Goal: Transaction & Acquisition: Register for event/course

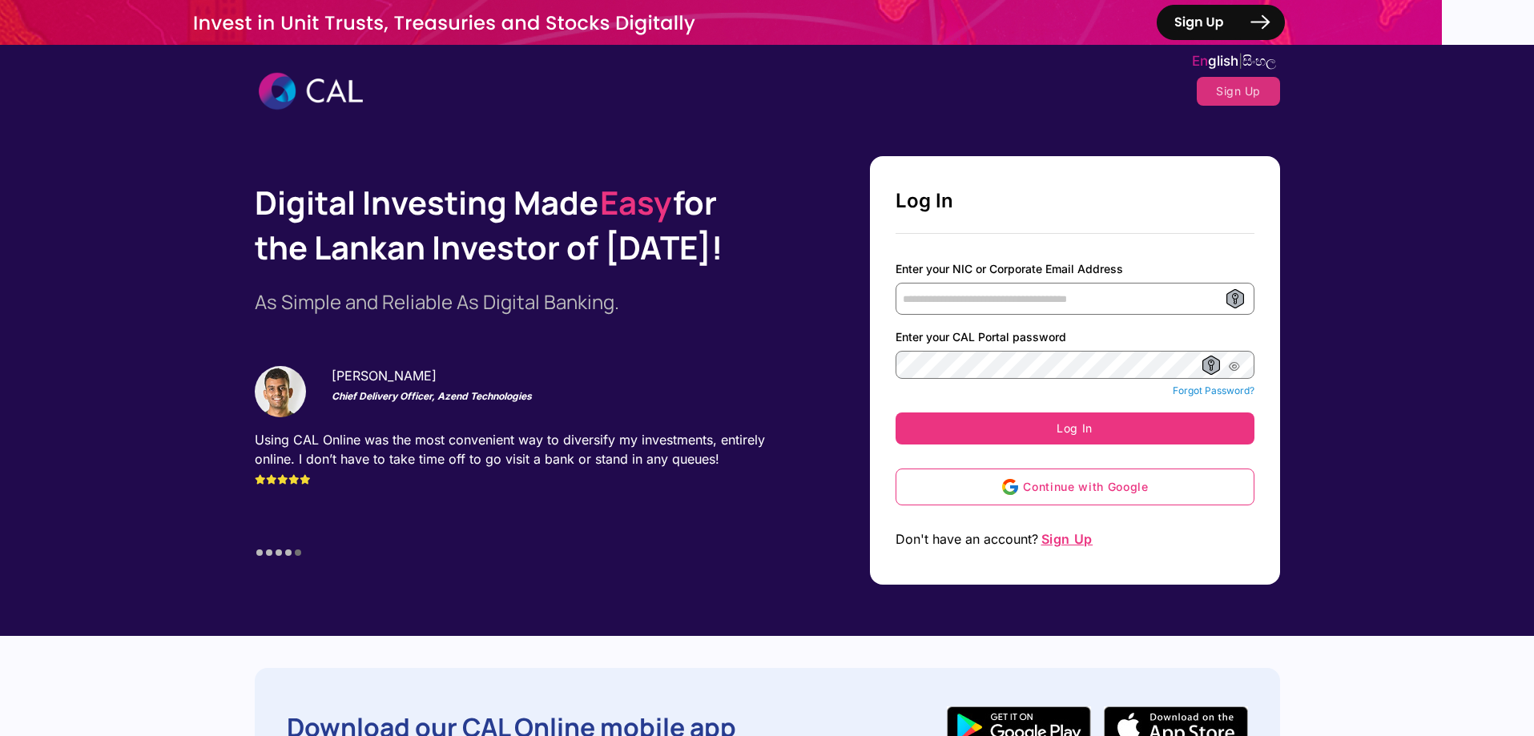
click at [1078, 537] on span "Sign Up" at bounding box center [1066, 539] width 55 height 16
click at [1076, 537] on span "Sign Up" at bounding box center [1066, 539] width 55 height 16
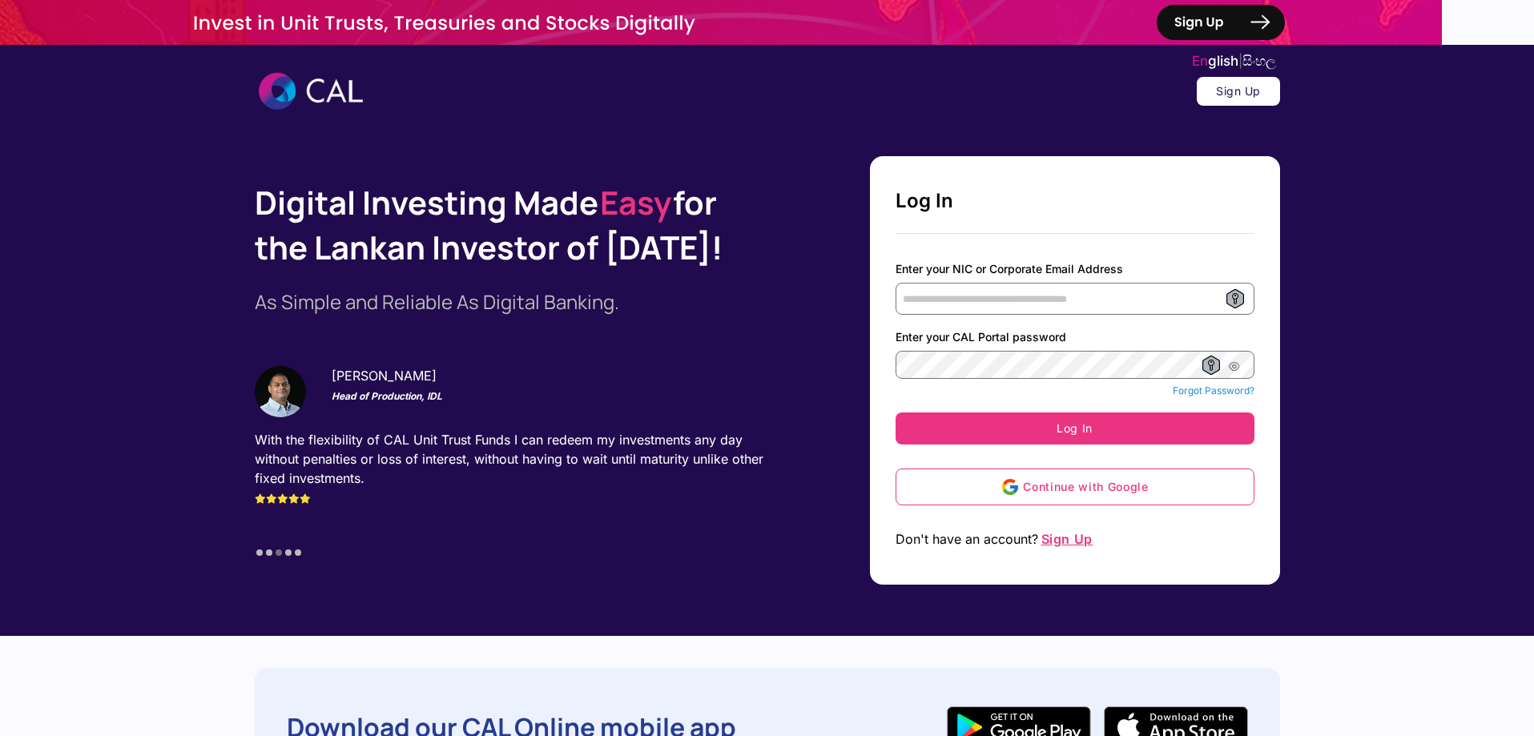
click at [1239, 91] on button "Sign Up" at bounding box center [1237, 91] width 83 height 29
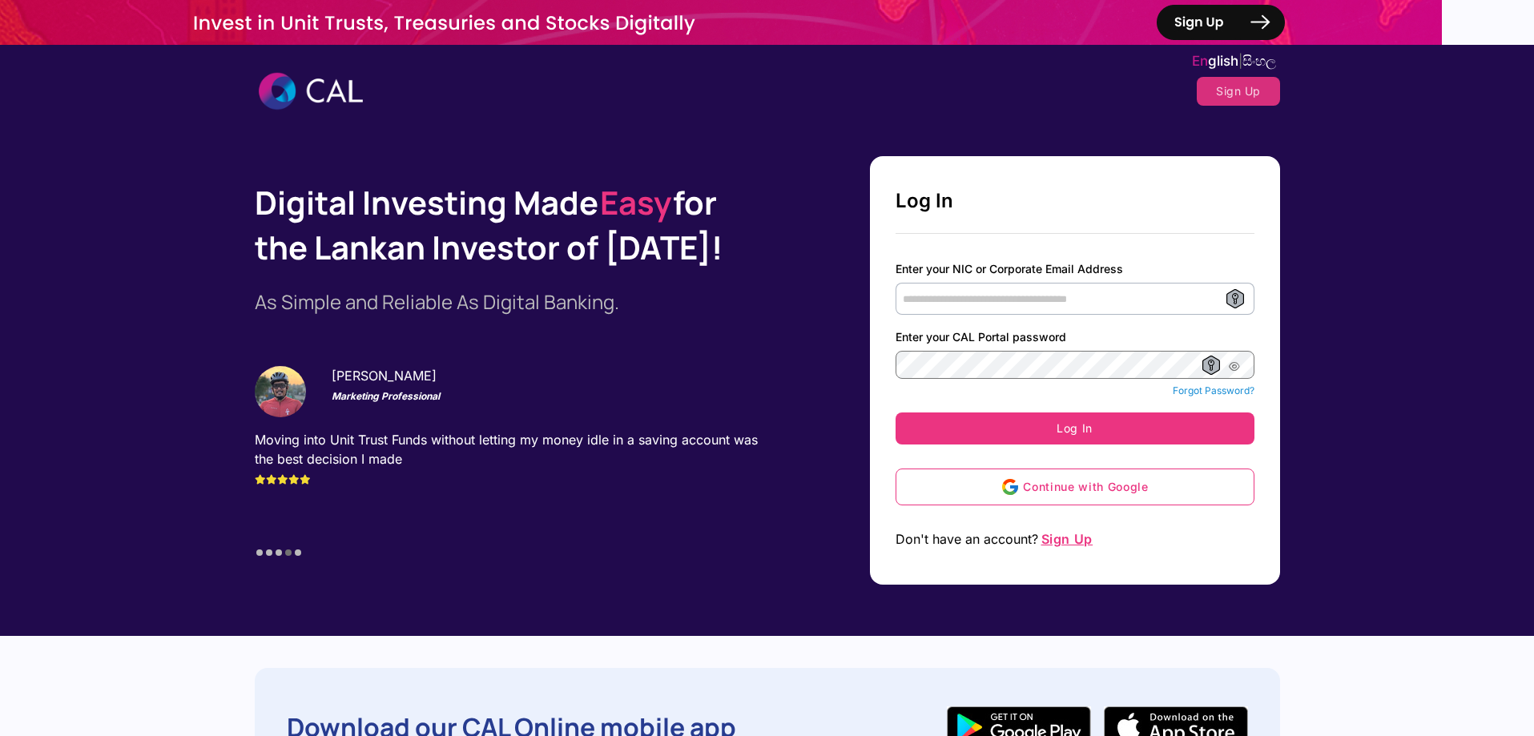
click at [916, 298] on input "Enter your NIC or Corporate Email Address" at bounding box center [1074, 299] width 359 height 32
click at [884, 340] on div "Start Your Investing Journey Start investing in minutes by signing up for the C…" at bounding box center [1075, 370] width 410 height 428
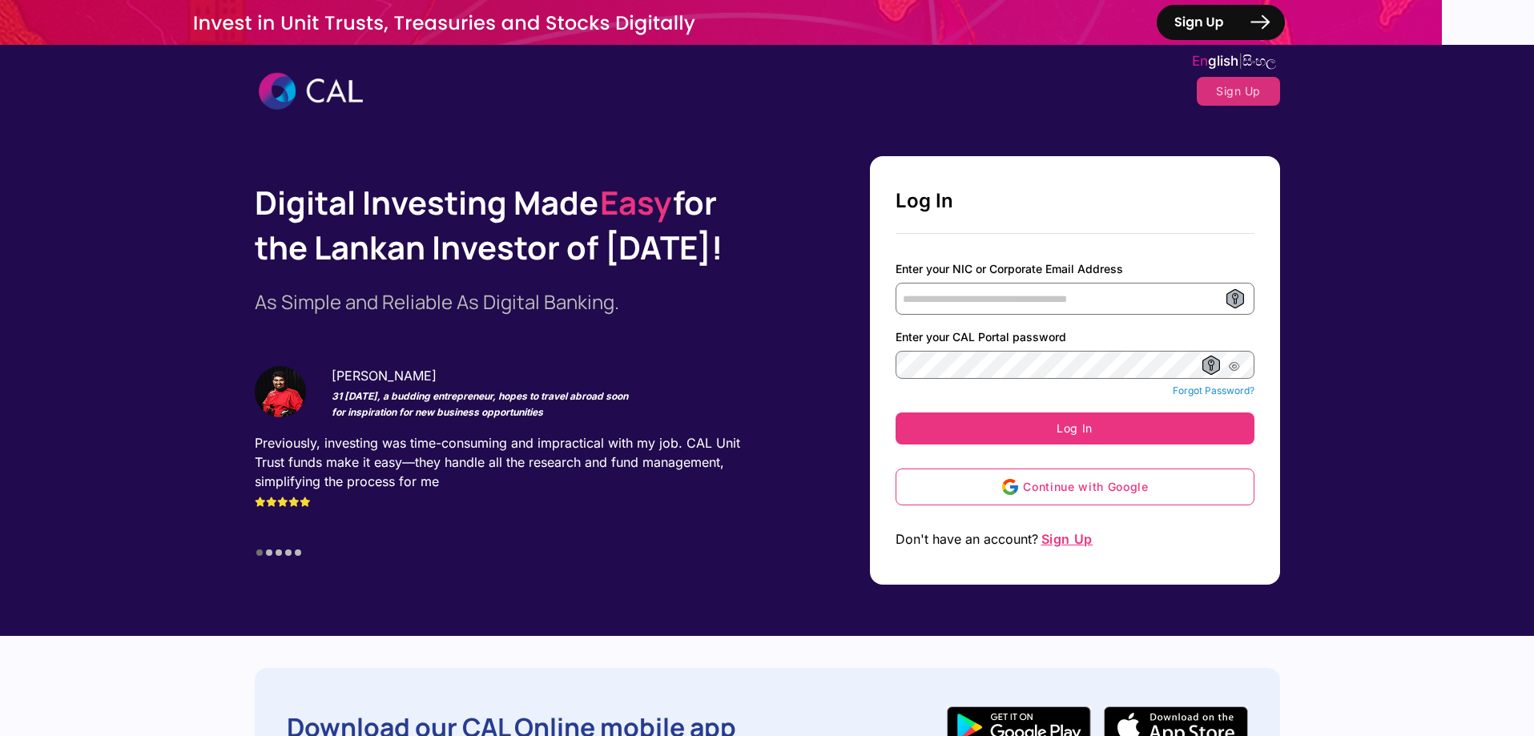
click at [1061, 537] on span "Sign Up" at bounding box center [1066, 539] width 55 height 16
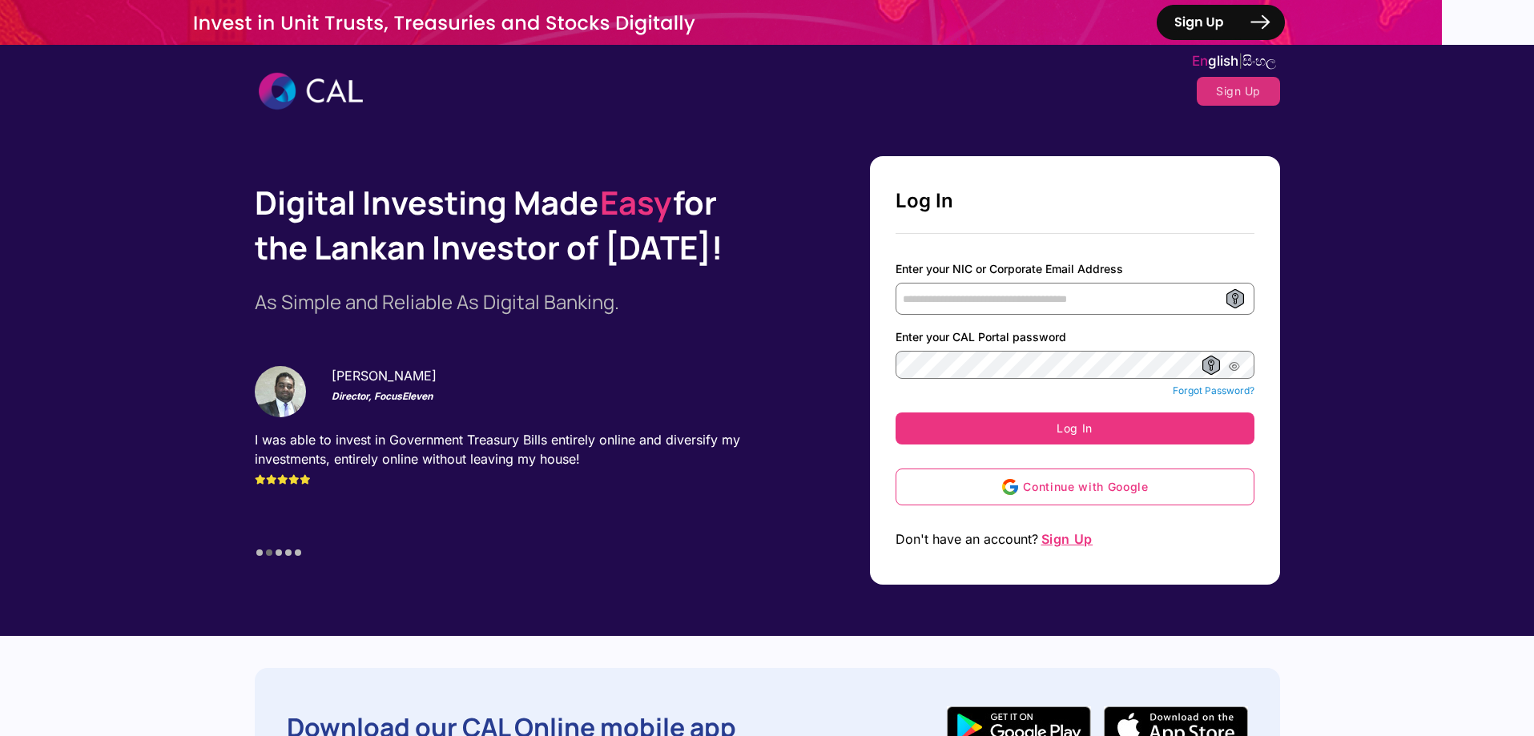
click at [1500, 385] on div "Digital Investing Made Easy for the [DEMOGRAPHIC_DATA] Investor of [DATE]! As S…" at bounding box center [767, 370] width 1534 height 428
click at [1502, 683] on div "Download our CAL Online mobile app" at bounding box center [767, 727] width 1534 height 119
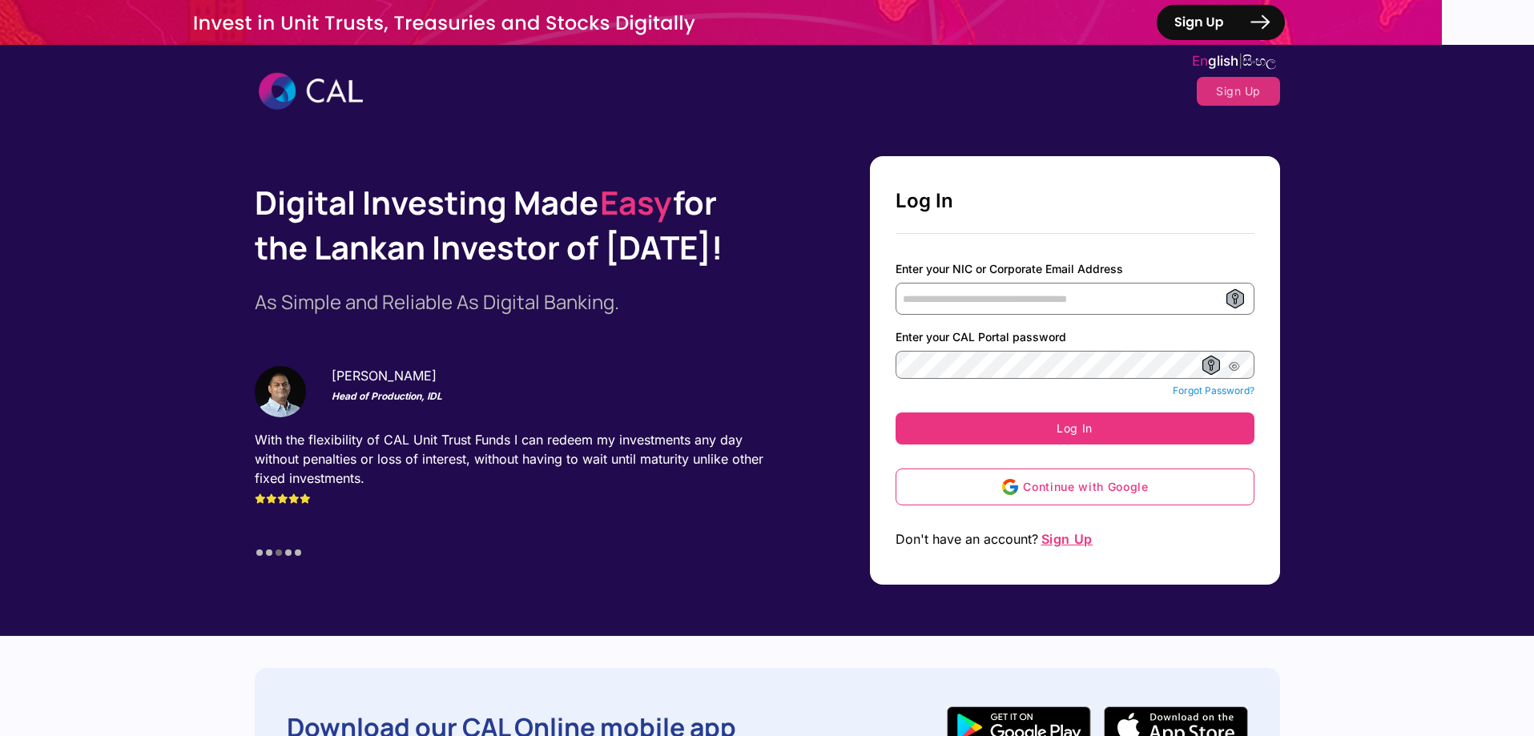
click at [1220, 18] on img at bounding box center [720, 22] width 1441 height 45
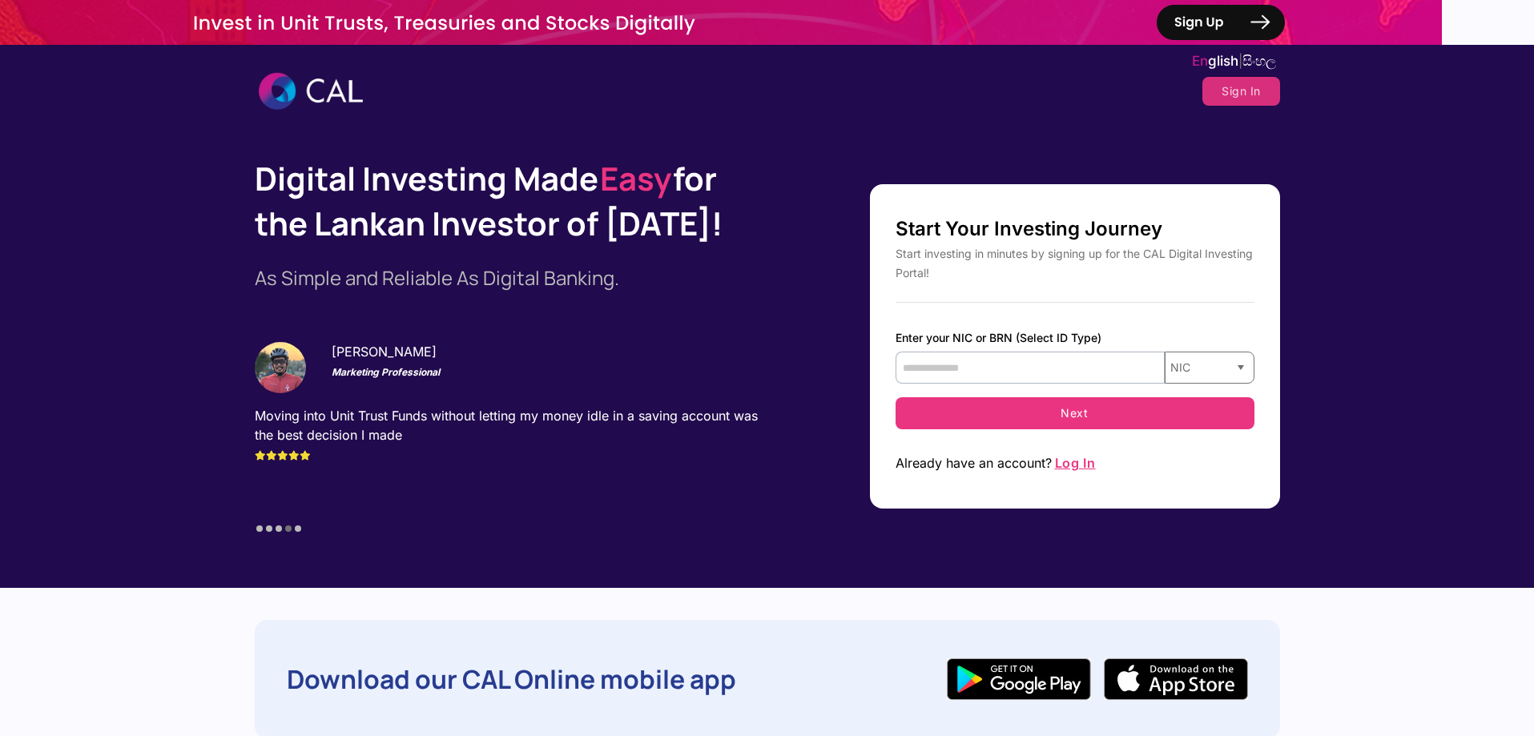
click at [990, 374] on input "text" at bounding box center [1029, 368] width 269 height 32
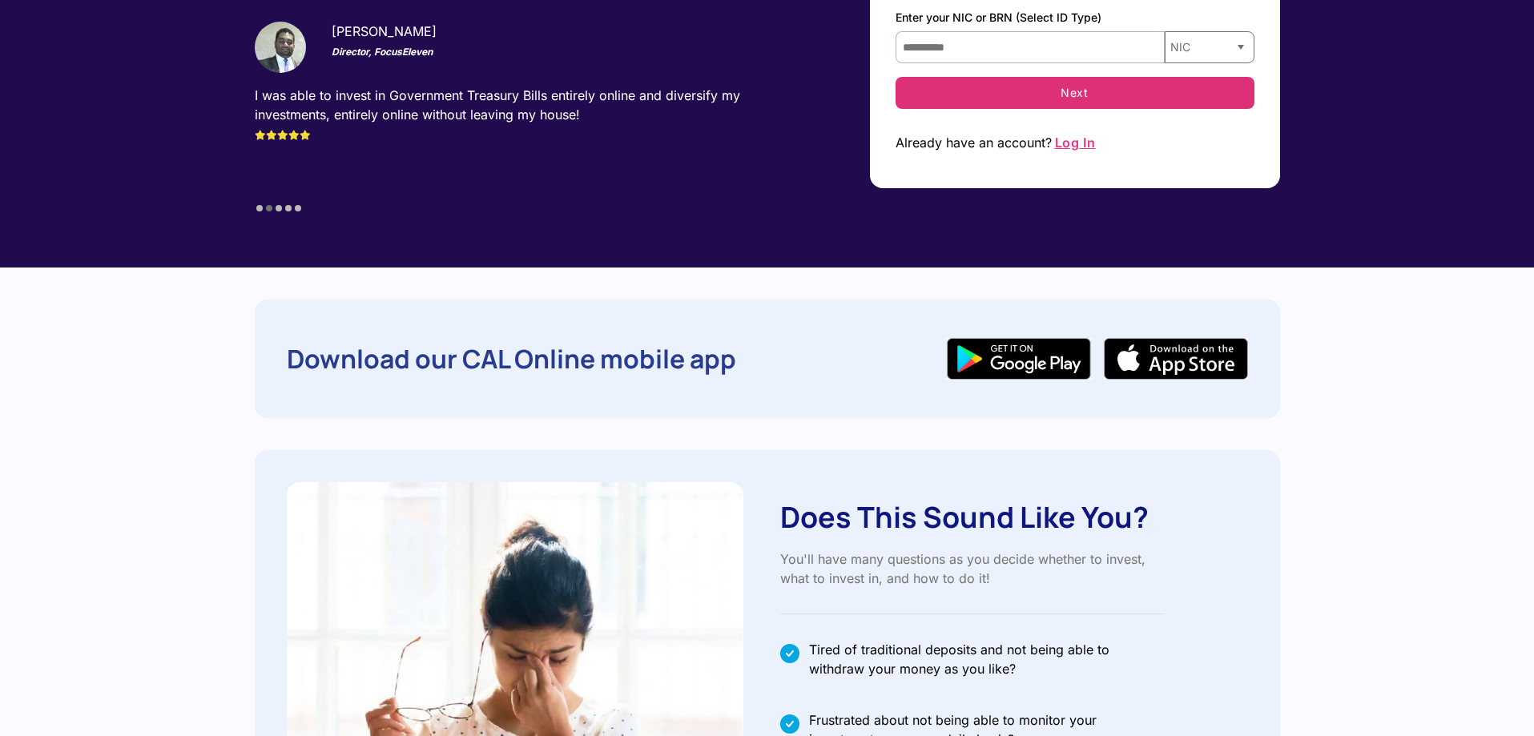
type input "**********"
click at [1065, 91] on button "Next" at bounding box center [1074, 93] width 359 height 32
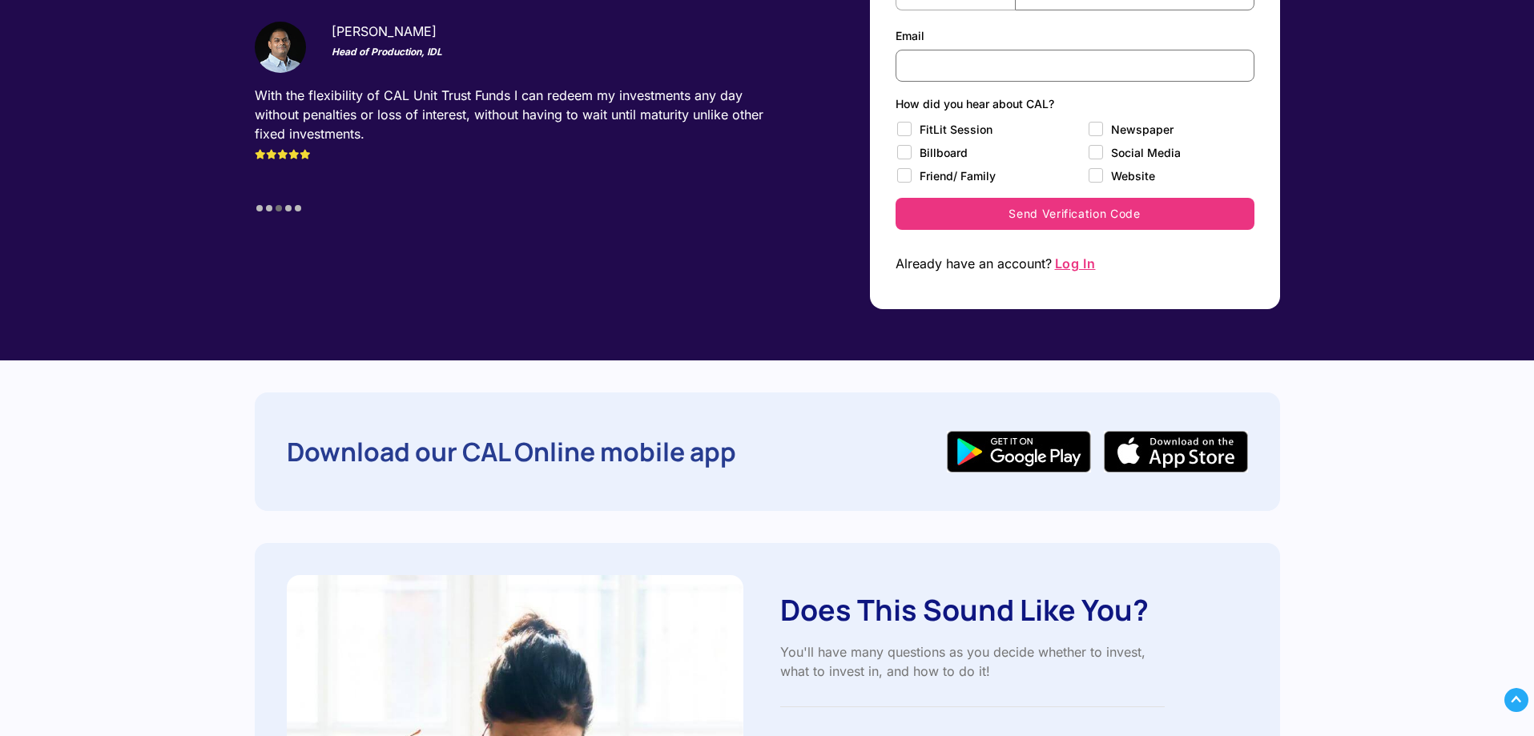
scroll to position [0, 0]
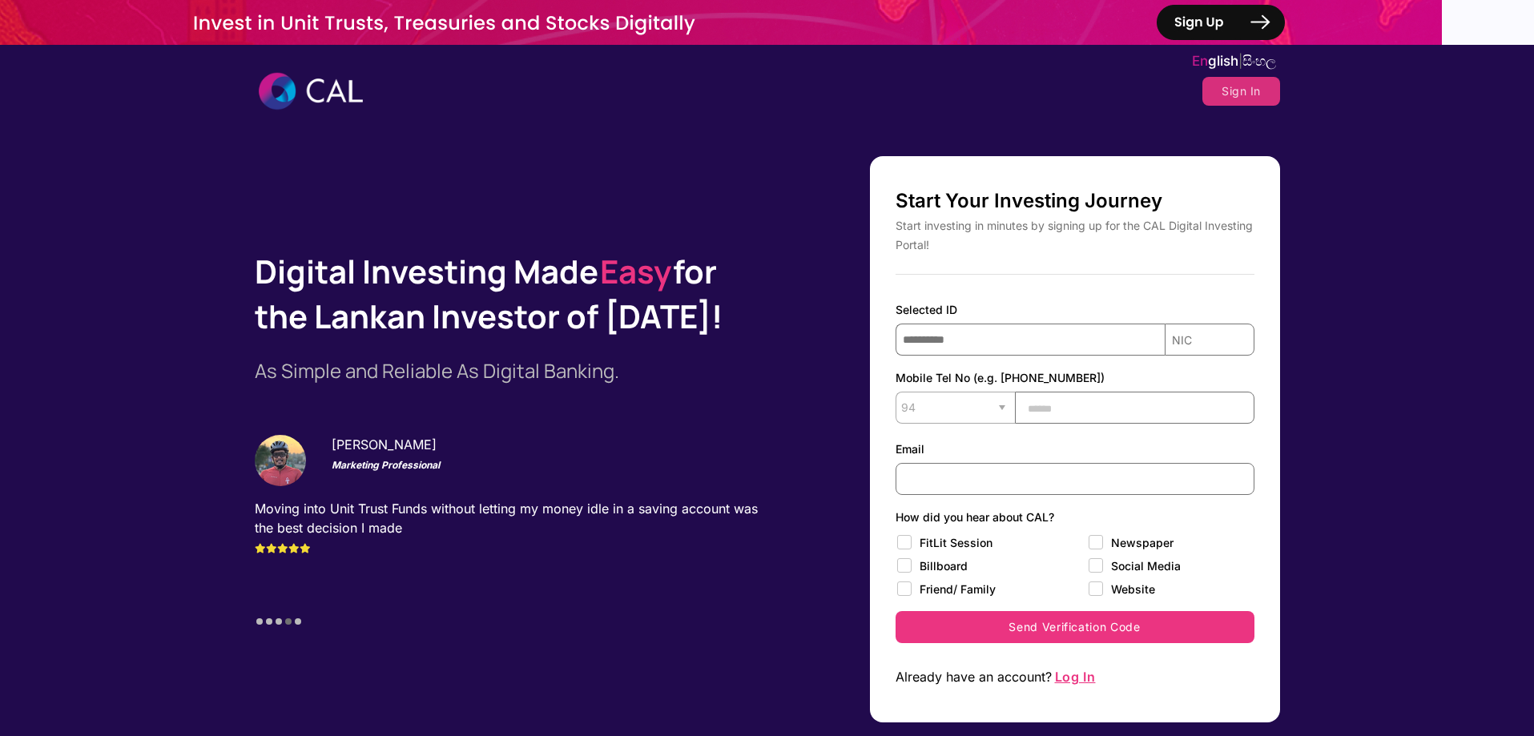
click at [1049, 408] on input "text" at bounding box center [1134, 408] width 239 height 32
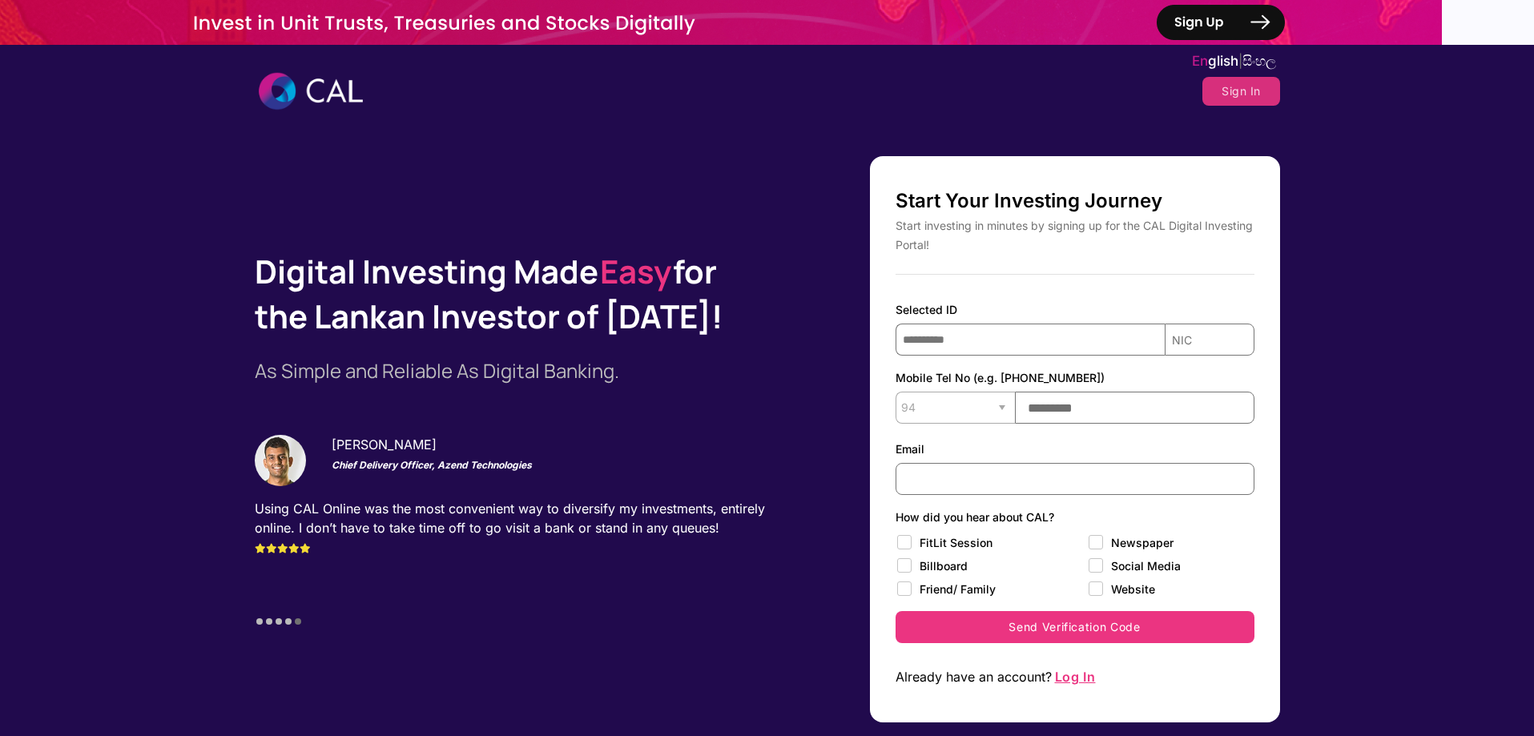
type input "*********"
click at [947, 497] on div "**********" at bounding box center [1074, 416] width 359 height 184
click at [952, 481] on input "text" at bounding box center [1074, 479] width 359 height 32
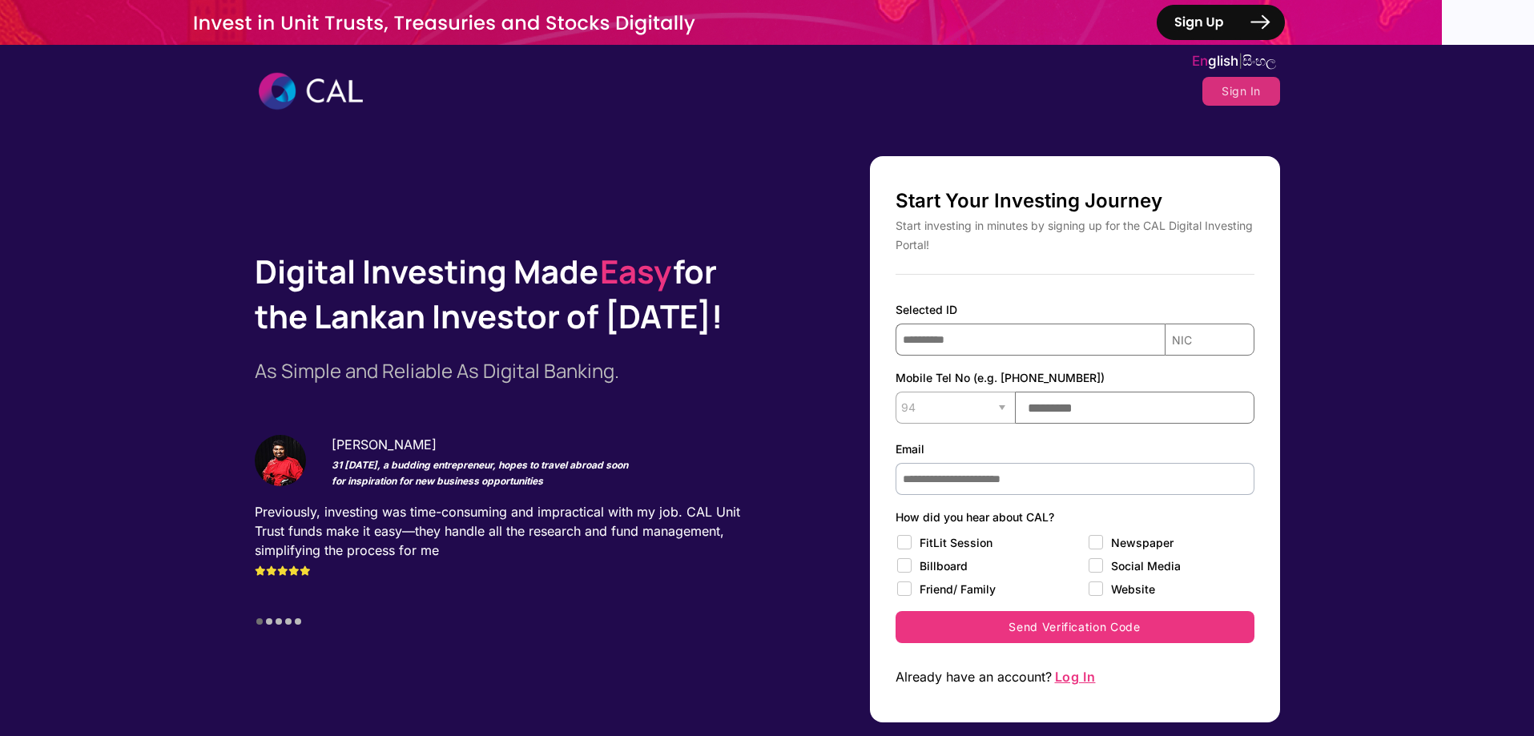
type input "**********"
click at [1096, 566] on label "Social Media" at bounding box center [1158, 566] width 143 height 19
click at [1096, 592] on label "Website" at bounding box center [1158, 589] width 143 height 19
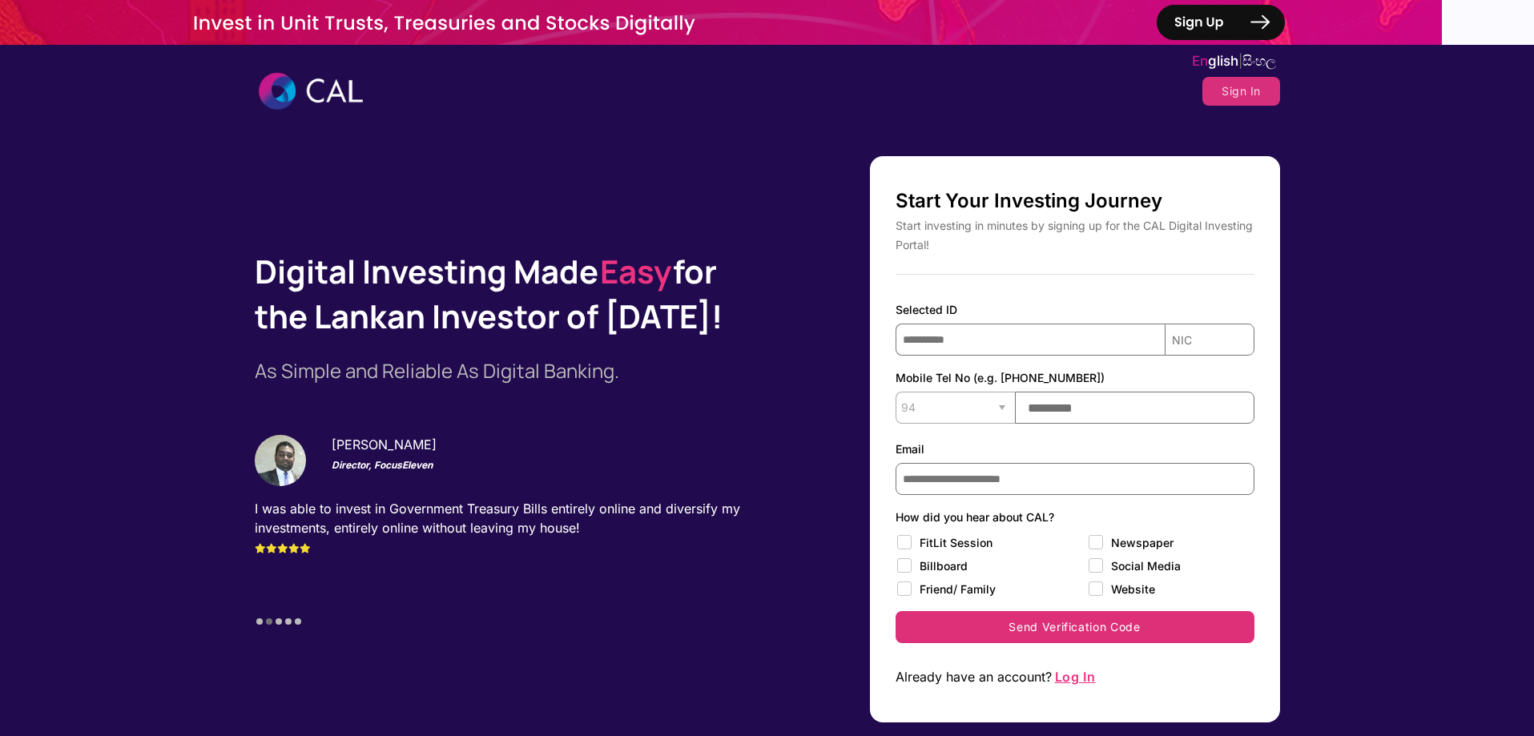
click at [1034, 625] on button "Send Verification Code" at bounding box center [1074, 627] width 359 height 32
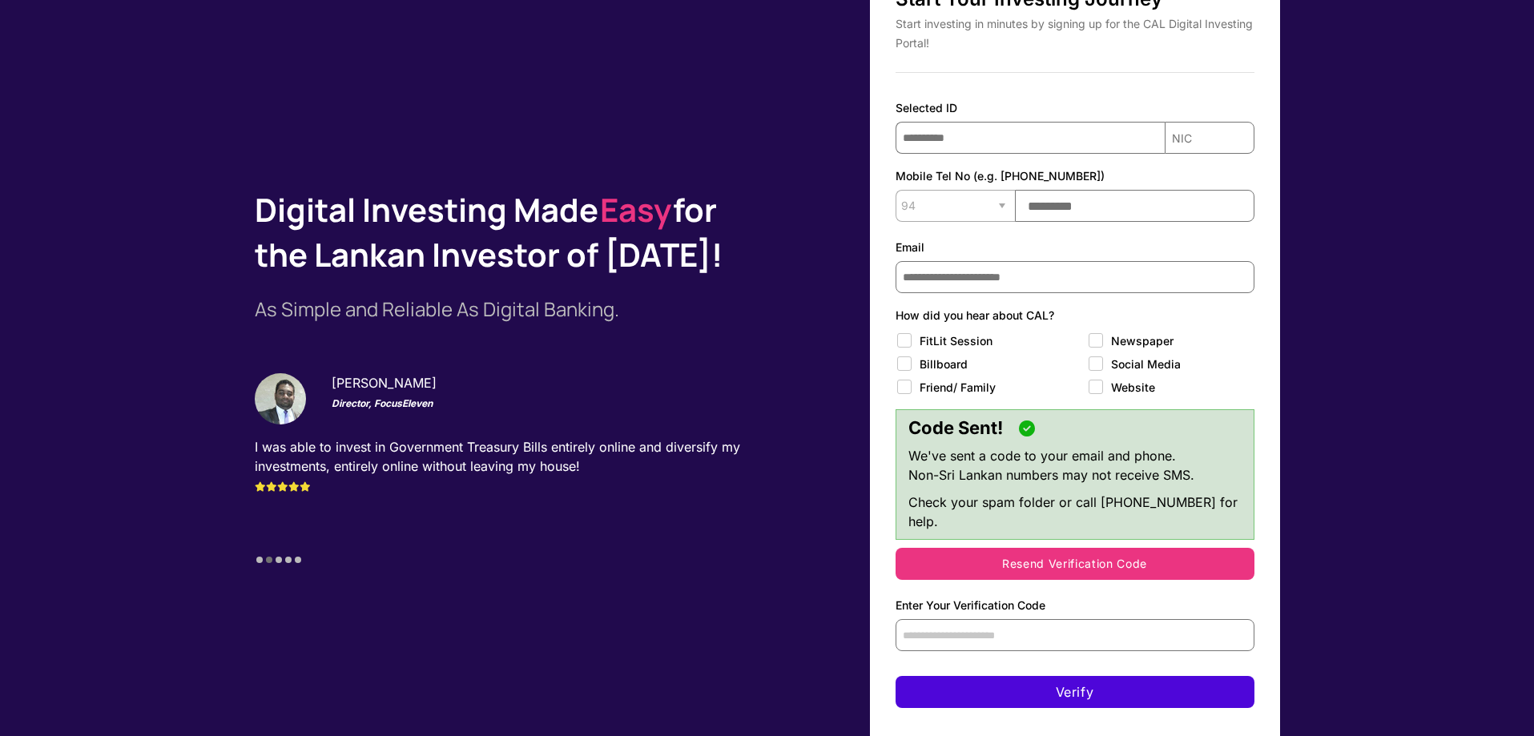
scroll to position [240, 0]
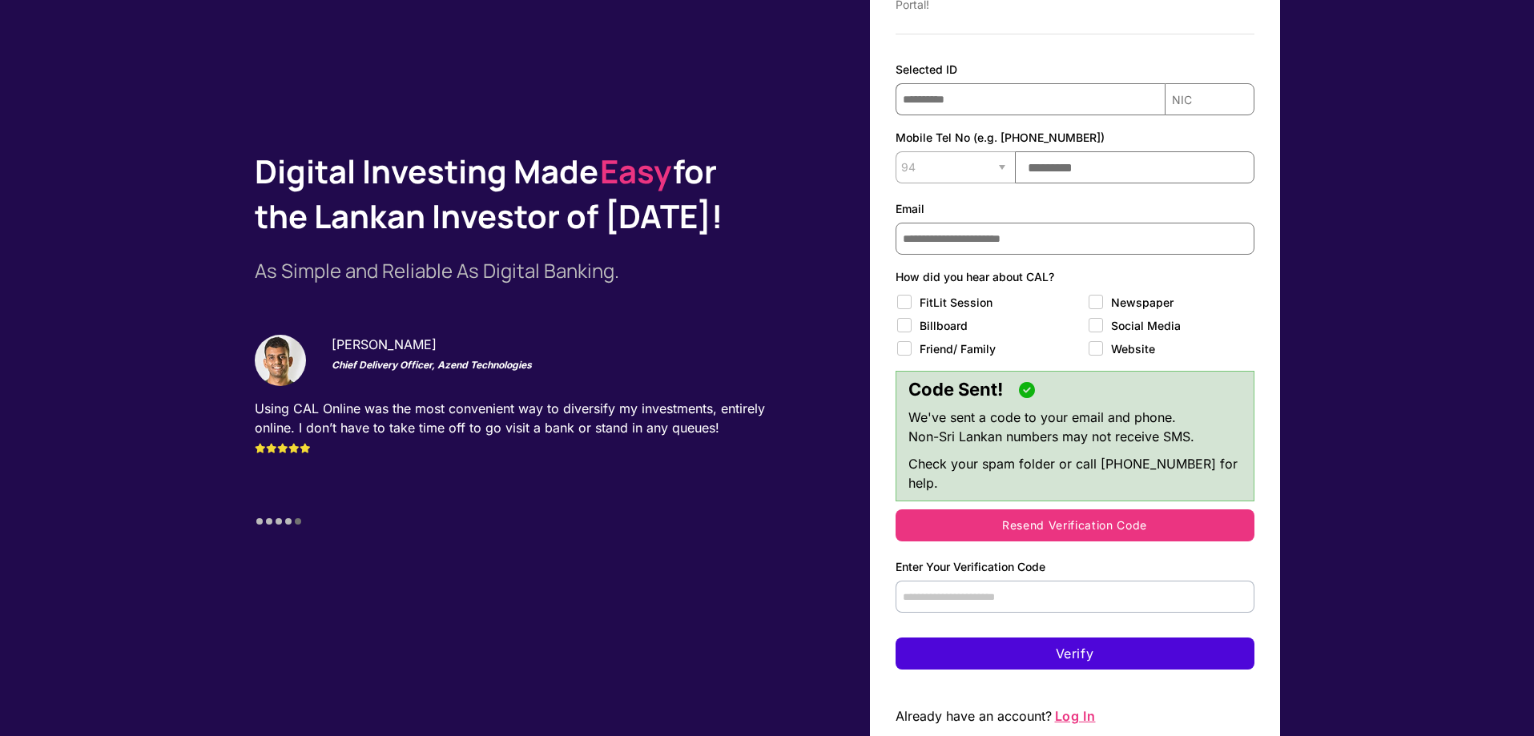
click at [1051, 581] on input "text" at bounding box center [1074, 597] width 359 height 32
type input "****"
click at [1033, 637] on button "Verify" at bounding box center [1074, 653] width 359 height 32
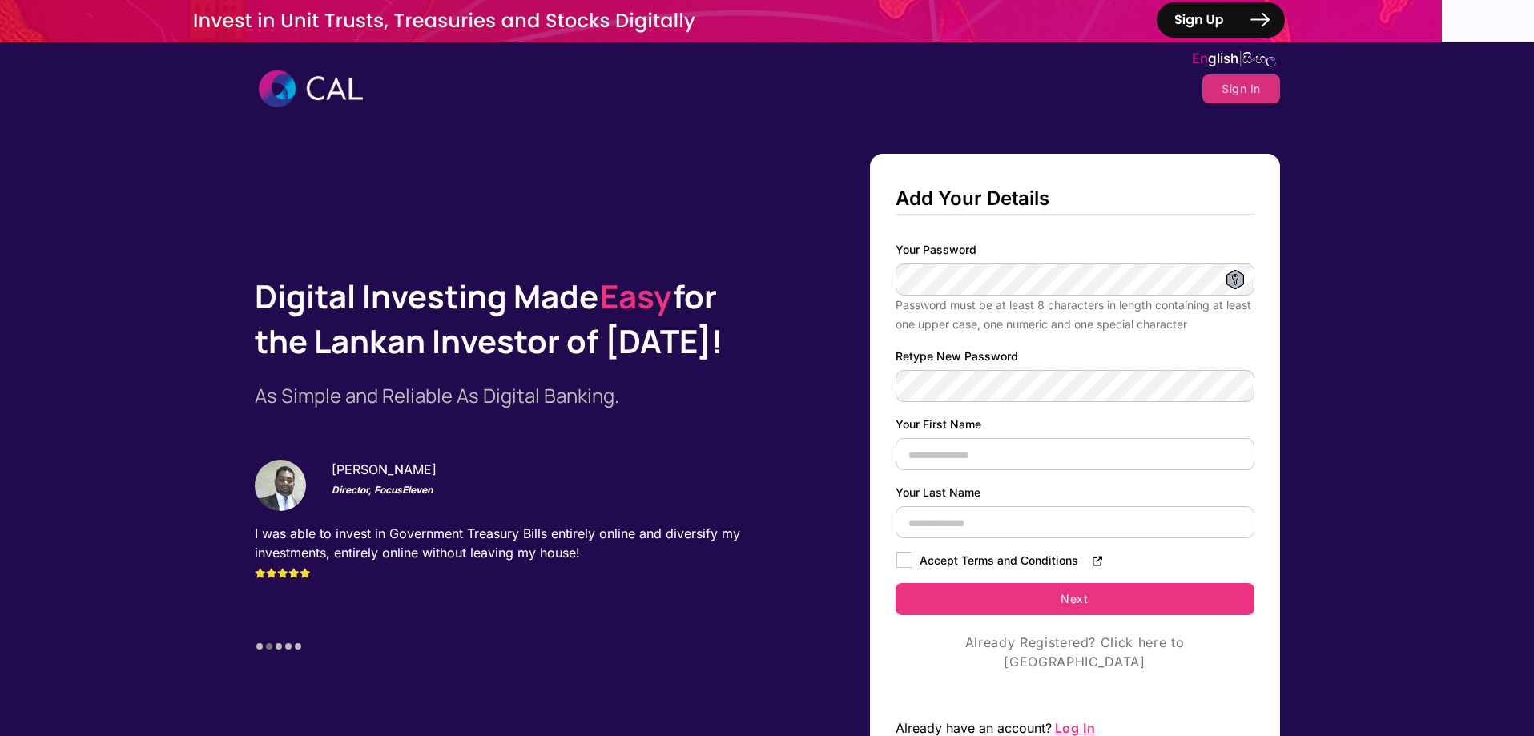
scroll to position [0, 0]
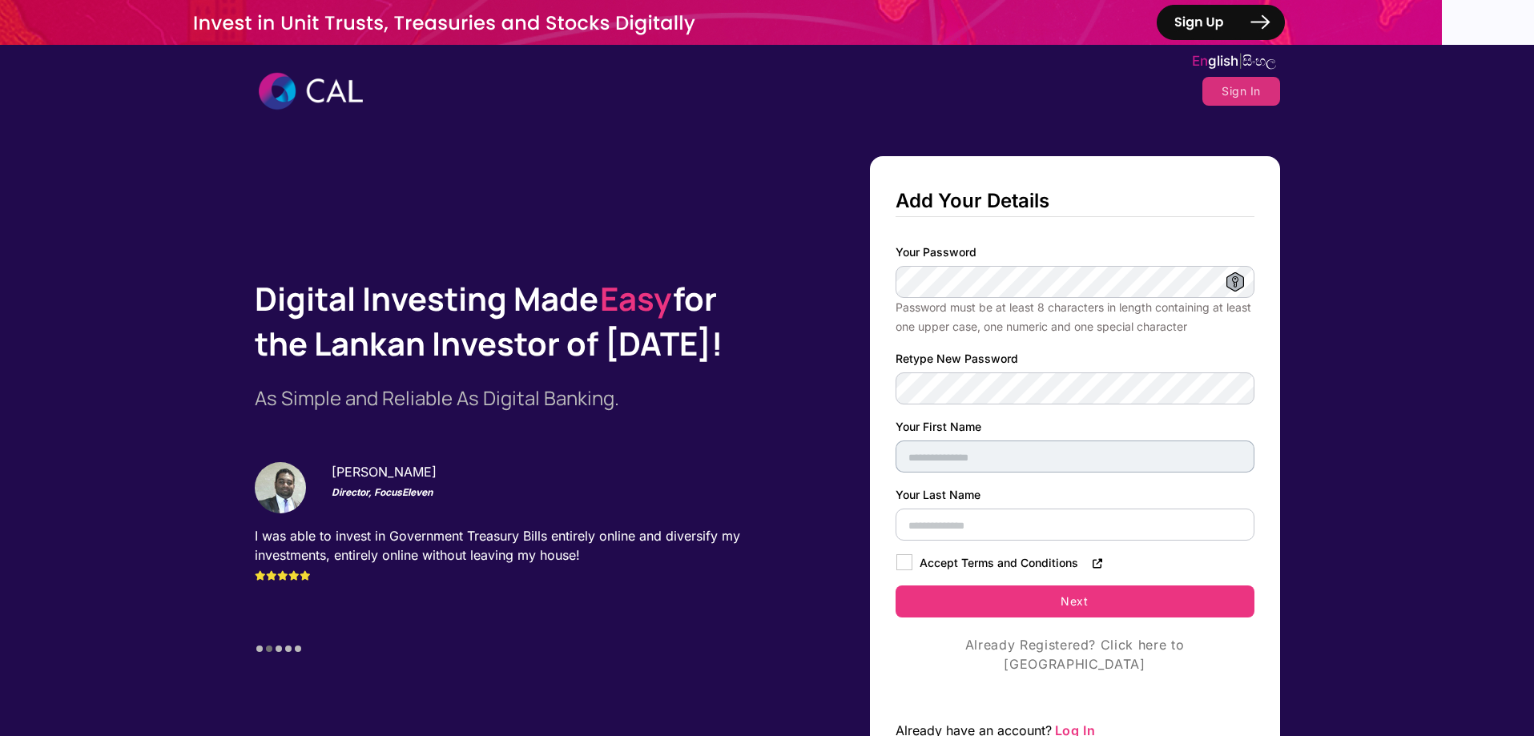
click at [947, 457] on input "text" at bounding box center [1074, 456] width 359 height 32
type input "*****"
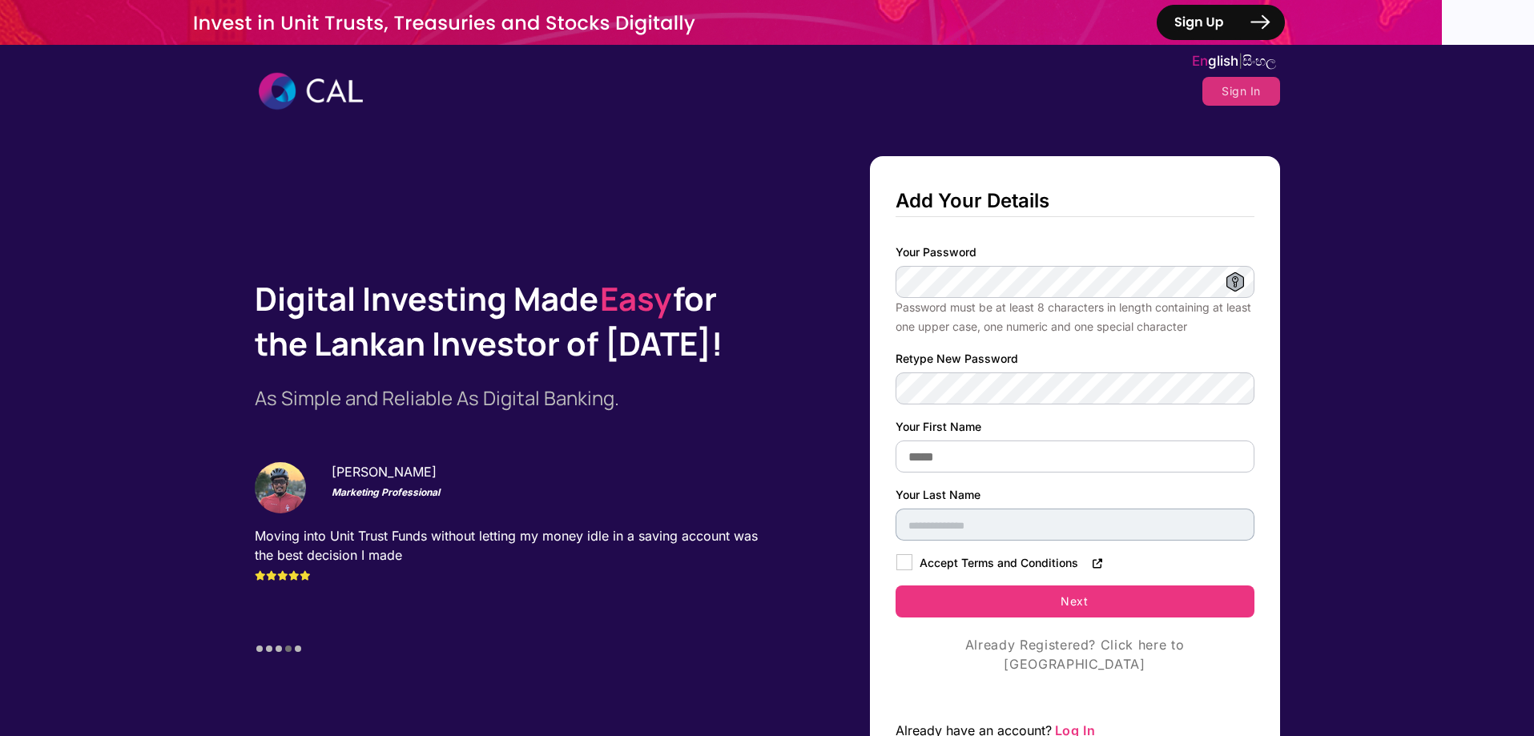
click at [932, 533] on input "text" at bounding box center [1074, 525] width 359 height 32
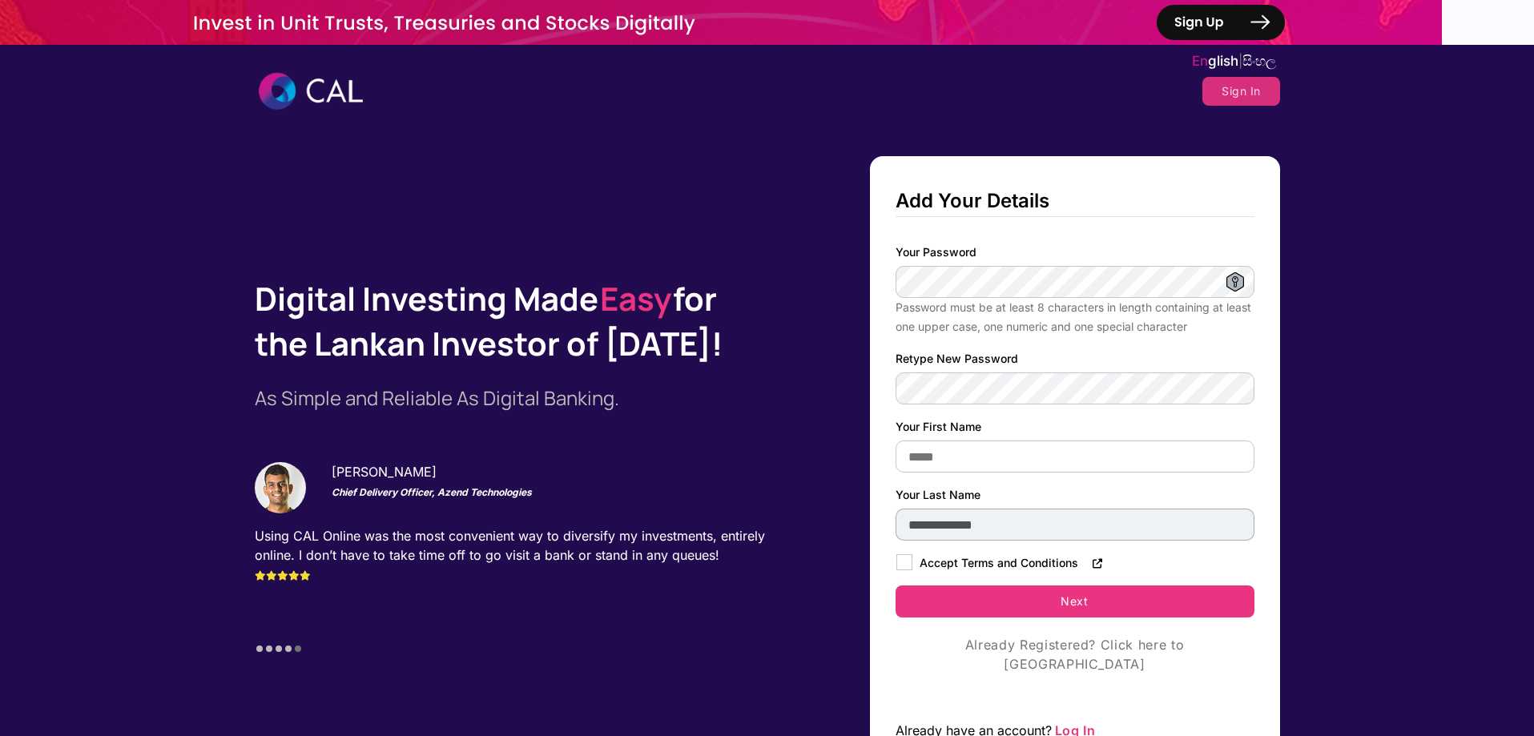
type input "**********"
click at [1091, 561] on span at bounding box center [1097, 563] width 13 height 14
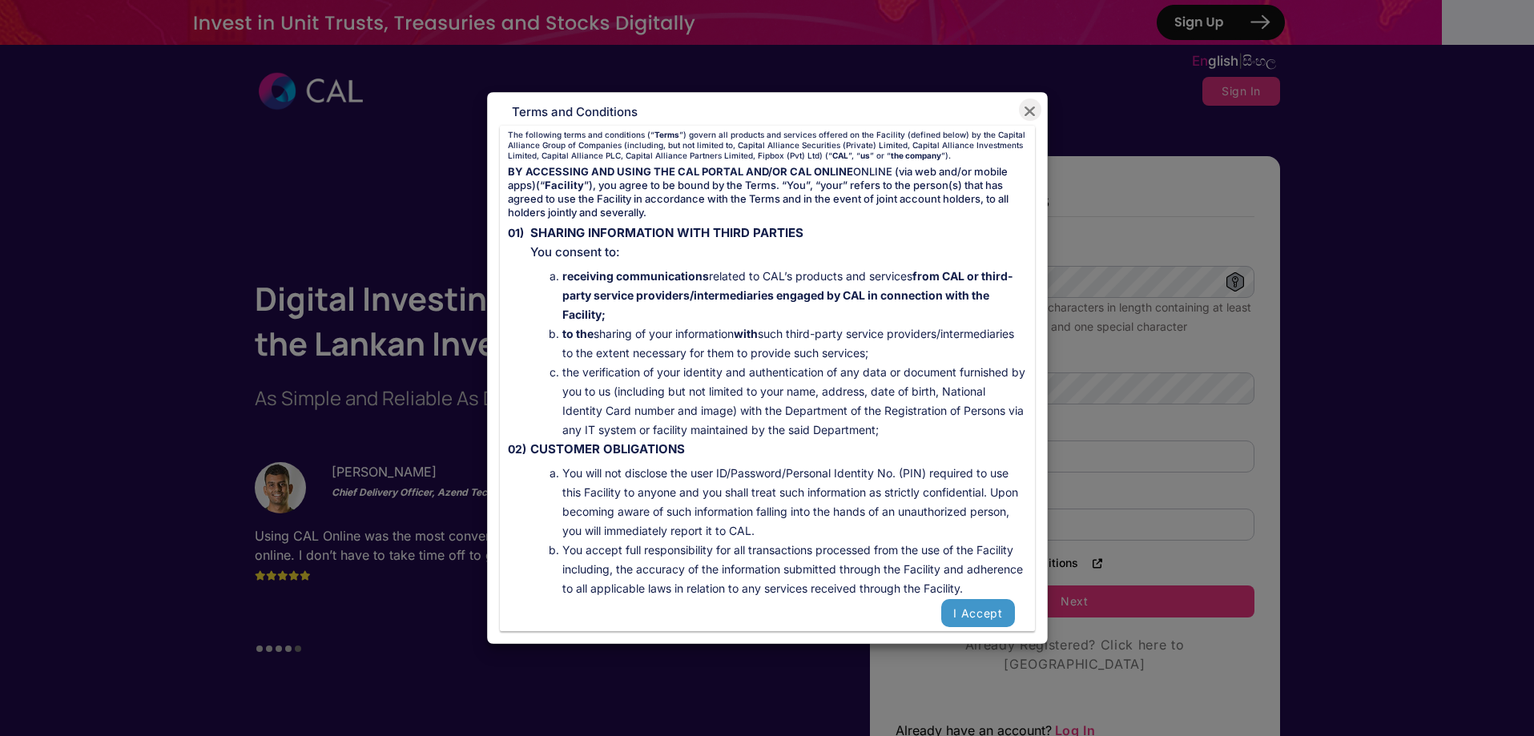
click at [959, 618] on button "I Accept" at bounding box center [977, 613] width 73 height 28
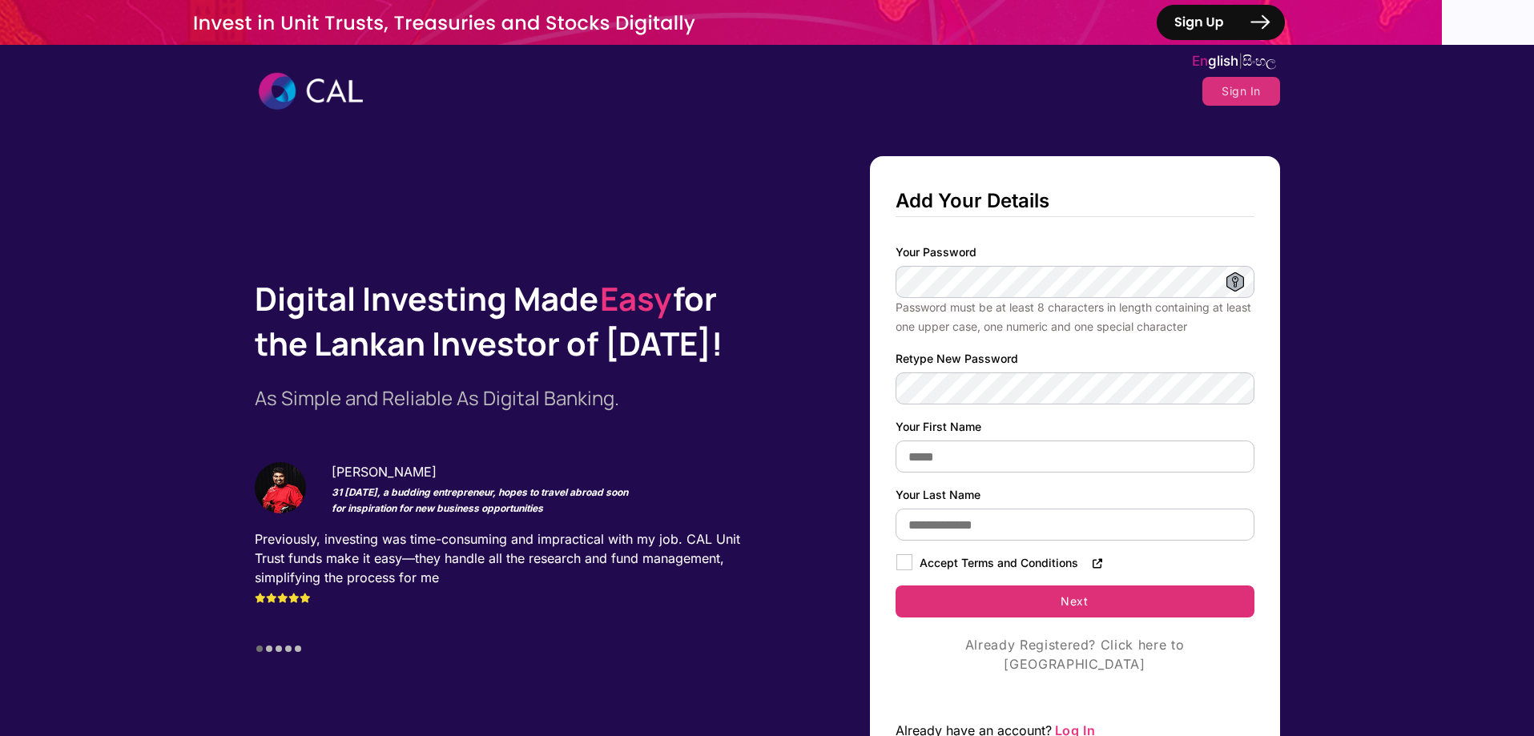
click at [1139, 601] on button "Next" at bounding box center [1074, 601] width 359 height 32
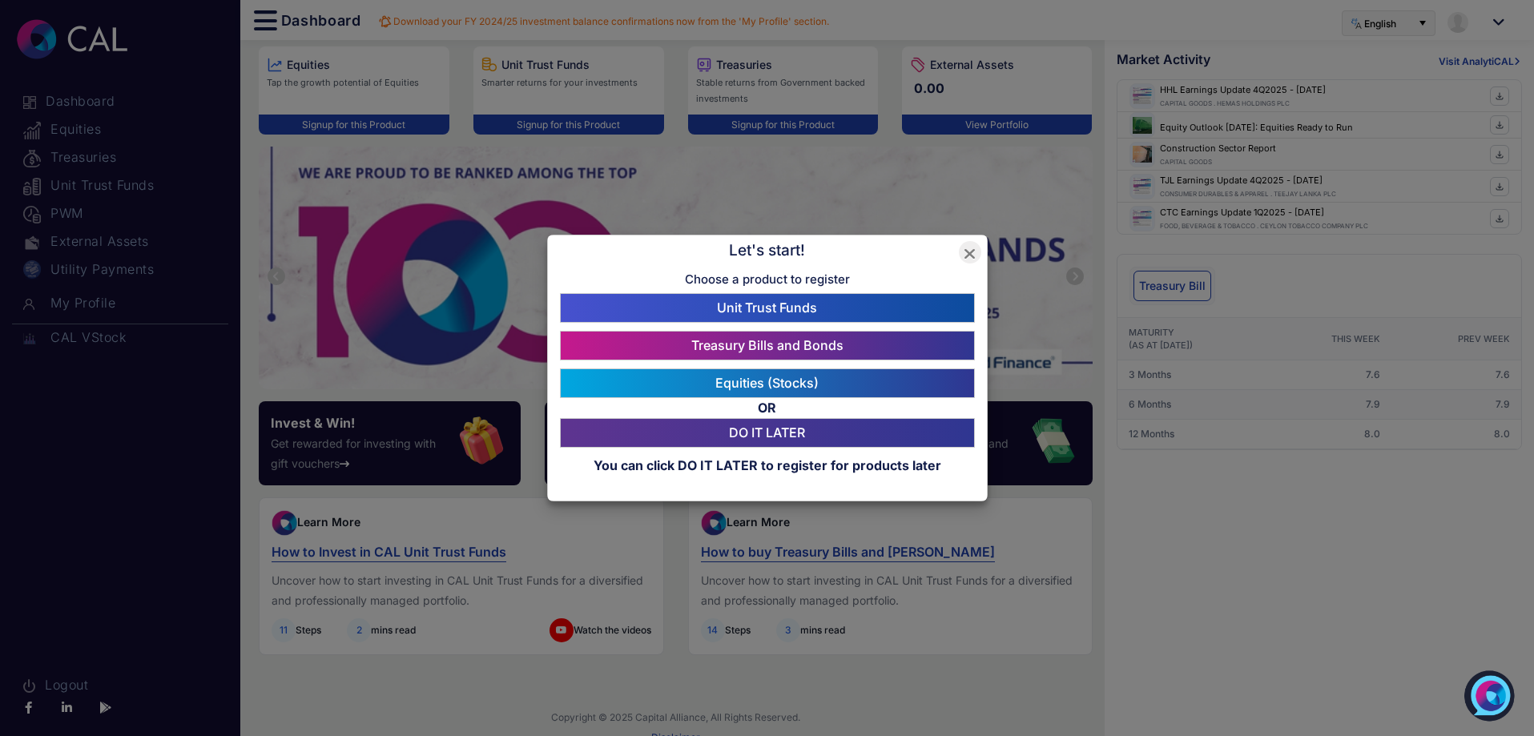
click at [713, 309] on link "Unit Trust Funds" at bounding box center [767, 308] width 405 height 20
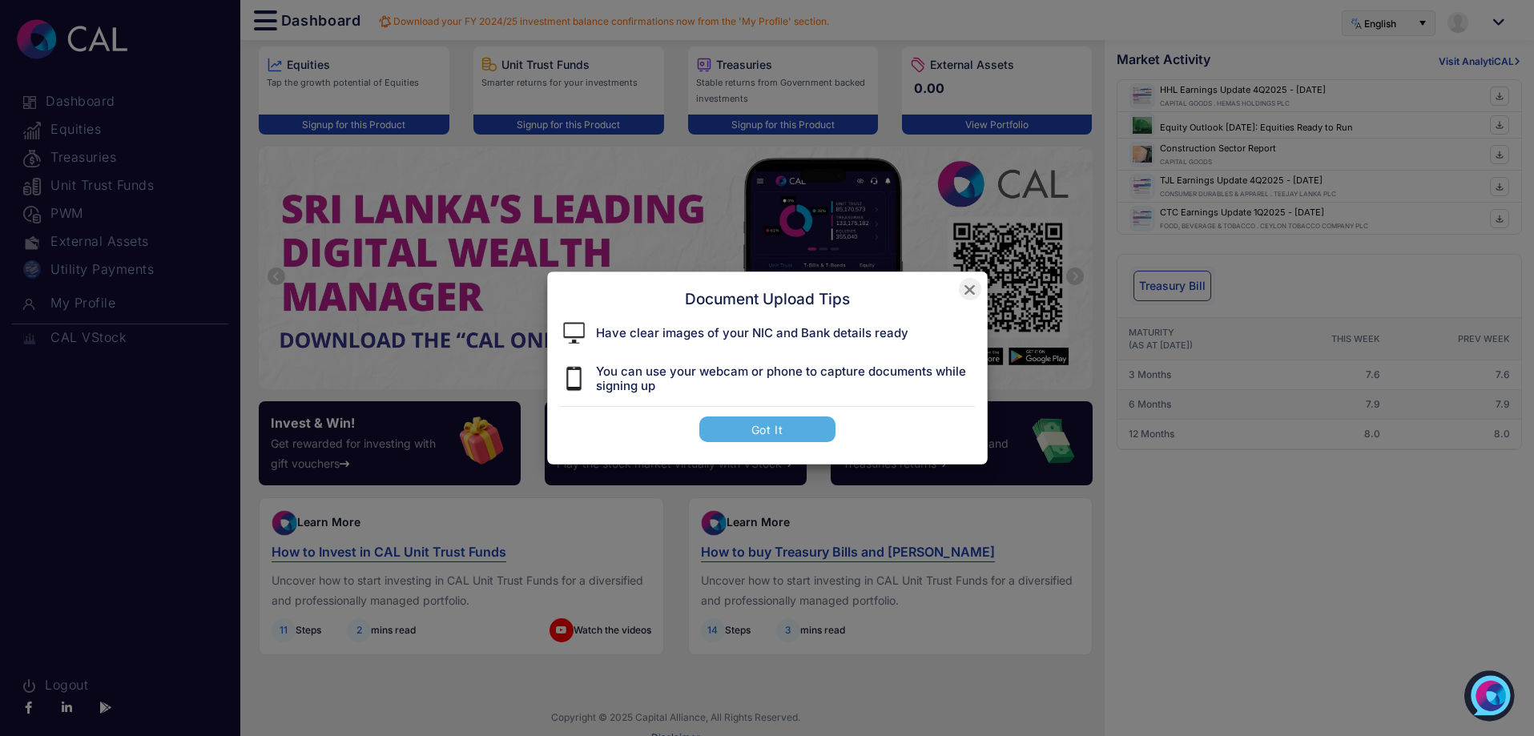
click at [847, 332] on span "Have clear images of your NIC and Bank details ready" at bounding box center [752, 333] width 316 height 14
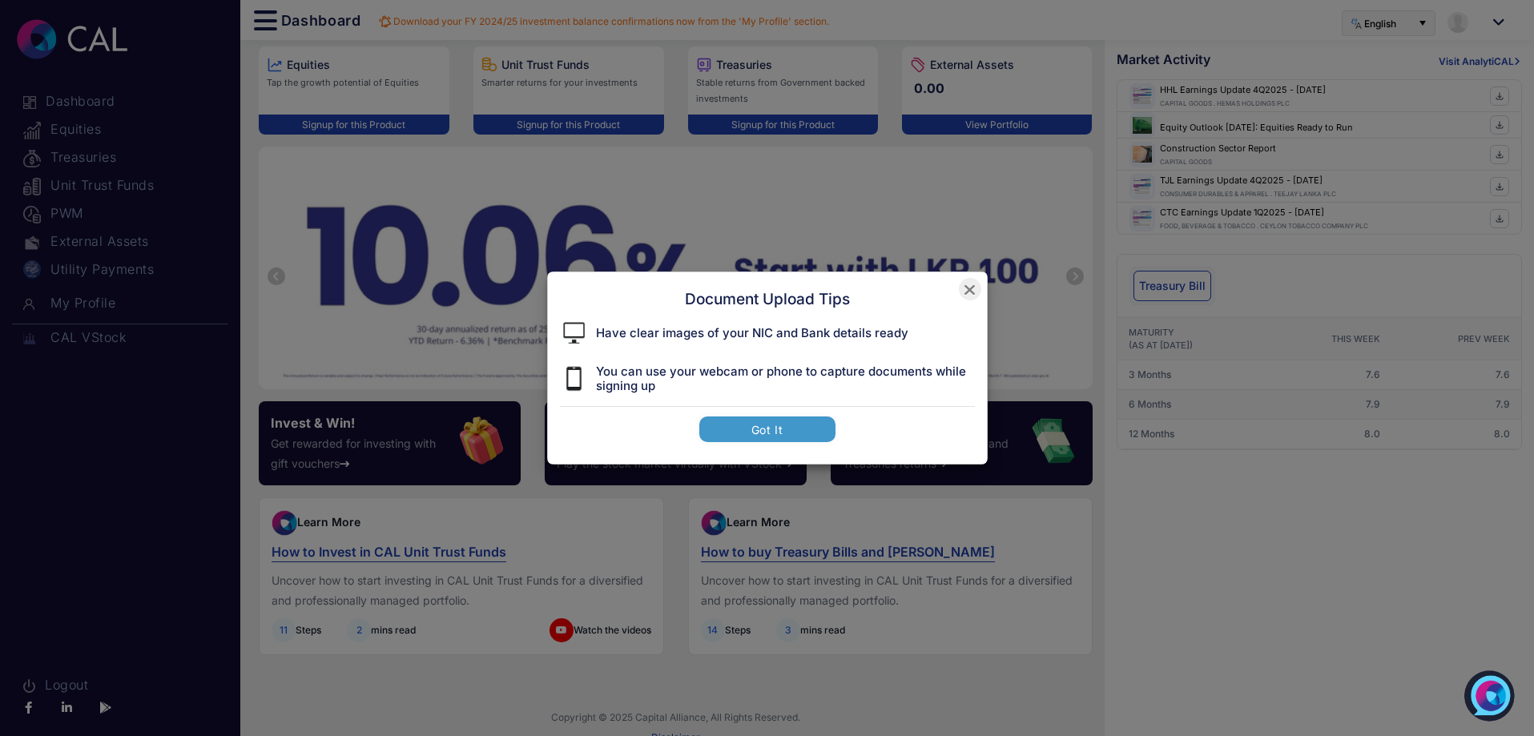
click at [790, 428] on button "Got It" at bounding box center [767, 429] width 136 height 26
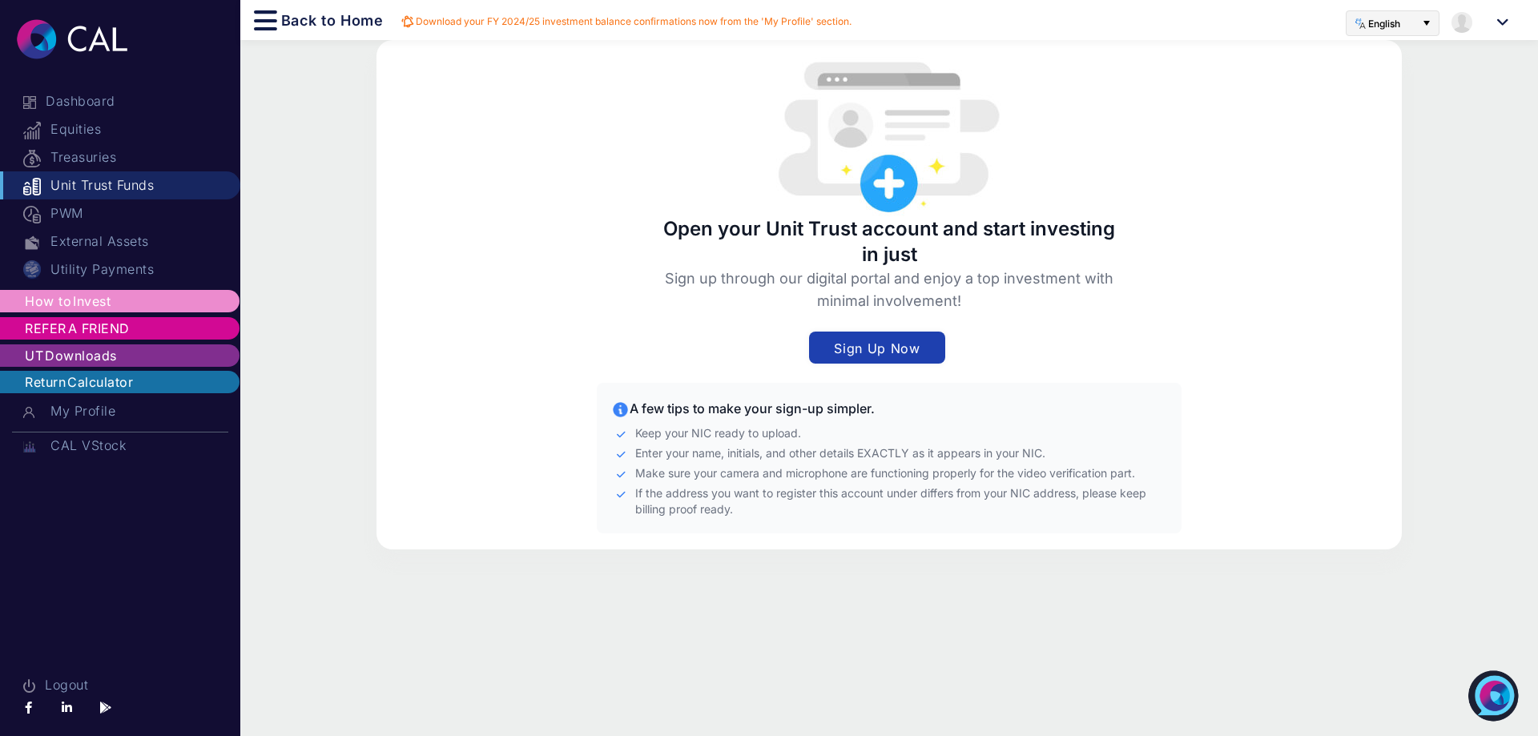
click at [862, 349] on button "Sign Up Now" at bounding box center [877, 348] width 136 height 32
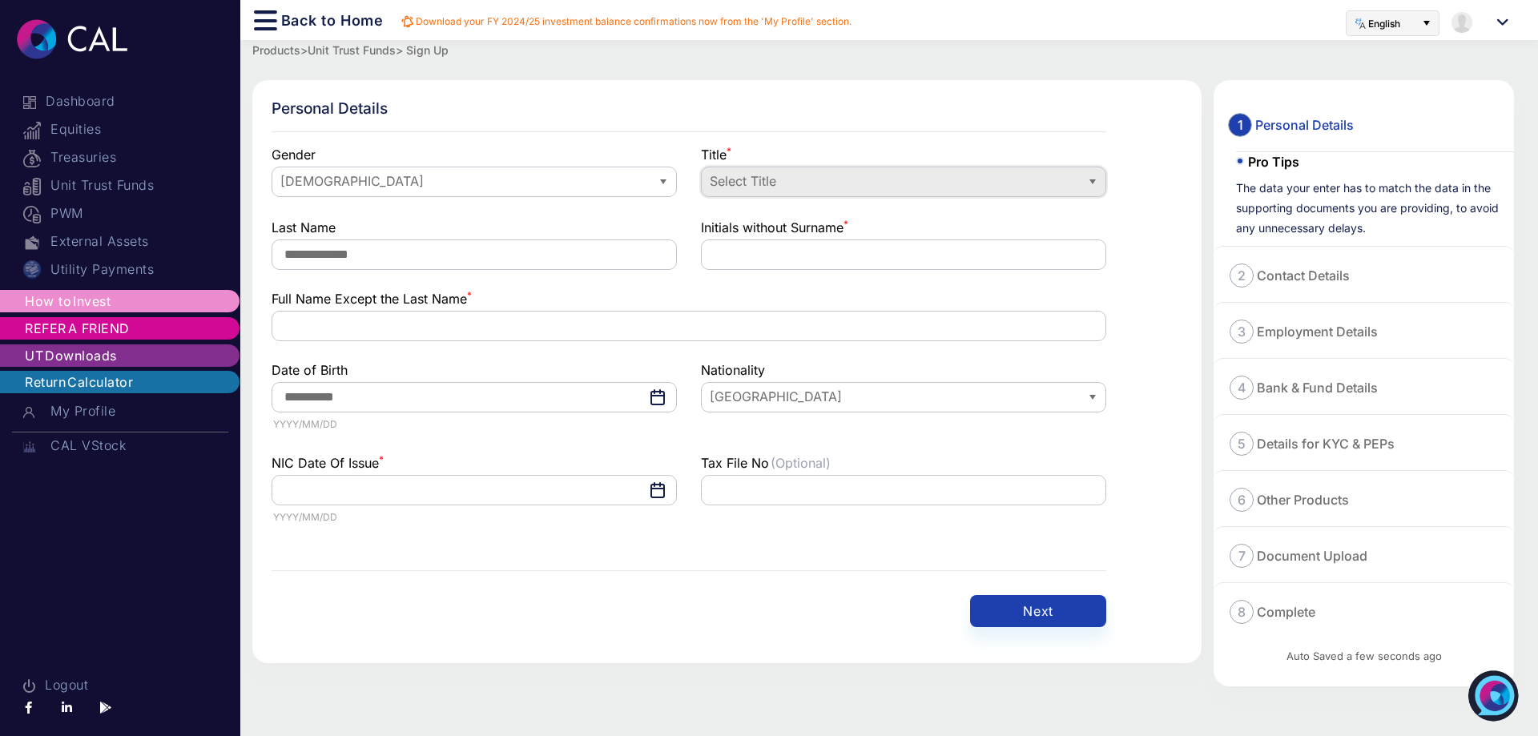
click at [810, 182] on span "Select Title" at bounding box center [891, 181] width 366 height 18
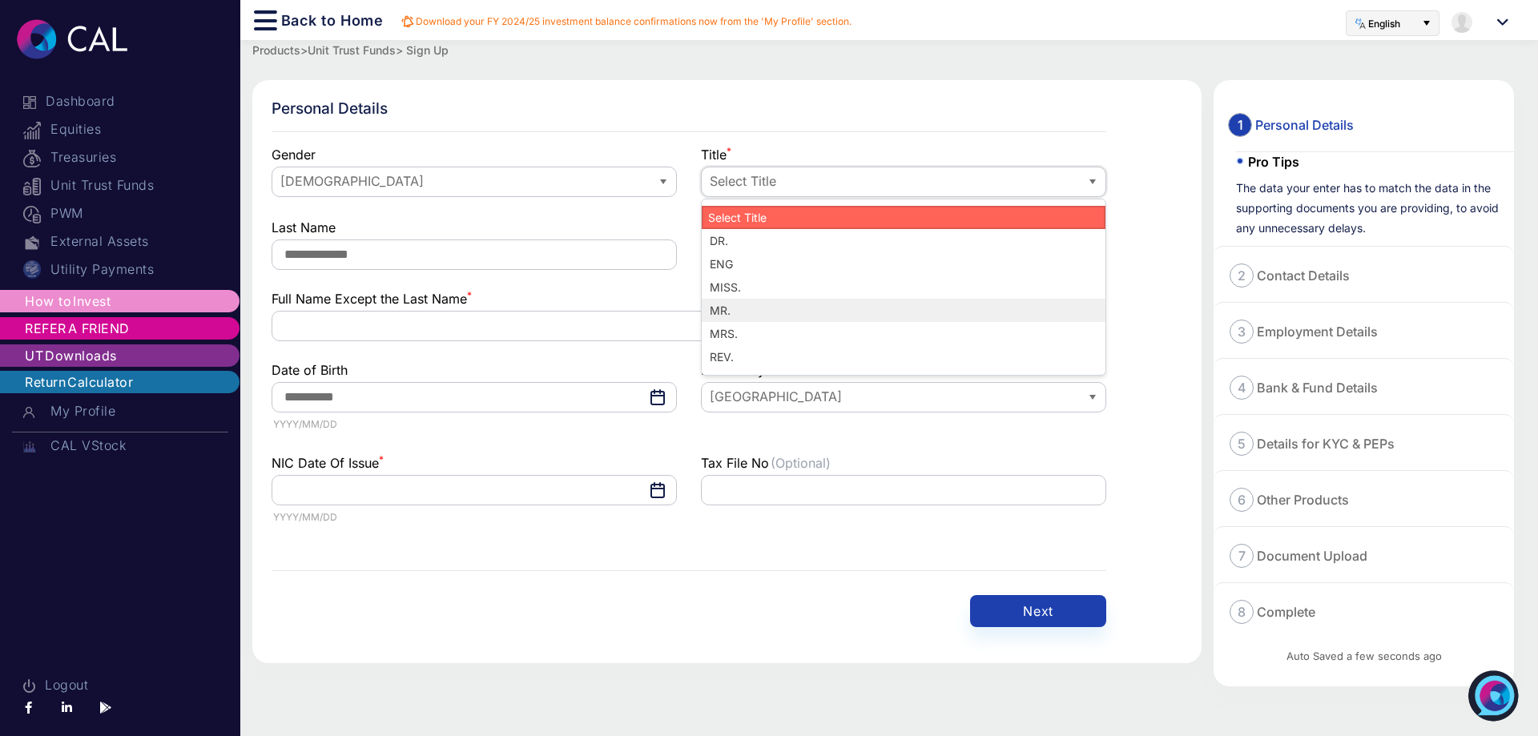
click at [765, 305] on li "MR." at bounding box center [904, 310] width 404 height 23
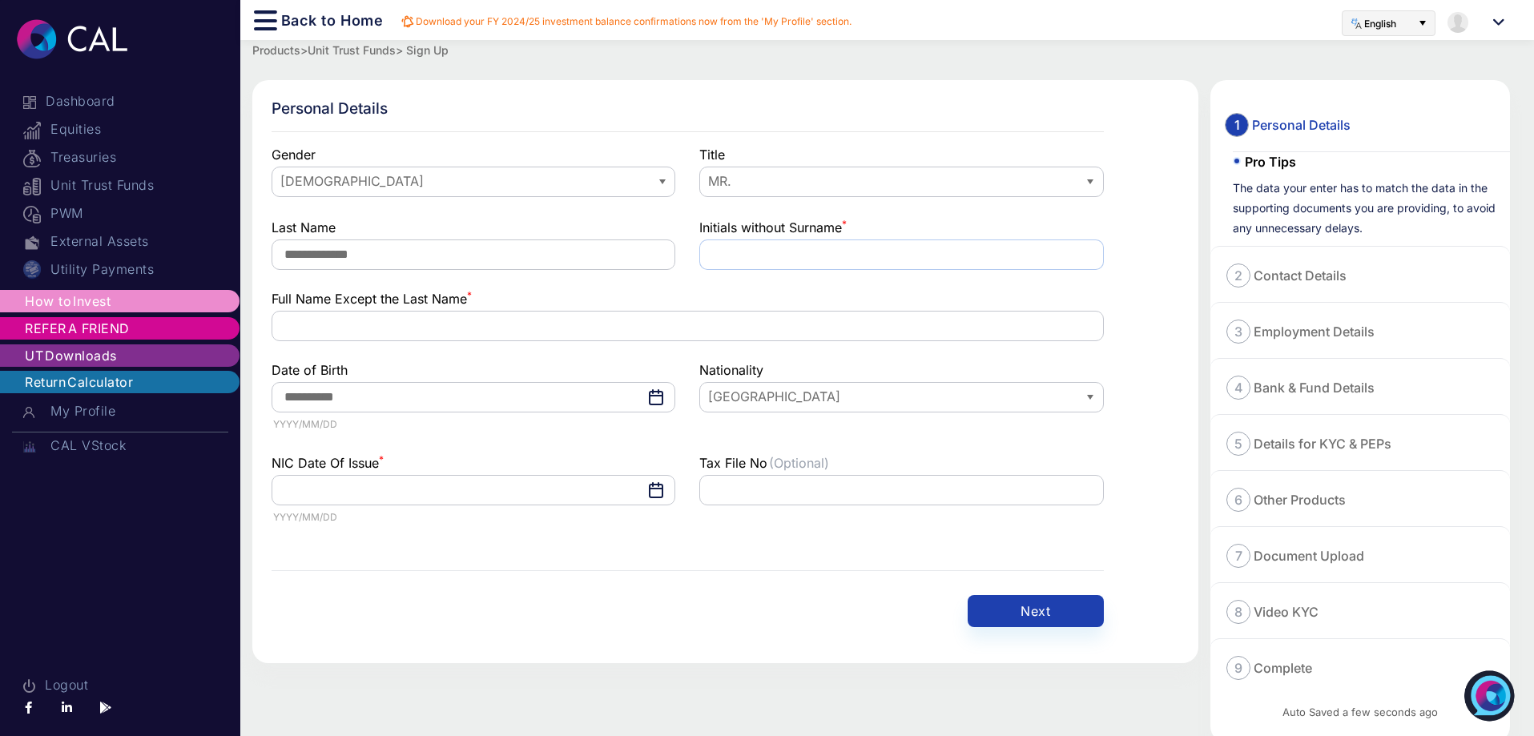
click at [754, 257] on input "text" at bounding box center [901, 254] width 404 height 30
type input "***"
click at [340, 324] on input "text" at bounding box center [687, 326] width 832 height 30
click at [285, 333] on input "*******" at bounding box center [687, 326] width 832 height 30
click at [488, 321] on input "**********" at bounding box center [687, 326] width 832 height 30
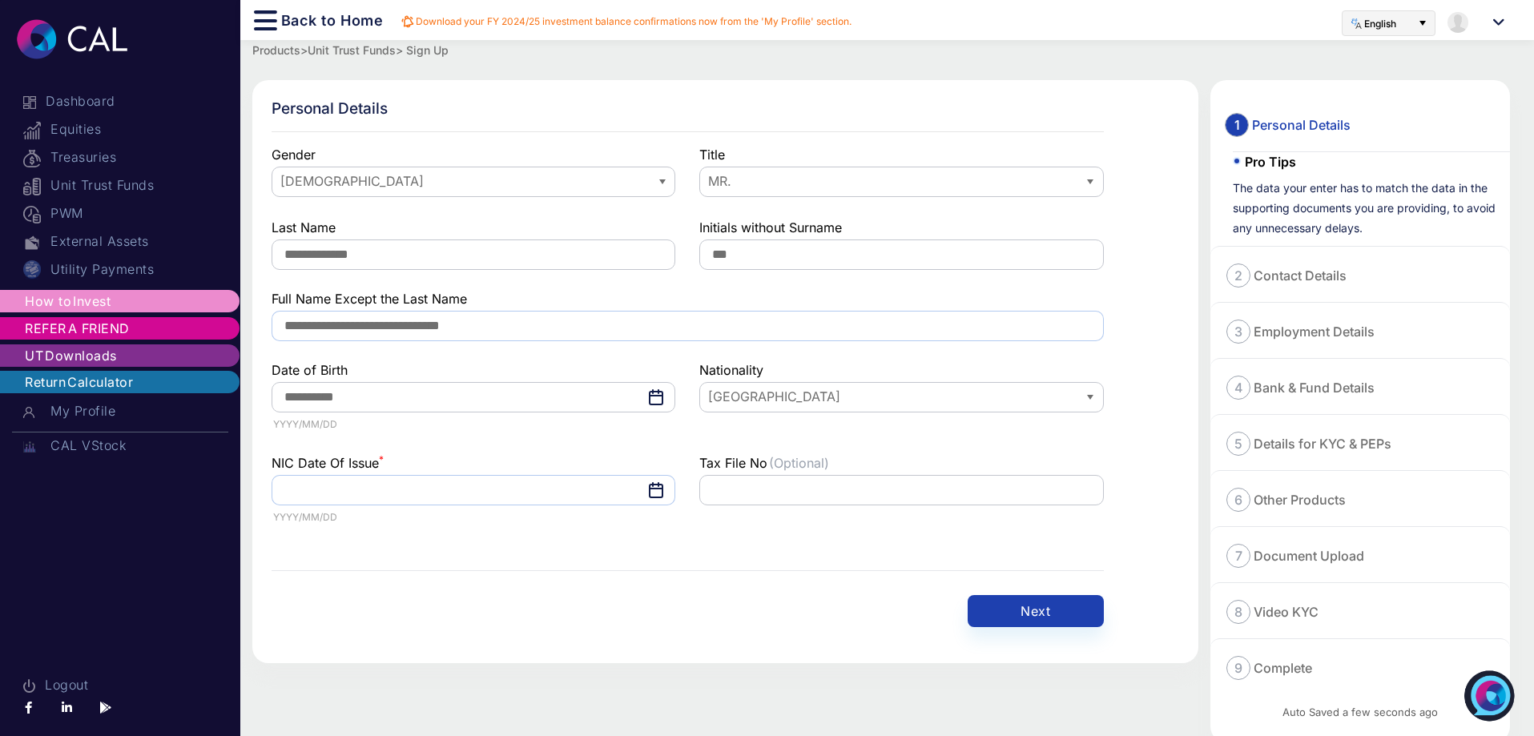
type input "**********"
click at [372, 497] on input "text" at bounding box center [473, 490] width 404 height 30
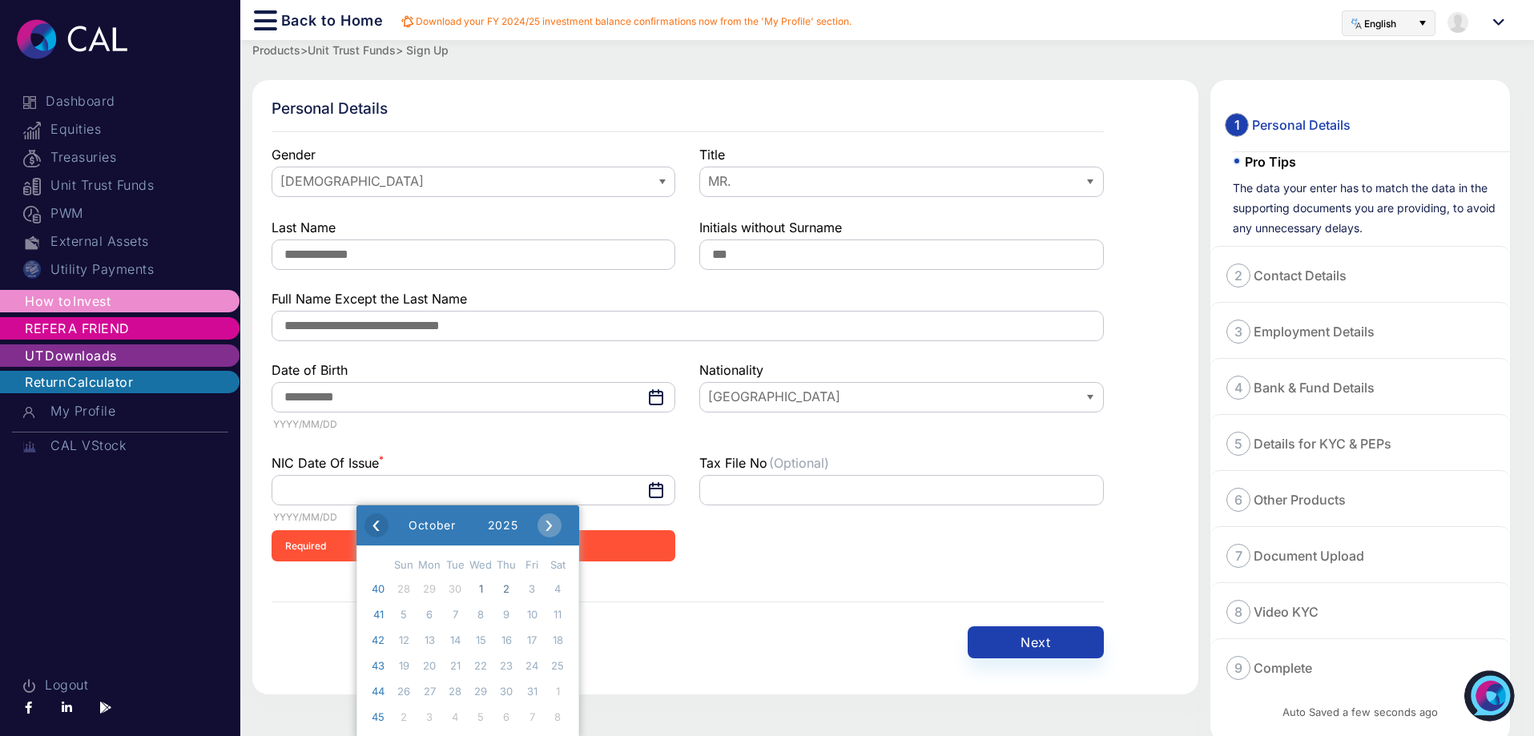
click at [379, 529] on span "‹" at bounding box center [376, 525] width 24 height 24
click at [379, 529] on span "‹" at bounding box center [368, 525] width 24 height 24
click at [379, 529] on span "‹" at bounding box center [379, 525] width 24 height 24
click at [379, 529] on span "‹" at bounding box center [382, 525] width 24 height 24
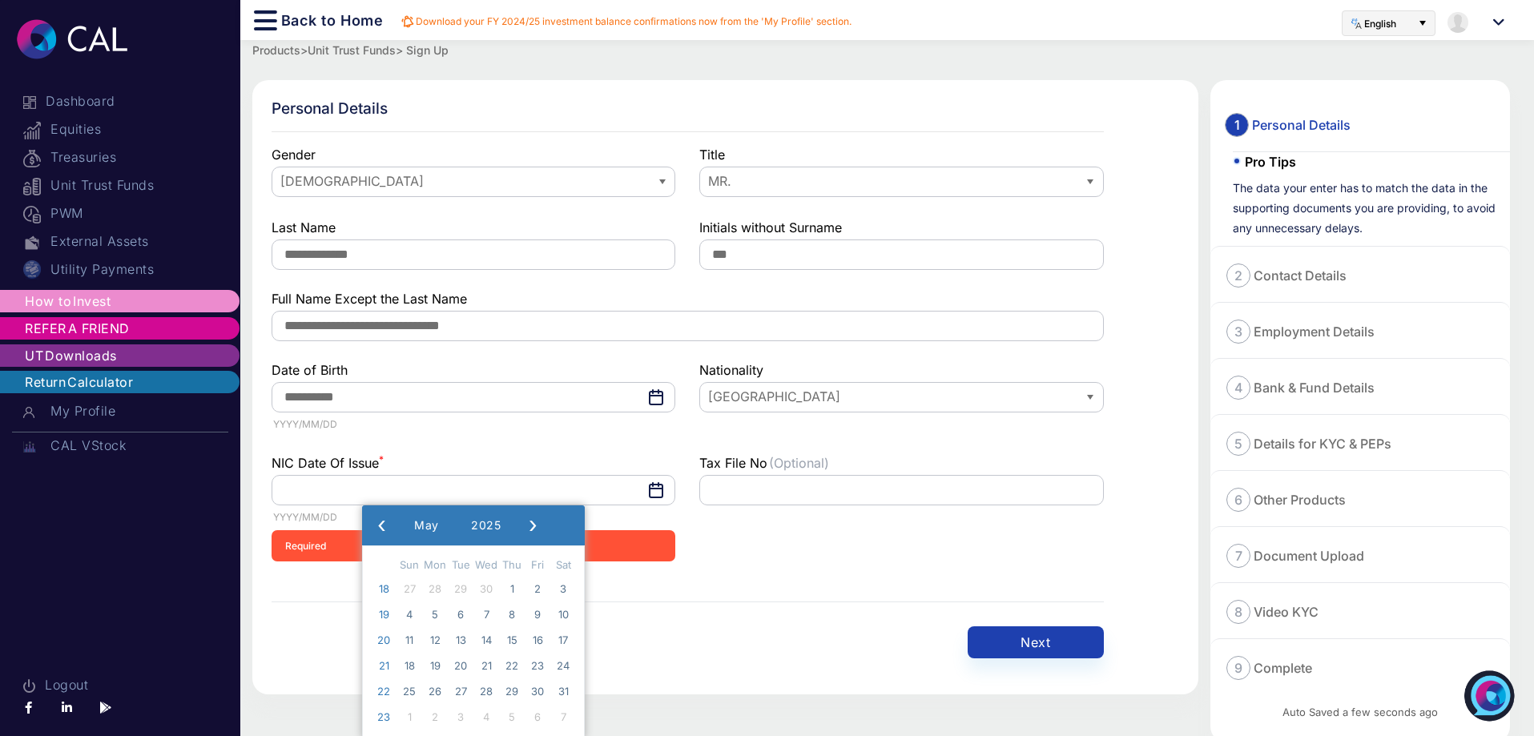
click at [379, 529] on span "‹" at bounding box center [382, 525] width 24 height 24
click at [379, 529] on span "‹" at bounding box center [381, 525] width 24 height 24
click at [379, 529] on span "‹" at bounding box center [374, 525] width 24 height 24
click at [379, 529] on span "‹" at bounding box center [376, 525] width 24 height 24
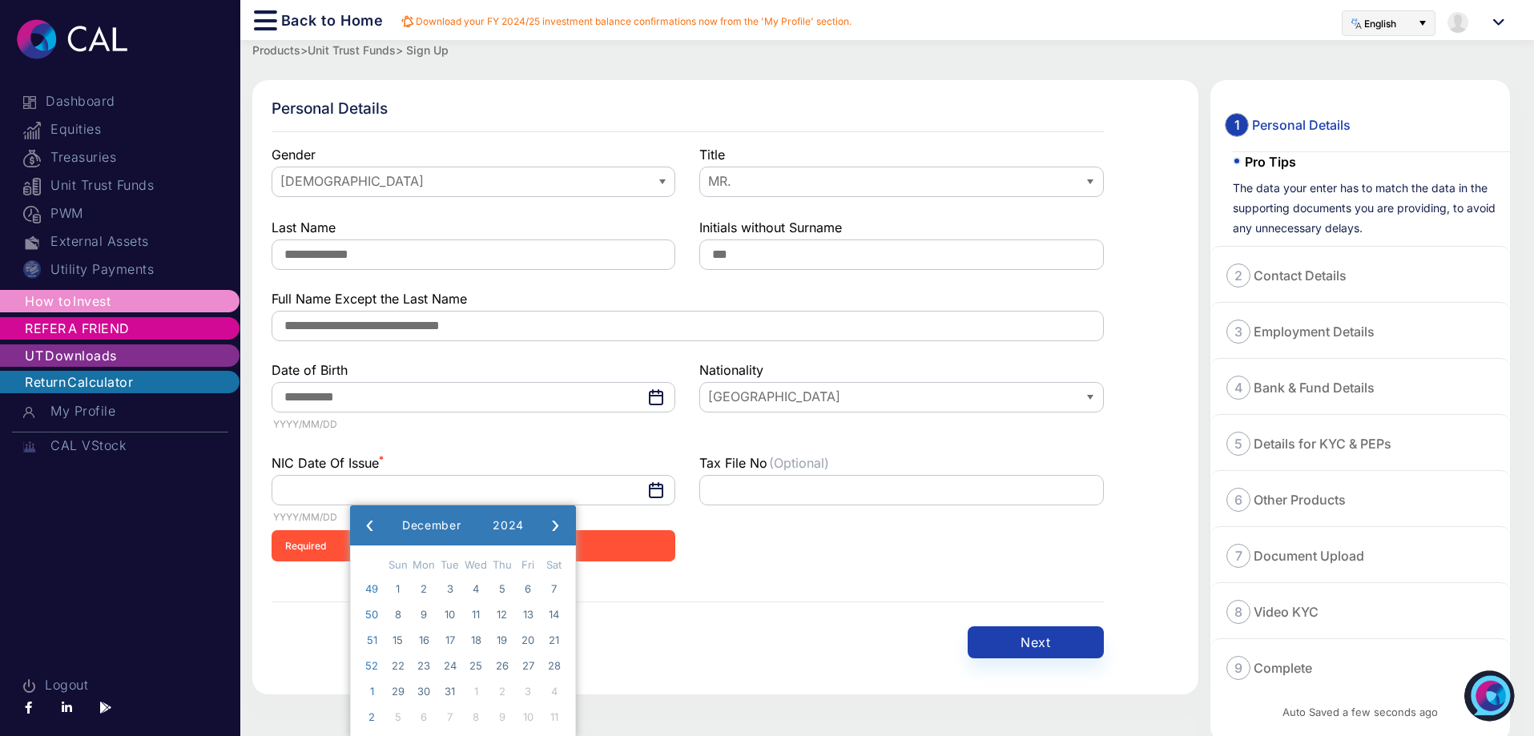
click at [379, 529] on span "‹" at bounding box center [370, 525] width 24 height 24
click at [525, 524] on span "2024" at bounding box center [509, 525] width 34 height 14
click at [384, 529] on span "‹" at bounding box center [382, 525] width 24 height 24
click at [404, 698] on span "2013" at bounding box center [396, 702] width 37 height 37
click at [404, 580] on span "January" at bounding box center [400, 576] width 58 height 30
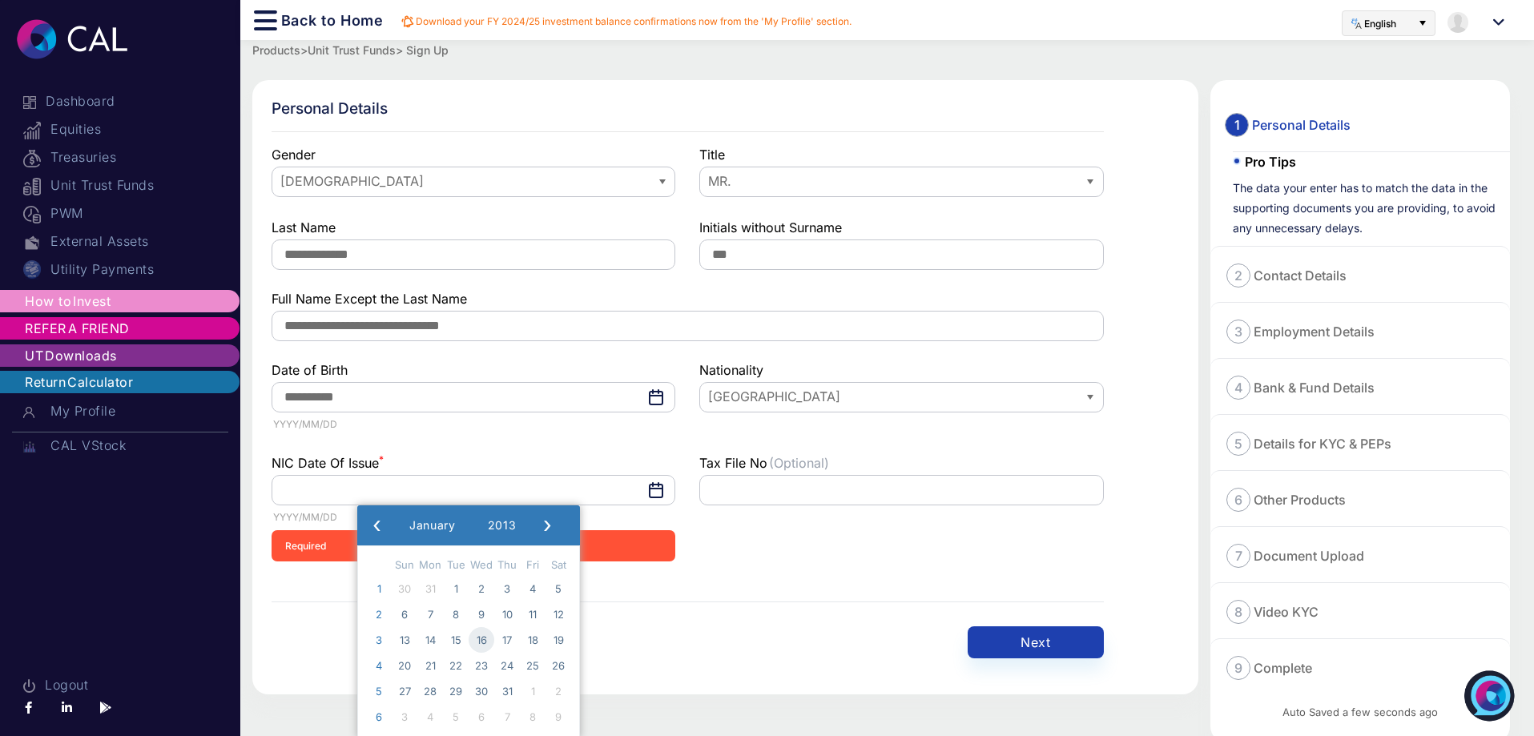
click at [494, 638] on span "16" at bounding box center [481, 640] width 26 height 26
type input "**********"
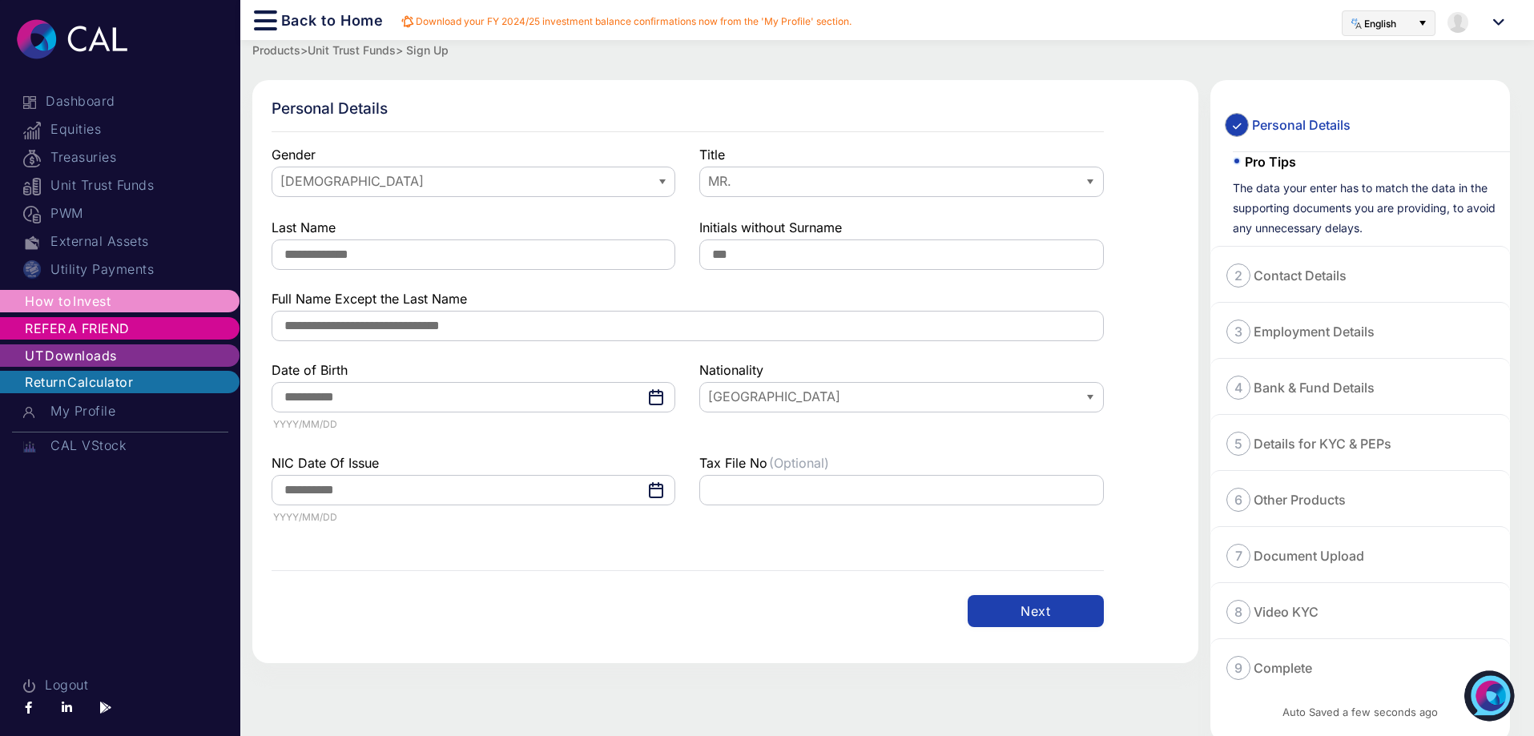
click at [1068, 617] on button "Next" at bounding box center [1035, 611] width 136 height 32
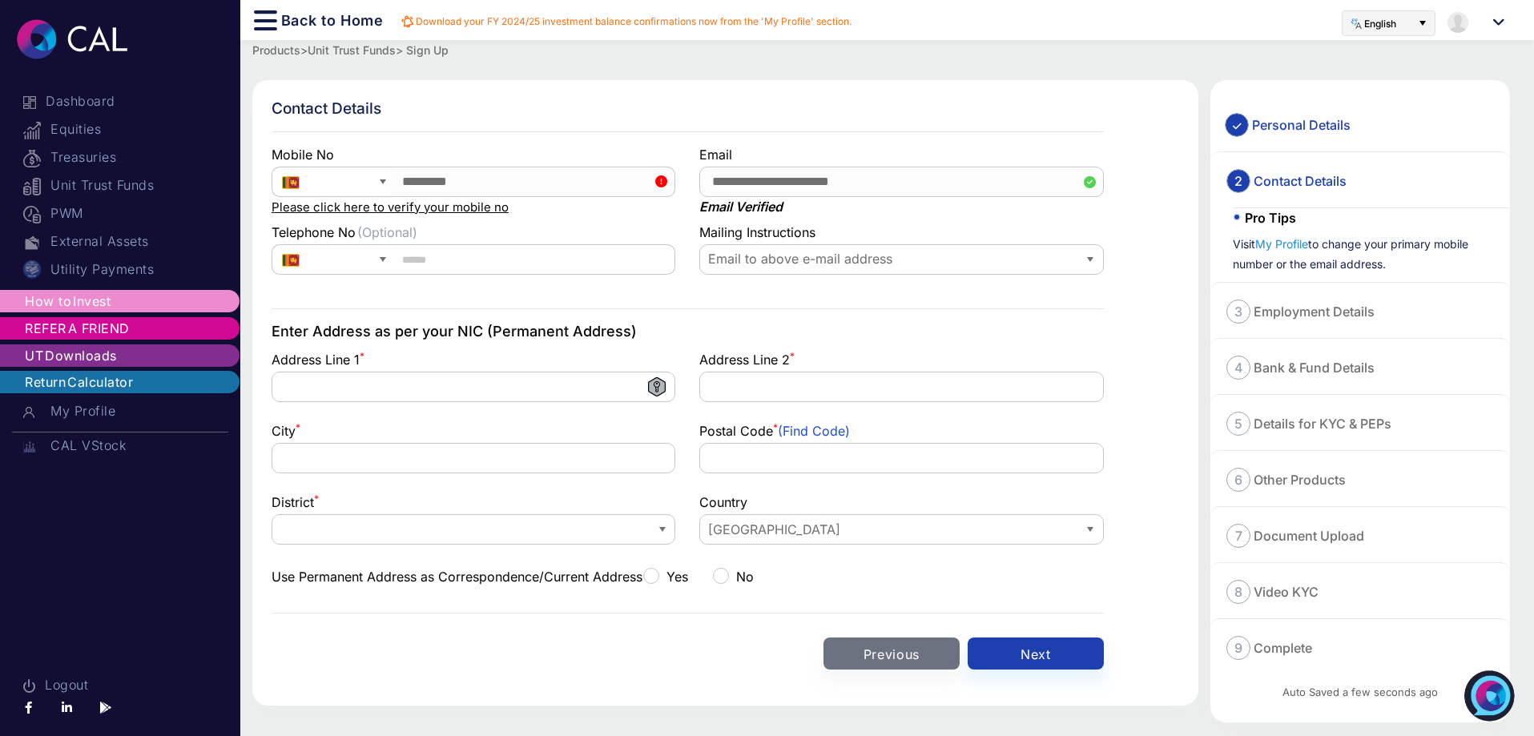
click at [660, 181] on icon at bounding box center [661, 181] width 12 height 13
click at [888, 255] on span "Email to above e-mail address" at bounding box center [888, 259] width 365 height 18
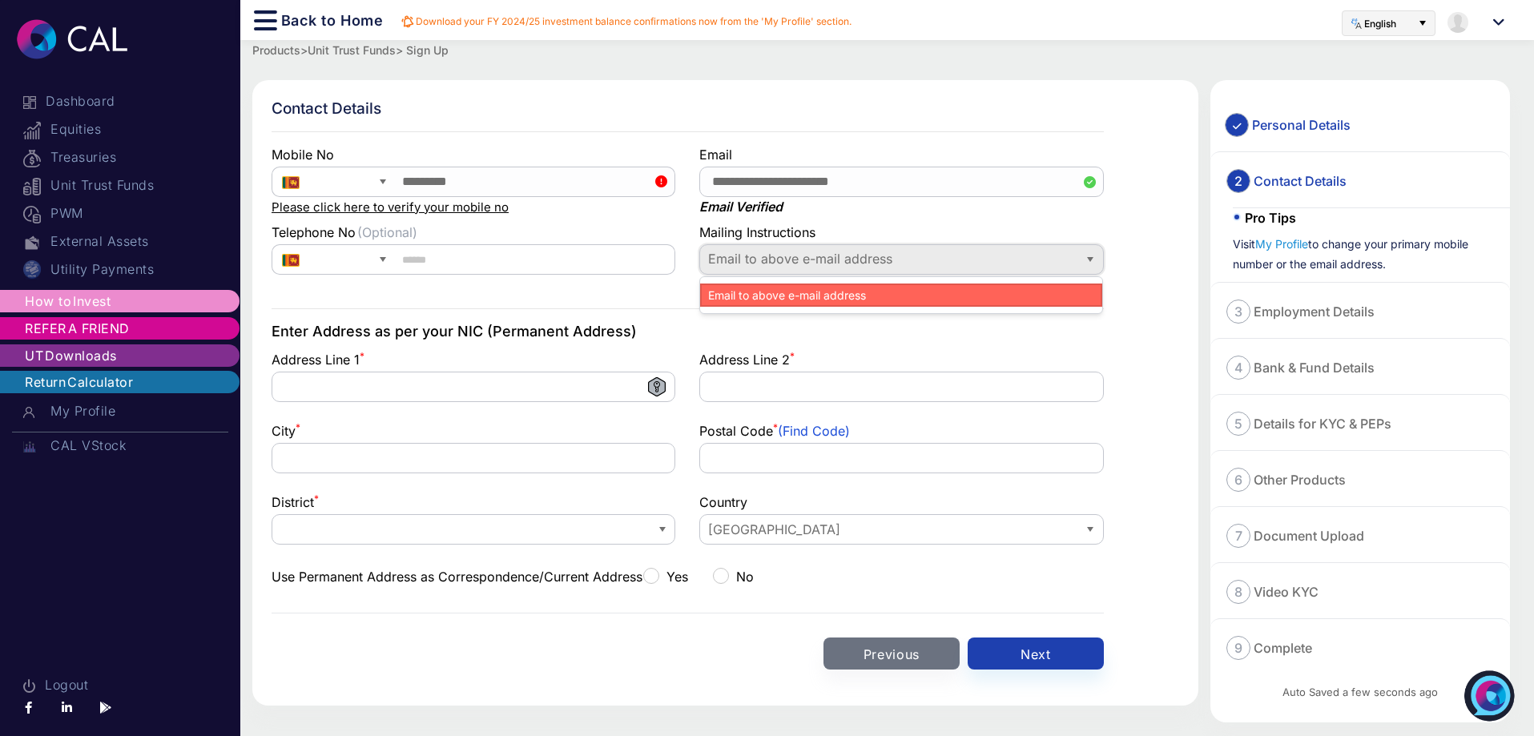
click at [888, 255] on span "Email to above e-mail address" at bounding box center [888, 259] width 365 height 18
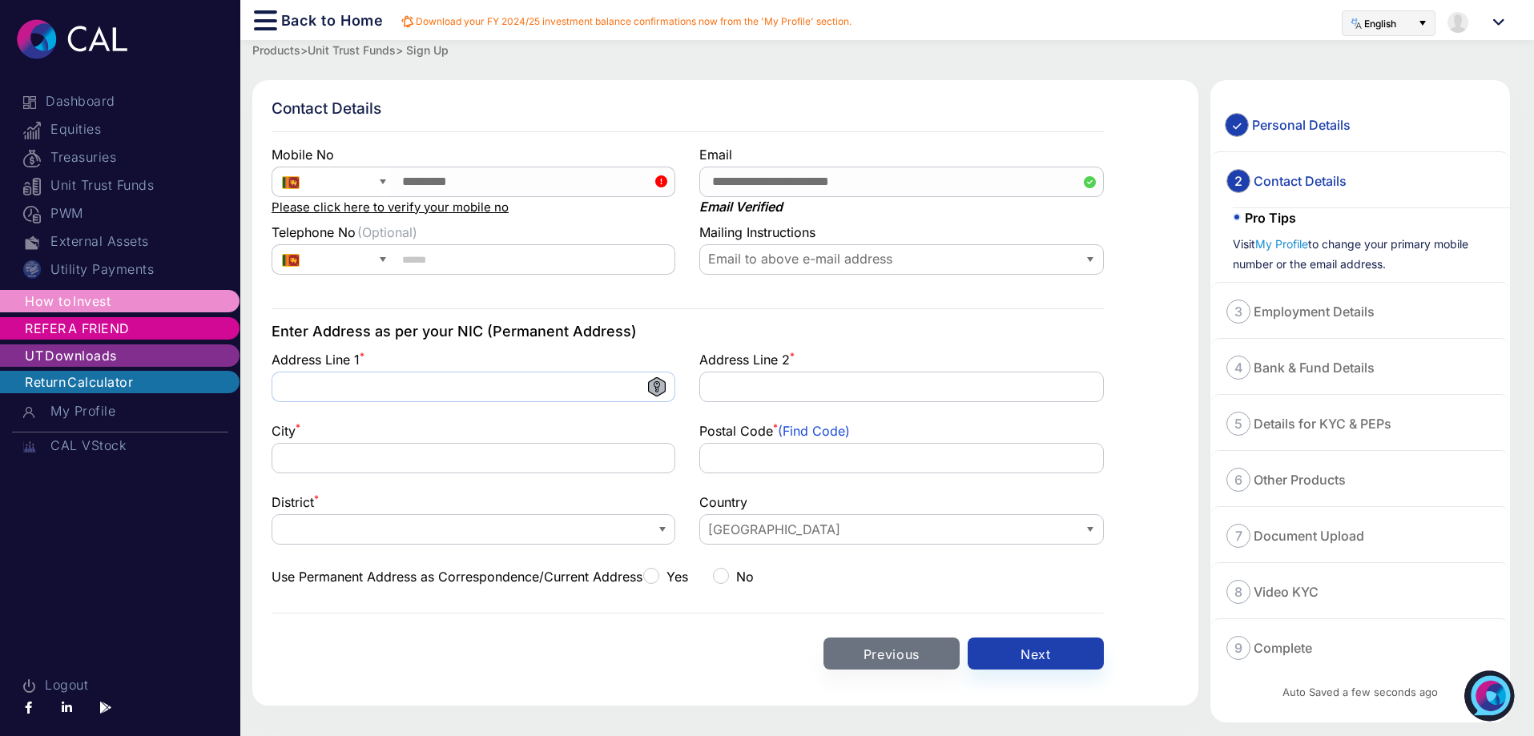
click at [416, 388] on input "text" at bounding box center [473, 387] width 404 height 30
drag, startPoint x: 517, startPoint y: 389, endPoint x: 454, endPoint y: 401, distance: 64.4
click at [455, 401] on input "**********" at bounding box center [473, 387] width 404 height 30
click at [424, 384] on input "**********" at bounding box center [473, 387] width 404 height 30
click at [521, 387] on input "**********" at bounding box center [473, 387] width 404 height 30
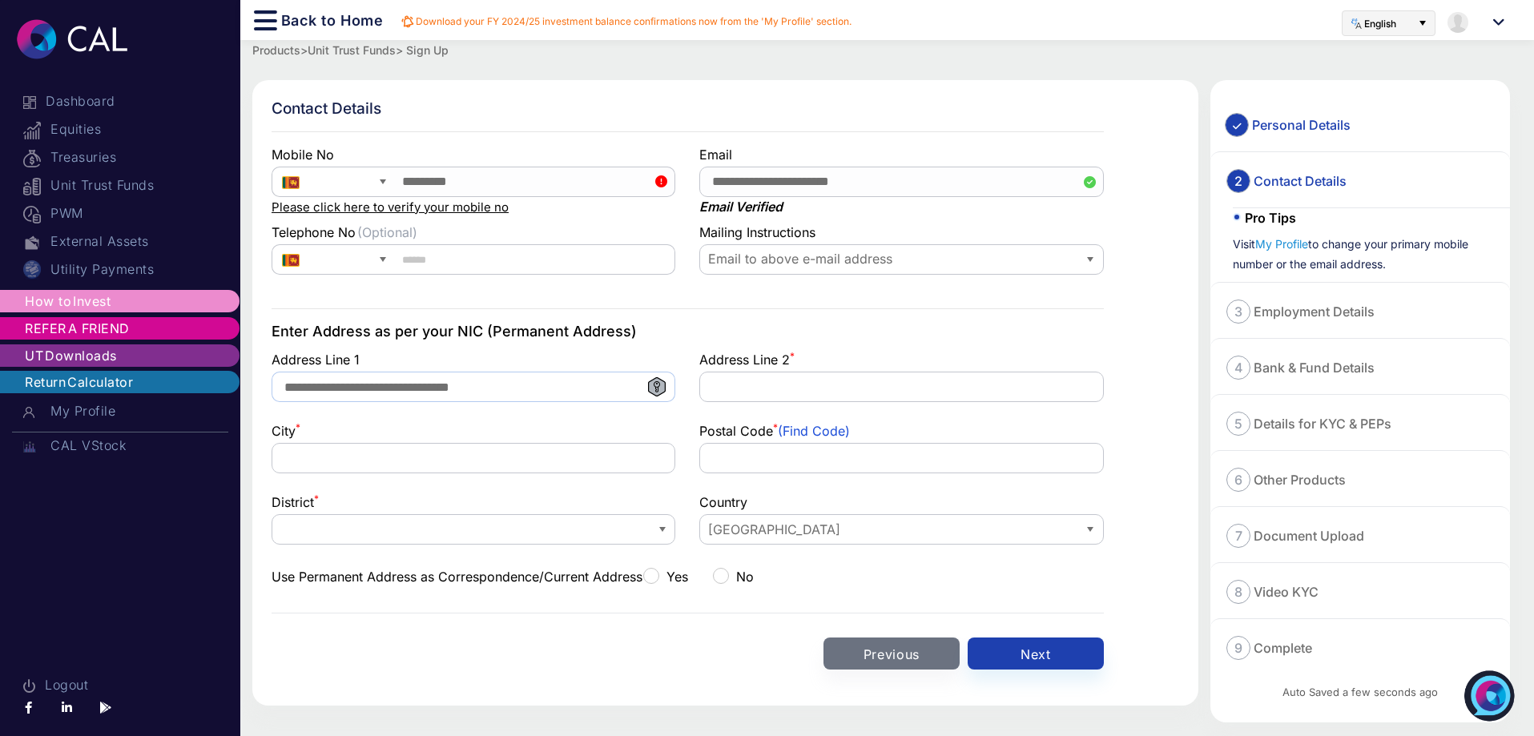
drag, startPoint x: 520, startPoint y: 387, endPoint x: 419, endPoint y: 396, distance: 101.4
click at [419, 396] on input "**********" at bounding box center [473, 387] width 404 height 30
type input "**********"
click at [754, 378] on input "text" at bounding box center [901, 387] width 404 height 30
type input "**********"
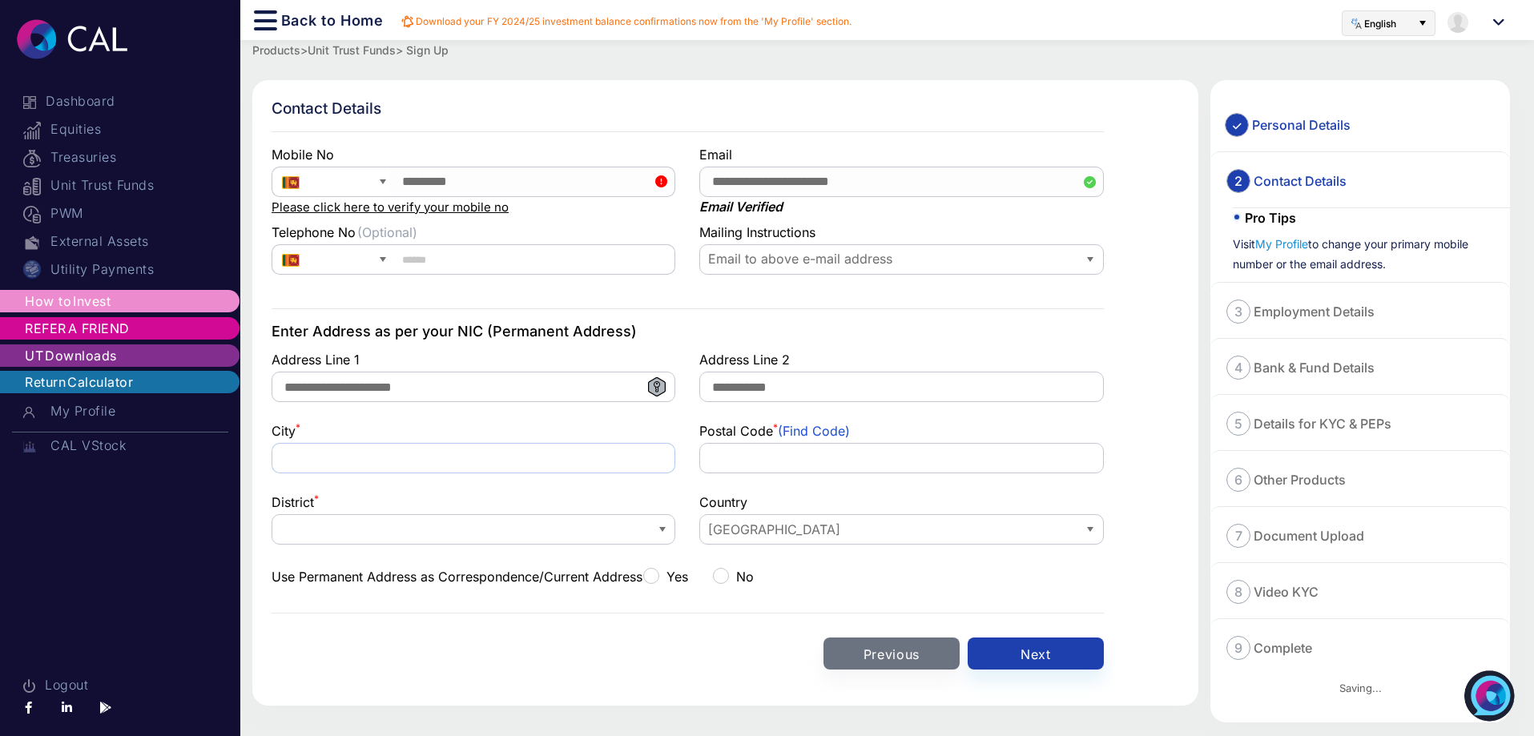
click at [542, 464] on input "text" at bounding box center [473, 458] width 404 height 30
type input "**********"
type input "*****"
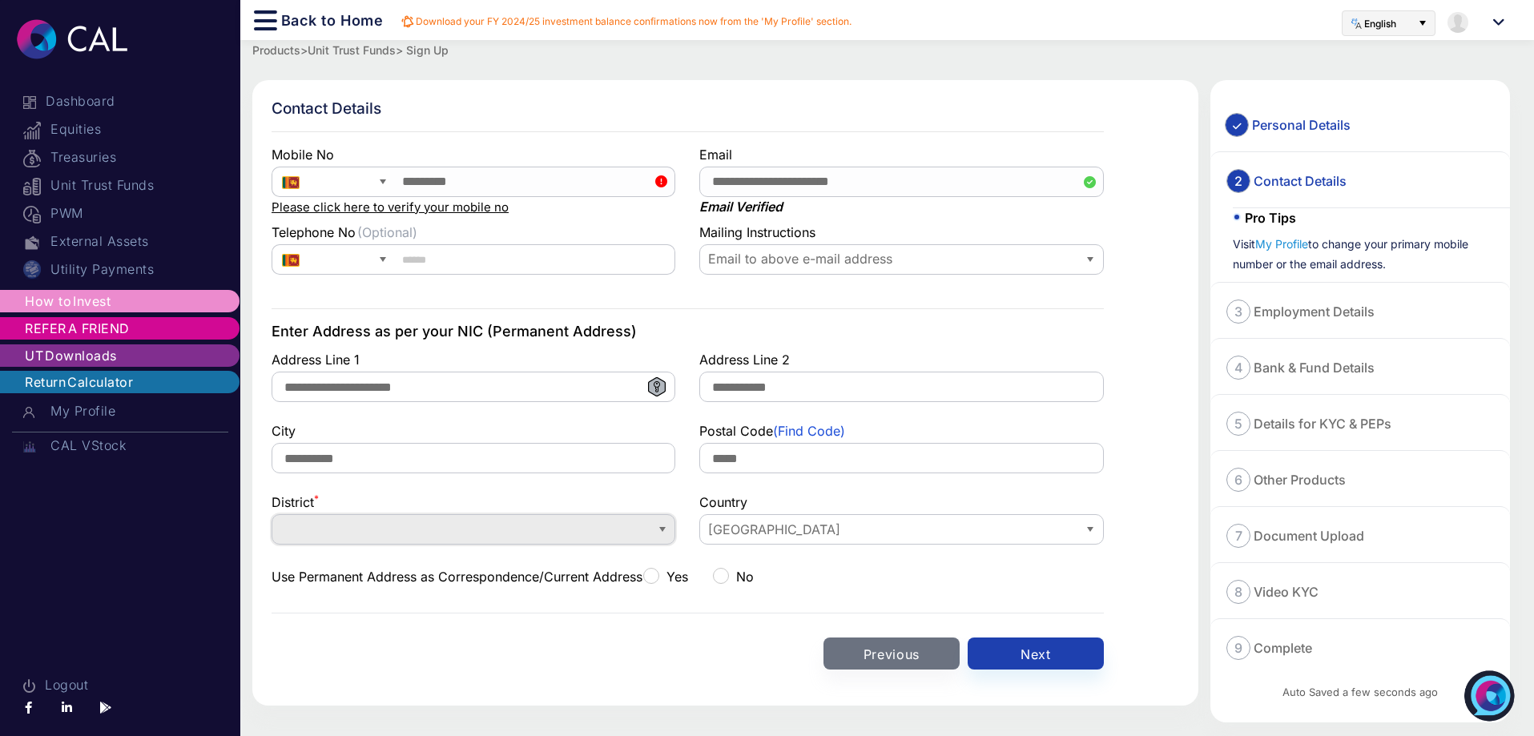
click at [441, 530] on span at bounding box center [461, 530] width 365 height 18
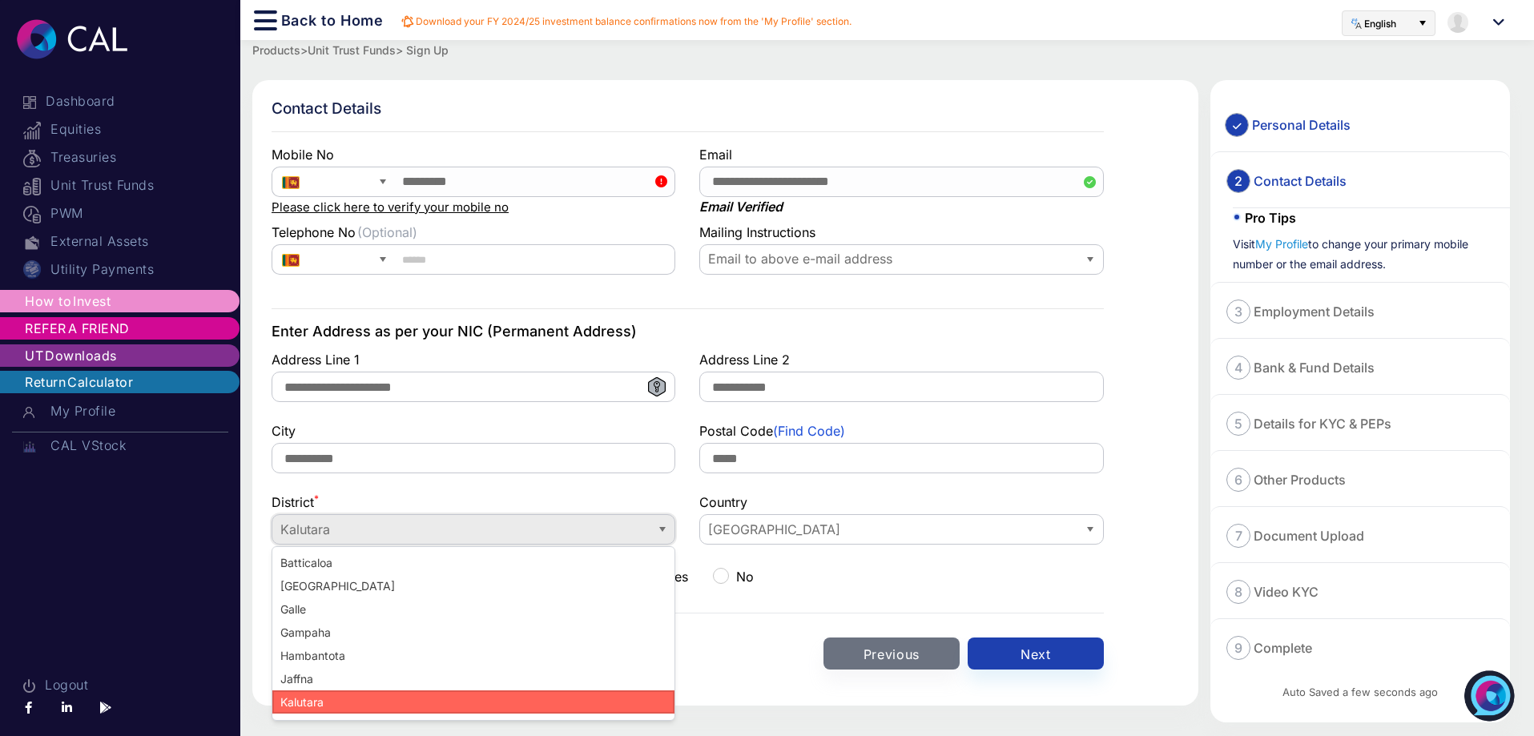
scroll to position [165, 0]
click at [358, 699] on li "Kurunegala" at bounding box center [473, 701] width 402 height 23
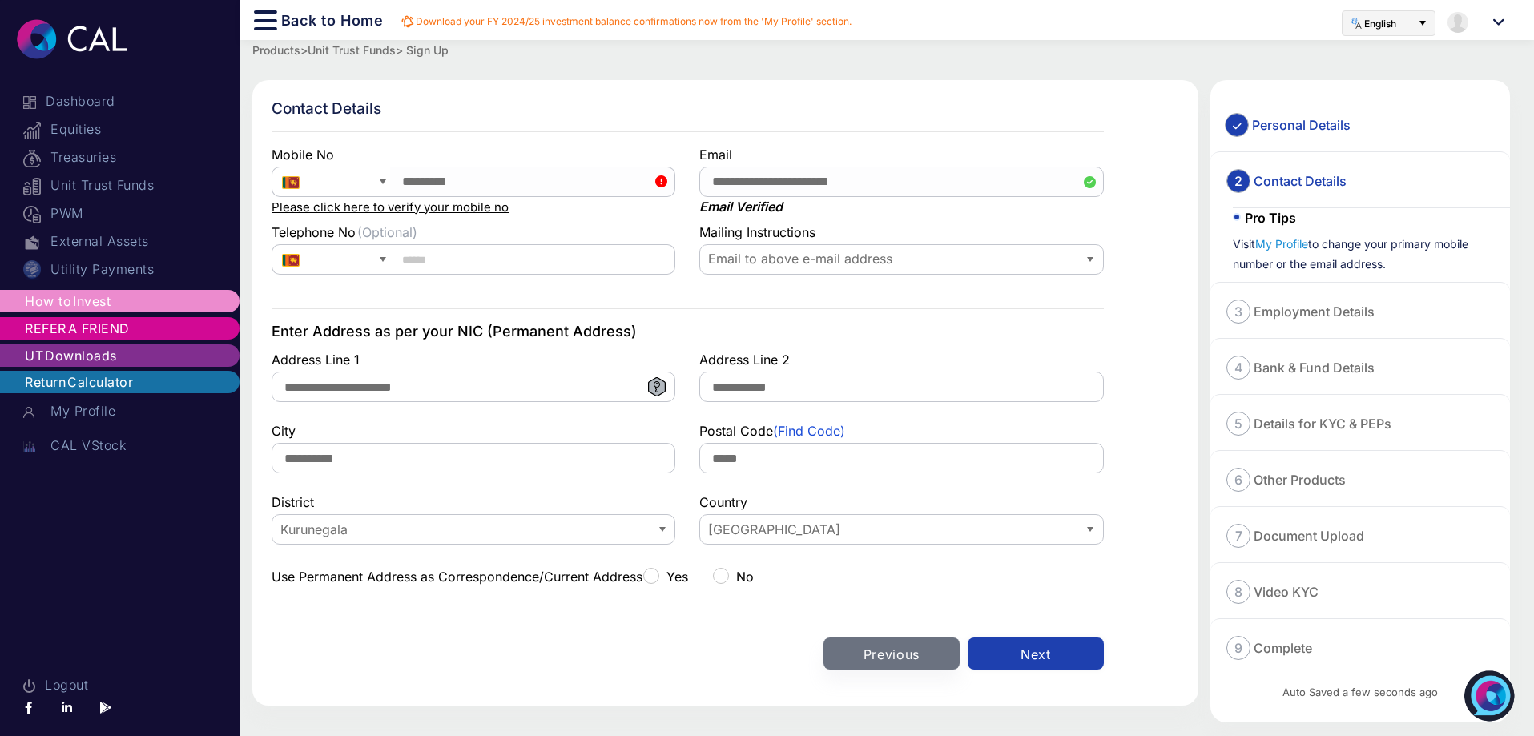
click at [1009, 658] on button "Next" at bounding box center [1035, 653] width 136 height 32
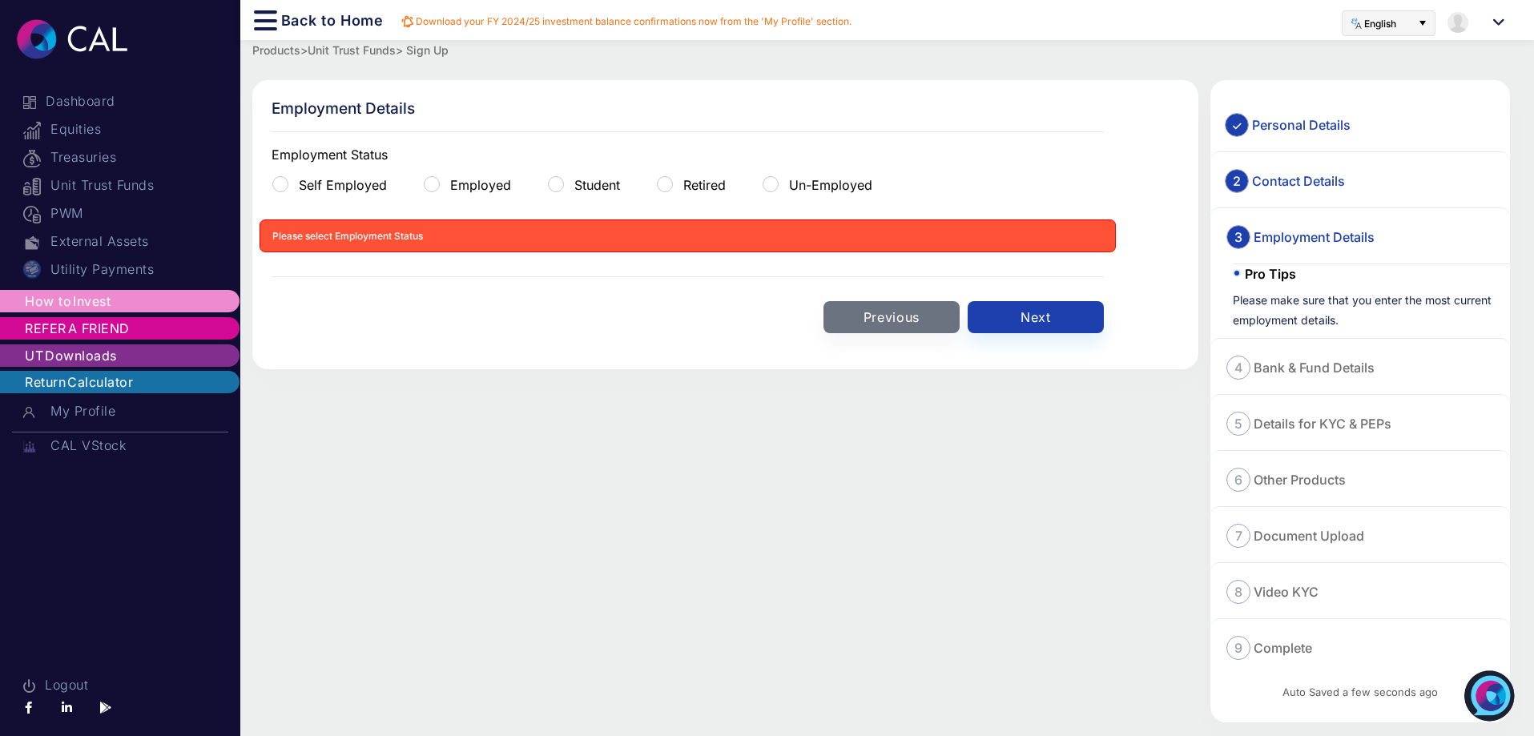
click at [296, 187] on span at bounding box center [297, 185] width 3 height 16
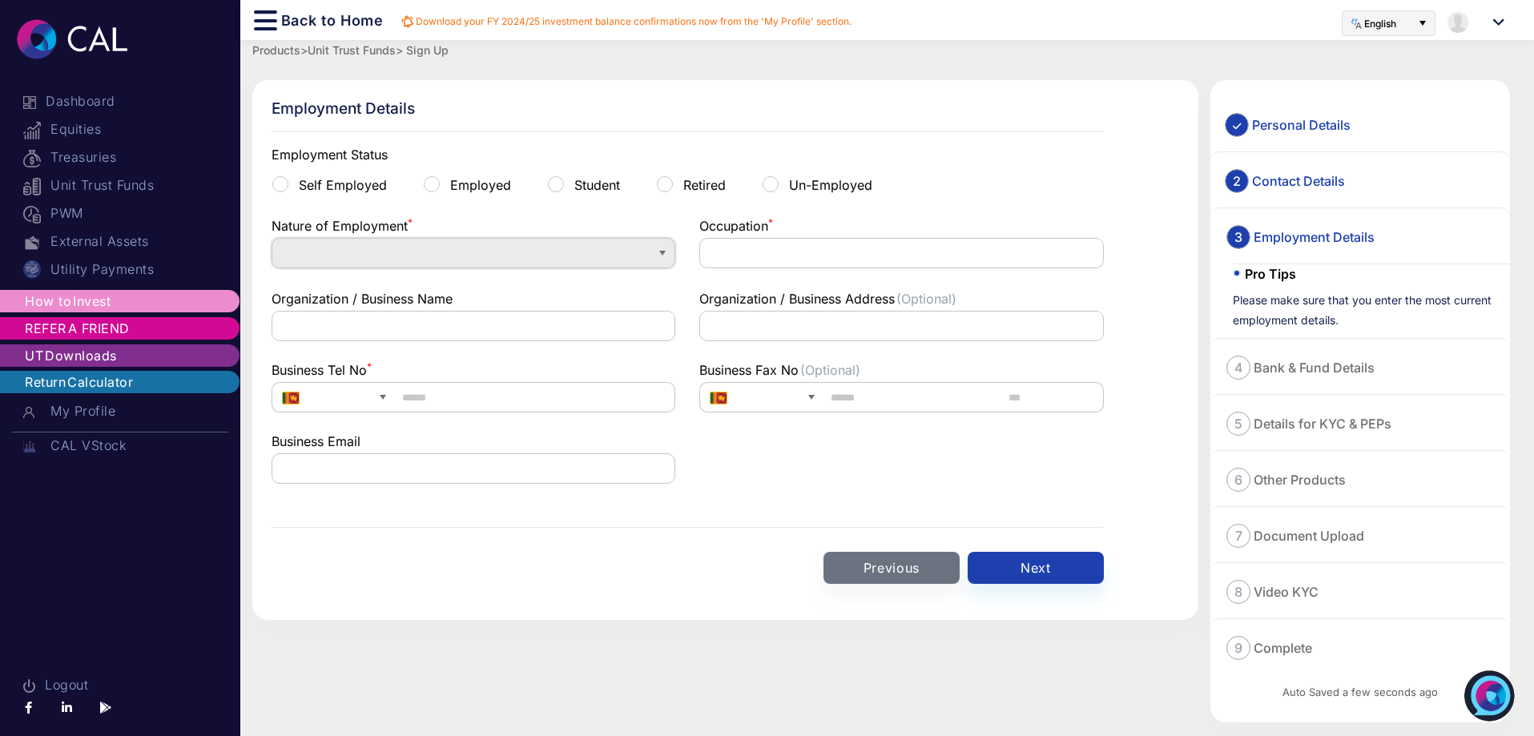
click at [529, 257] on span at bounding box center [461, 252] width 365 height 18
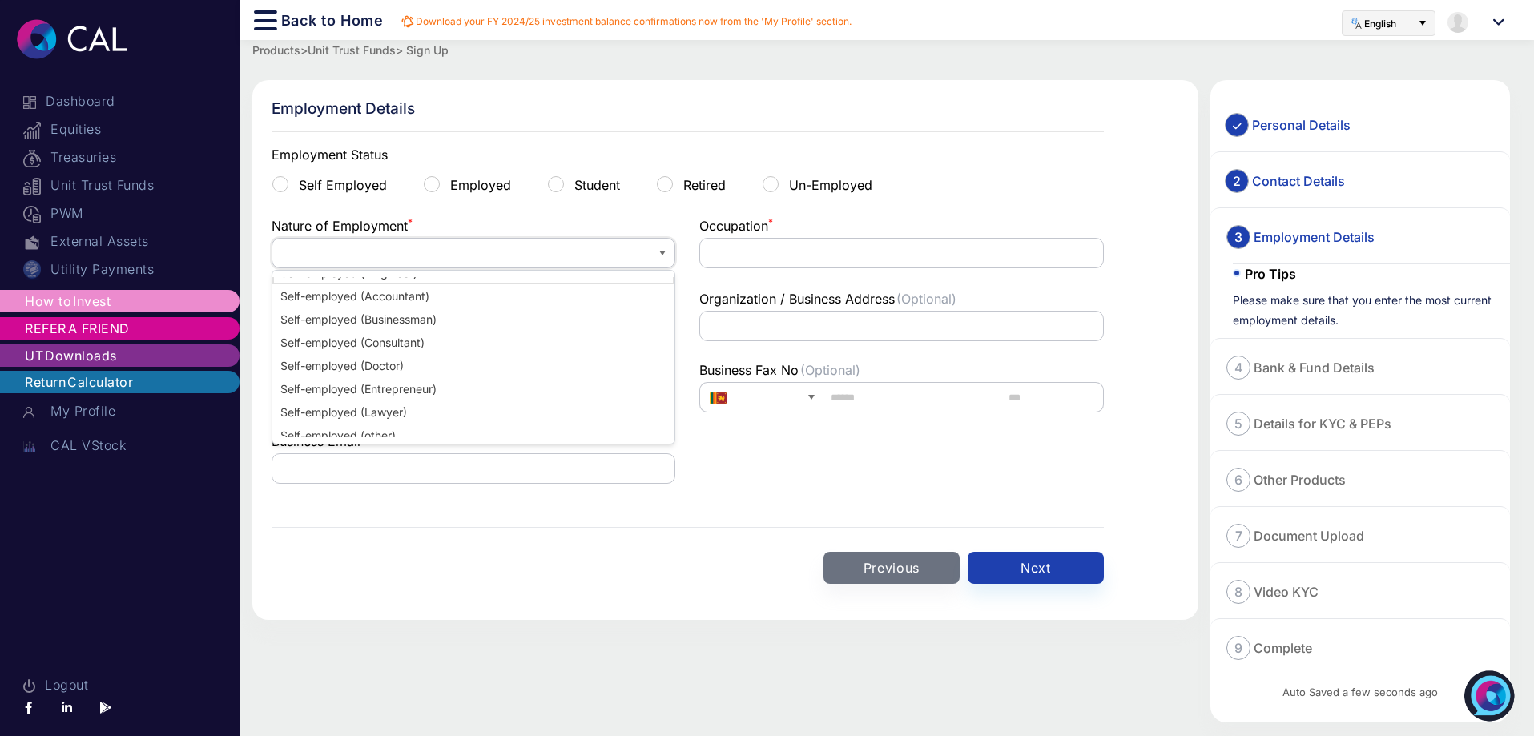
scroll to position [26, 0]
click at [581, 428] on \(other\) "Self-employed (other)" at bounding box center [473, 425] width 402 height 23
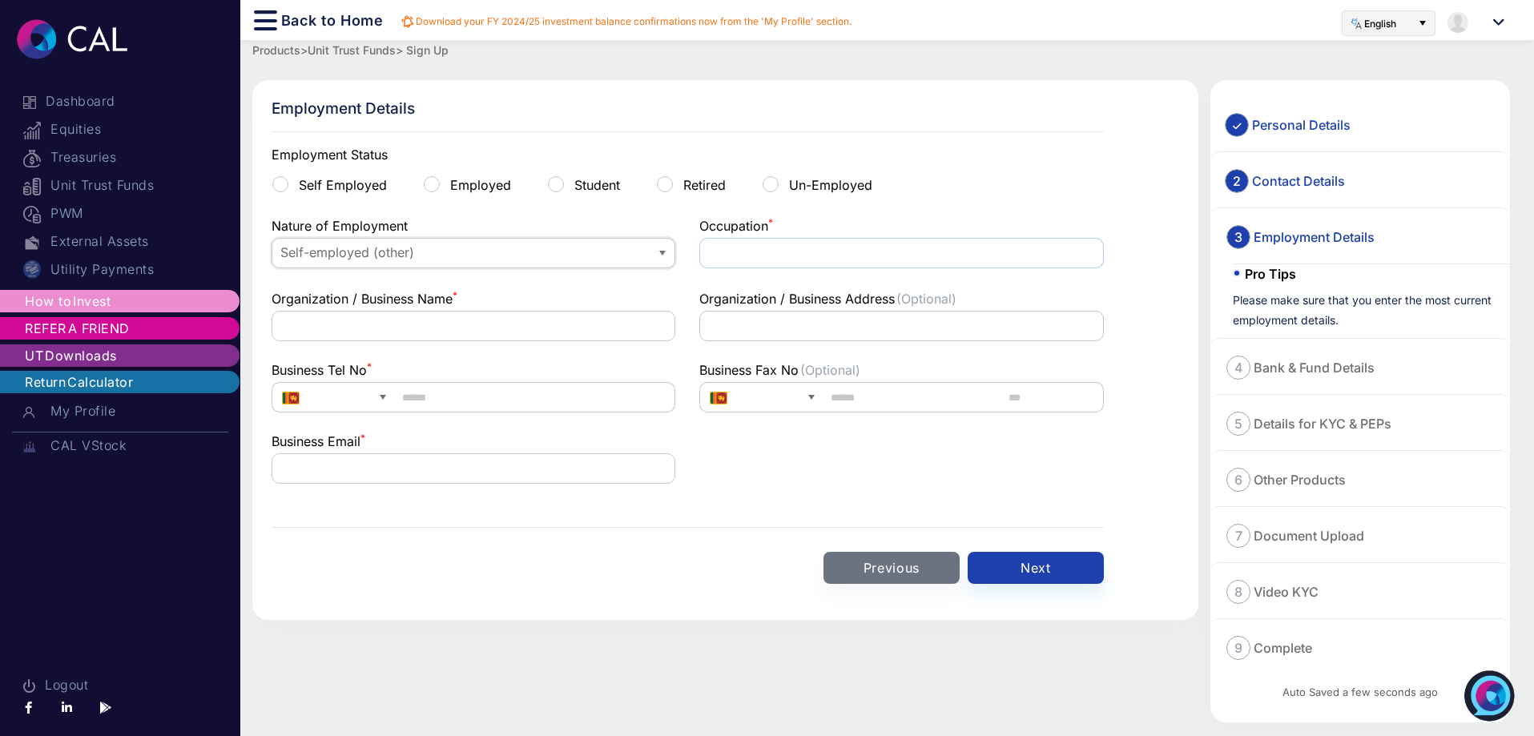
click at [752, 247] on input "text" at bounding box center [901, 253] width 404 height 30
type input "**********"
click at [458, 325] on input "text" at bounding box center [473, 326] width 404 height 30
type input "**********"
click at [433, 397] on input "text" at bounding box center [532, 397] width 285 height 30
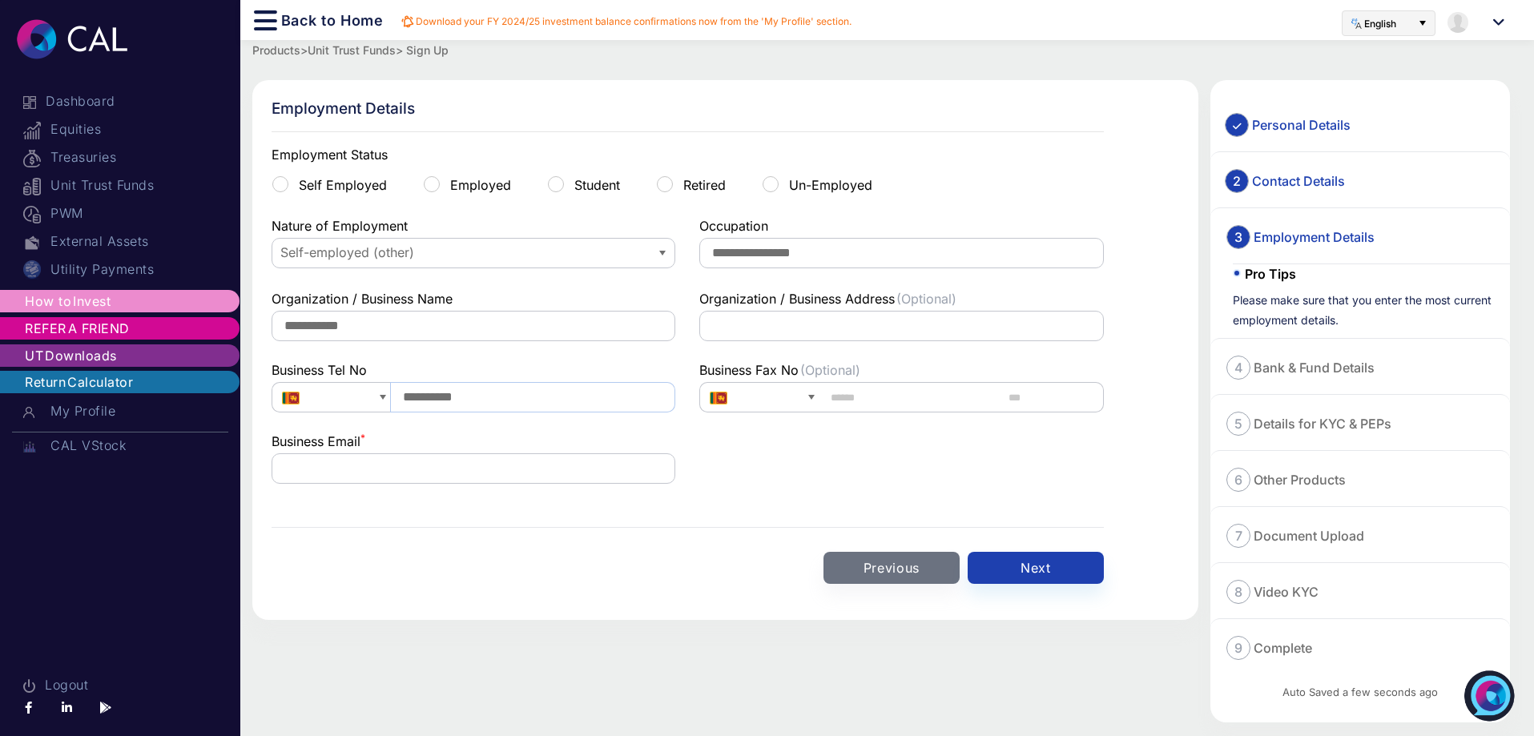
click at [402, 396] on input "**********" at bounding box center [532, 397] width 285 height 30
drag, startPoint x: 402, startPoint y: 396, endPoint x: 411, endPoint y: 396, distance: 8.8
click at [411, 396] on input "**********" at bounding box center [532, 397] width 285 height 30
type input "*********"
click at [424, 522] on div "**********" at bounding box center [687, 354] width 832 height 508
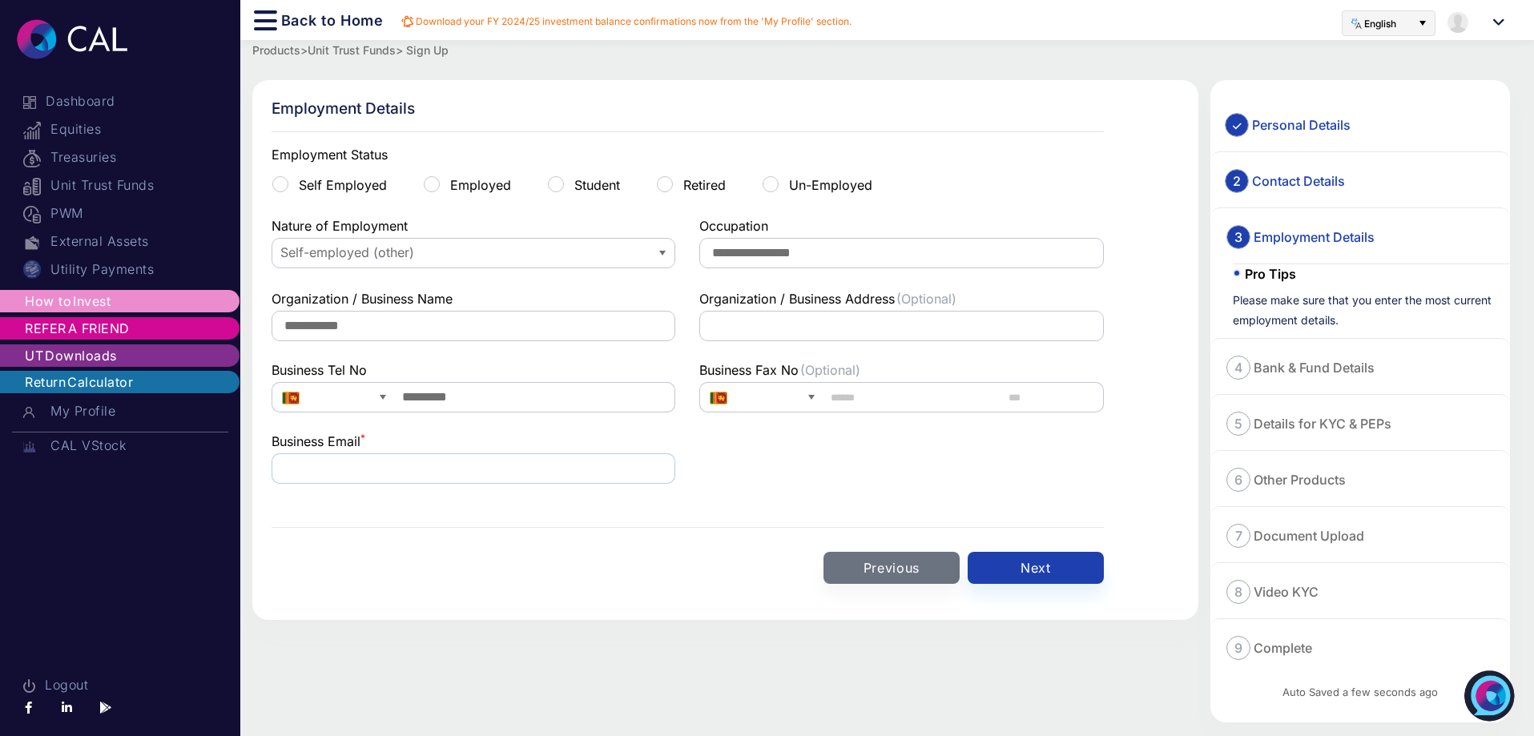
click at [403, 464] on input "text" at bounding box center [473, 468] width 404 height 30
paste input "**********"
type input "**********"
click at [476, 575] on div "Previous Next" at bounding box center [687, 568] width 832 height 32
click at [1003, 565] on button "Next" at bounding box center [1035, 568] width 136 height 32
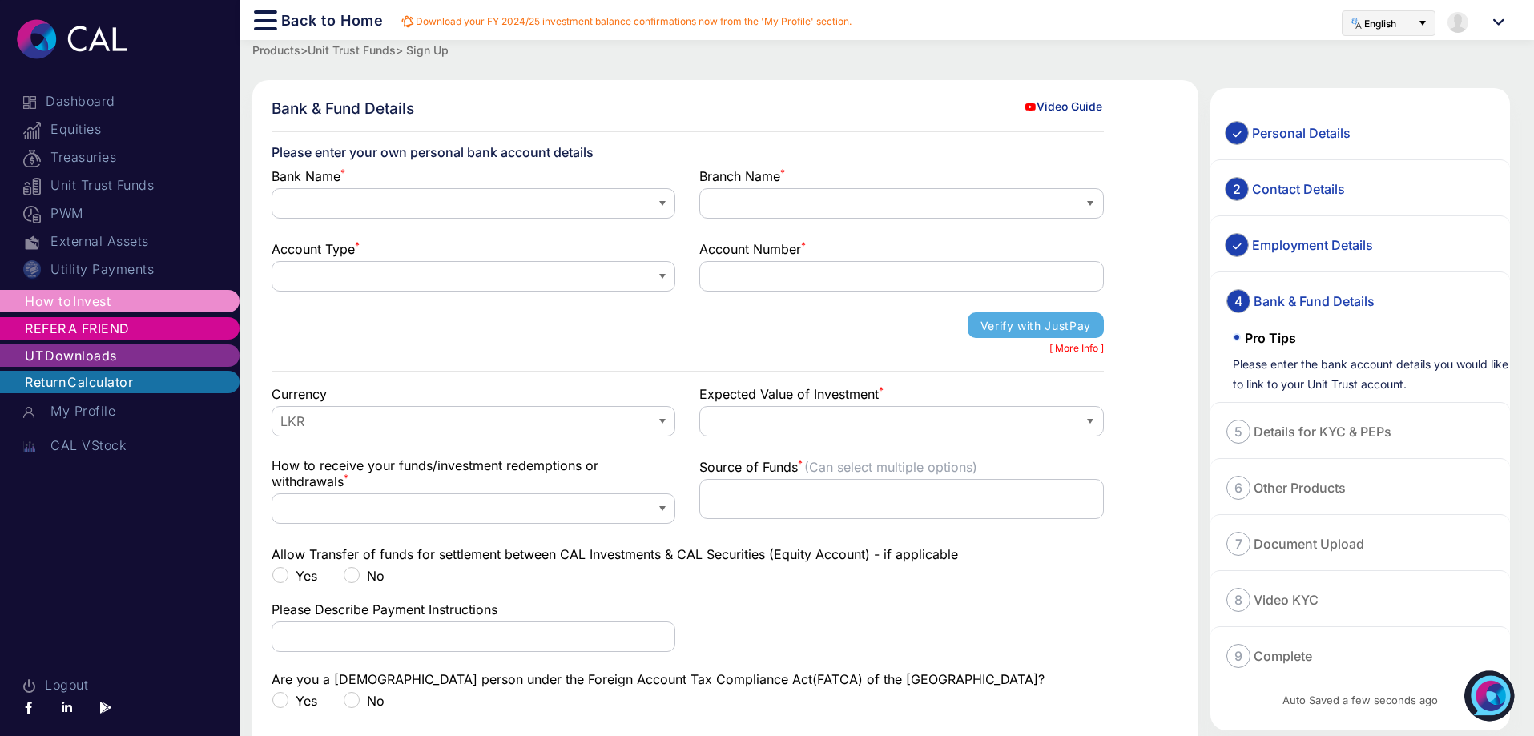
click at [1080, 347] on div "[ More Info ]" at bounding box center [687, 348] width 832 height 20
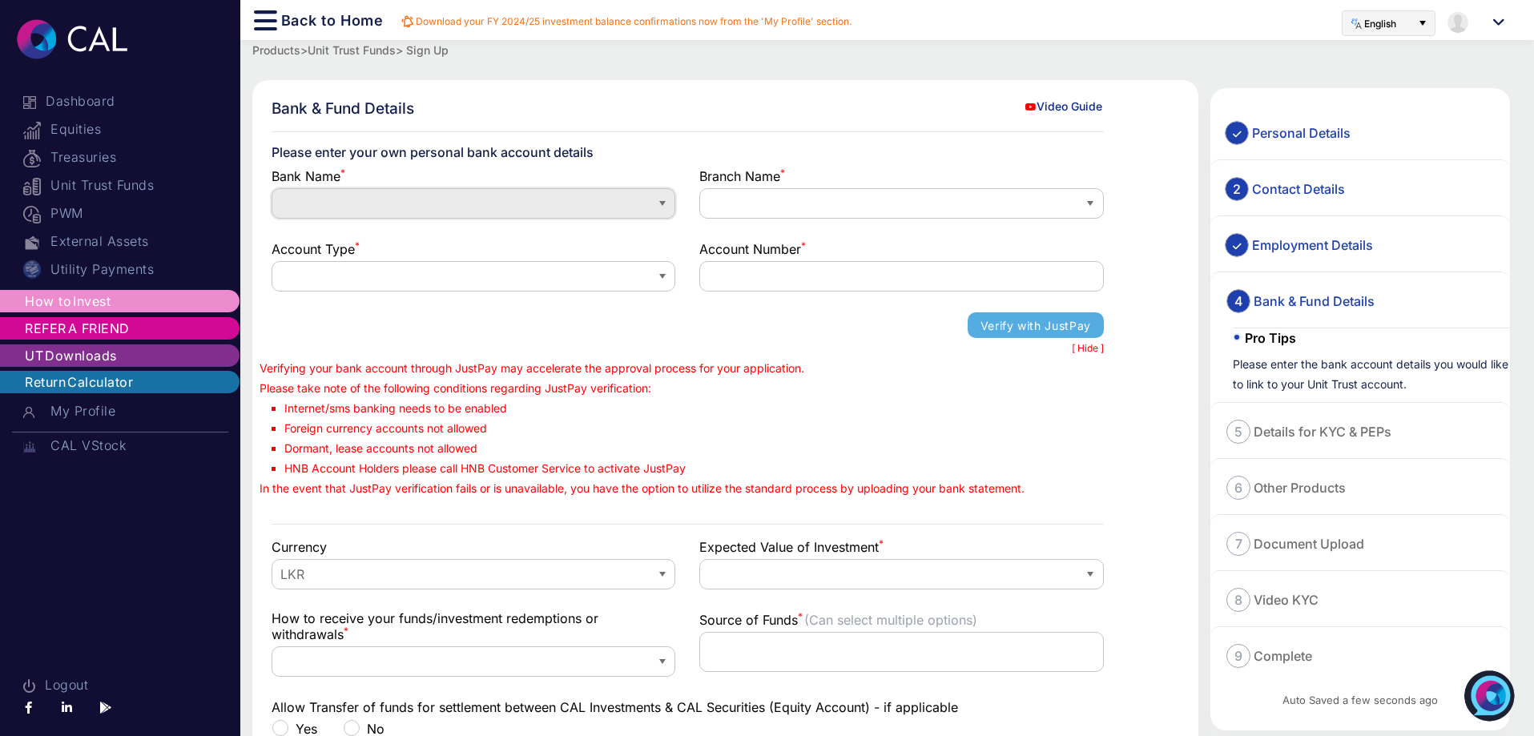
click at [404, 215] on span at bounding box center [461, 203] width 378 height 29
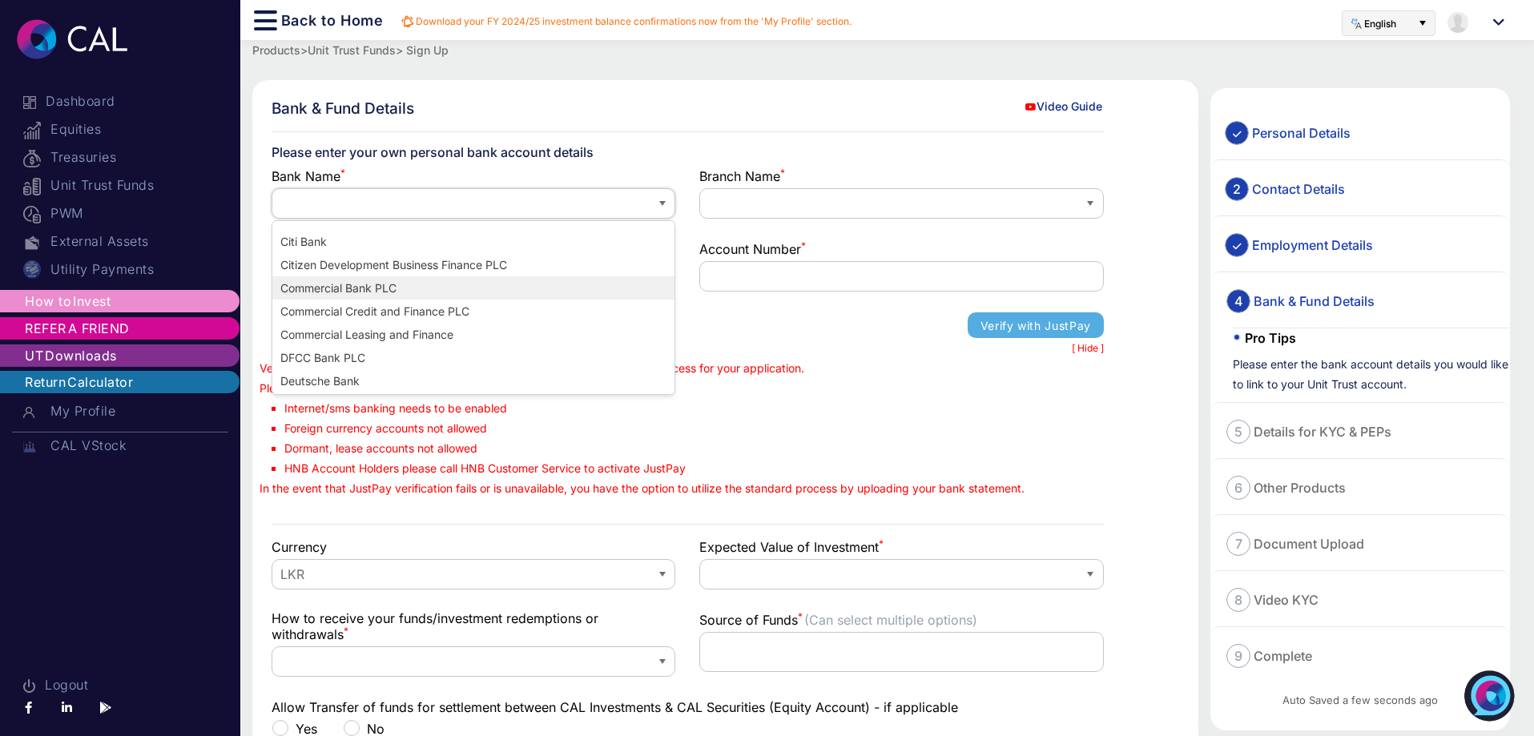
scroll to position [721, 0]
click at [396, 308] on span "Regional Development Bank" at bounding box center [354, 308] width 151 height 17
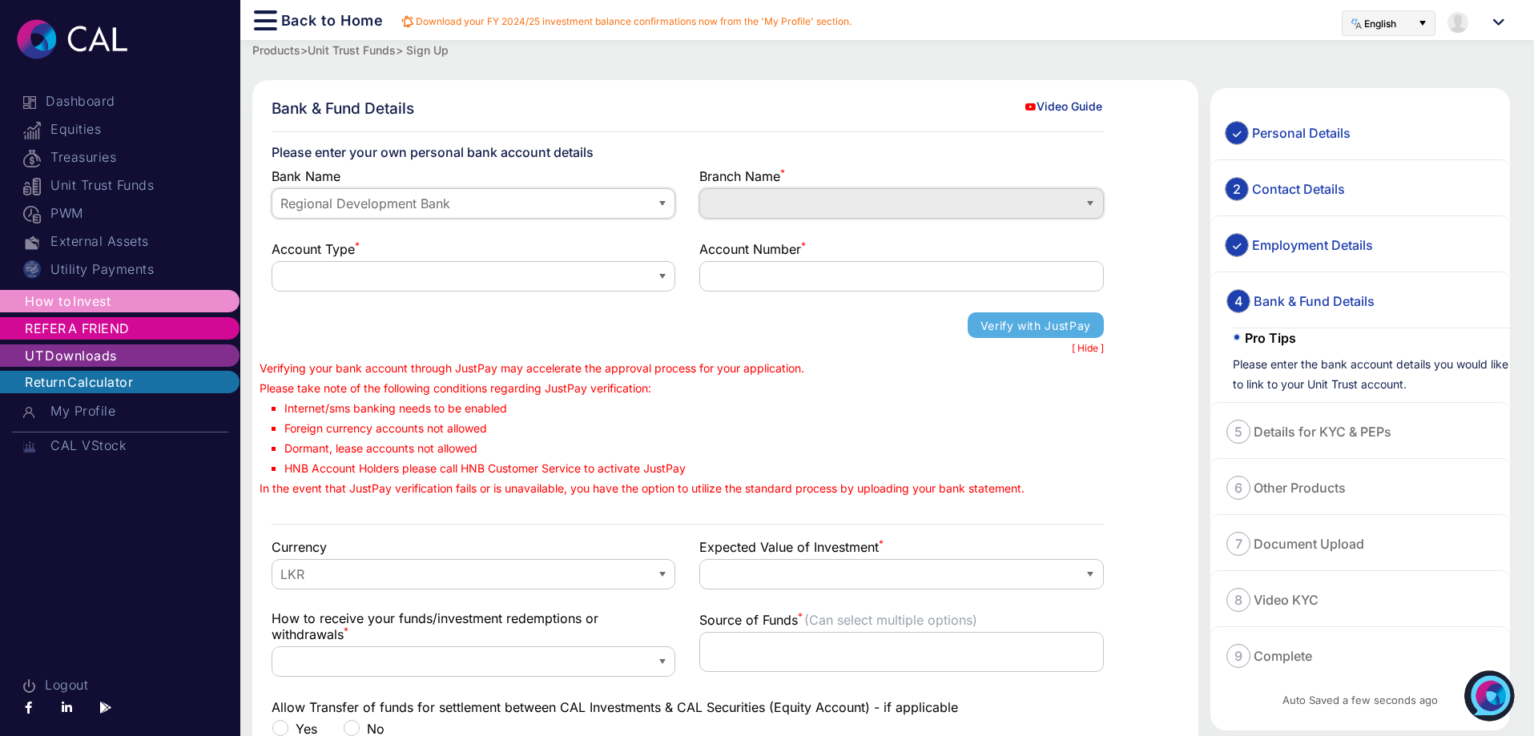
click at [758, 197] on span at bounding box center [888, 204] width 365 height 18
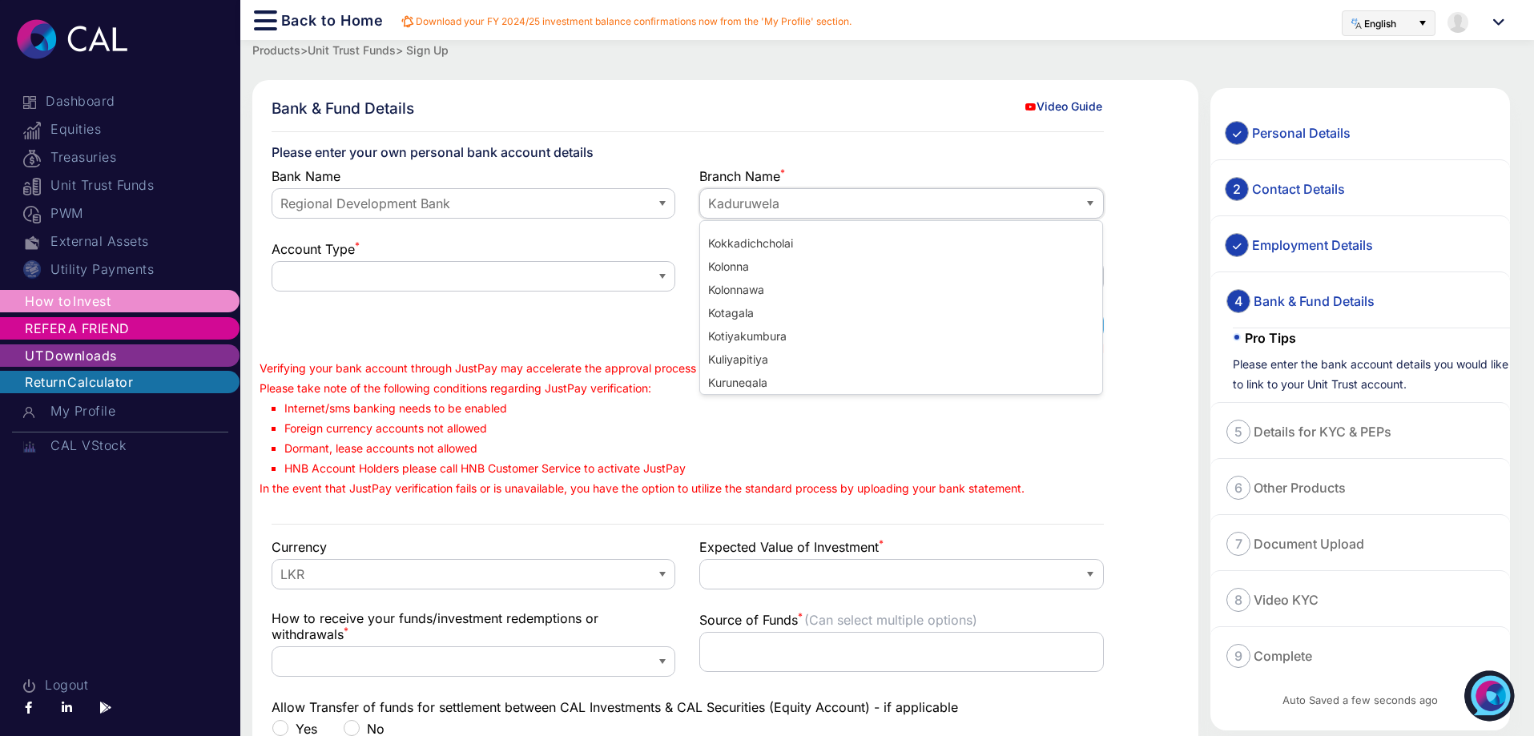
scroll to position [3119, 0]
drag, startPoint x: 1092, startPoint y: 310, endPoint x: 794, endPoint y: 373, distance: 305.3
drag, startPoint x: 794, startPoint y: 373, endPoint x: 736, endPoint y: 352, distance: 61.3
click at [736, 352] on span "Kurunegala" at bounding box center [737, 348] width 62 height 17
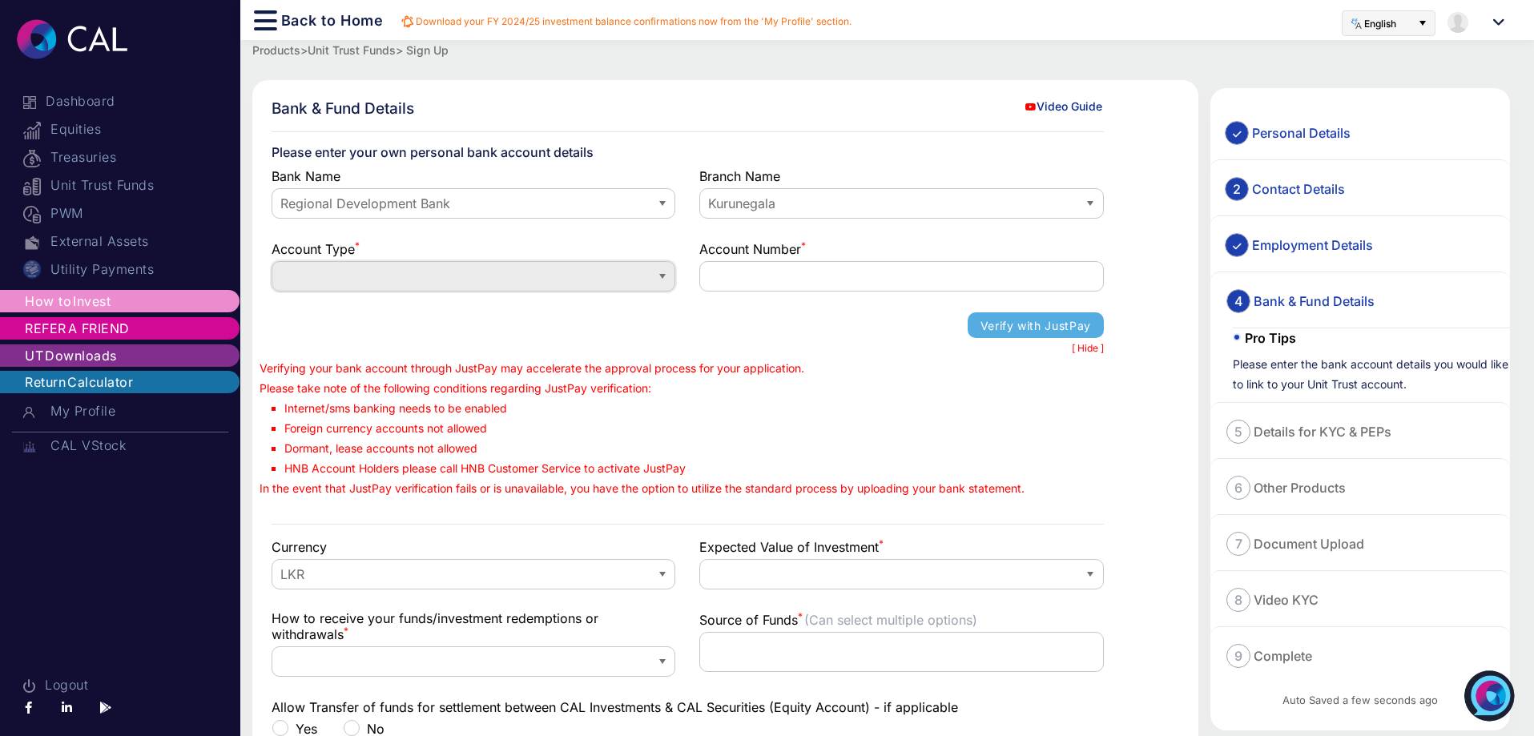
click at [408, 275] on span at bounding box center [461, 276] width 365 height 18
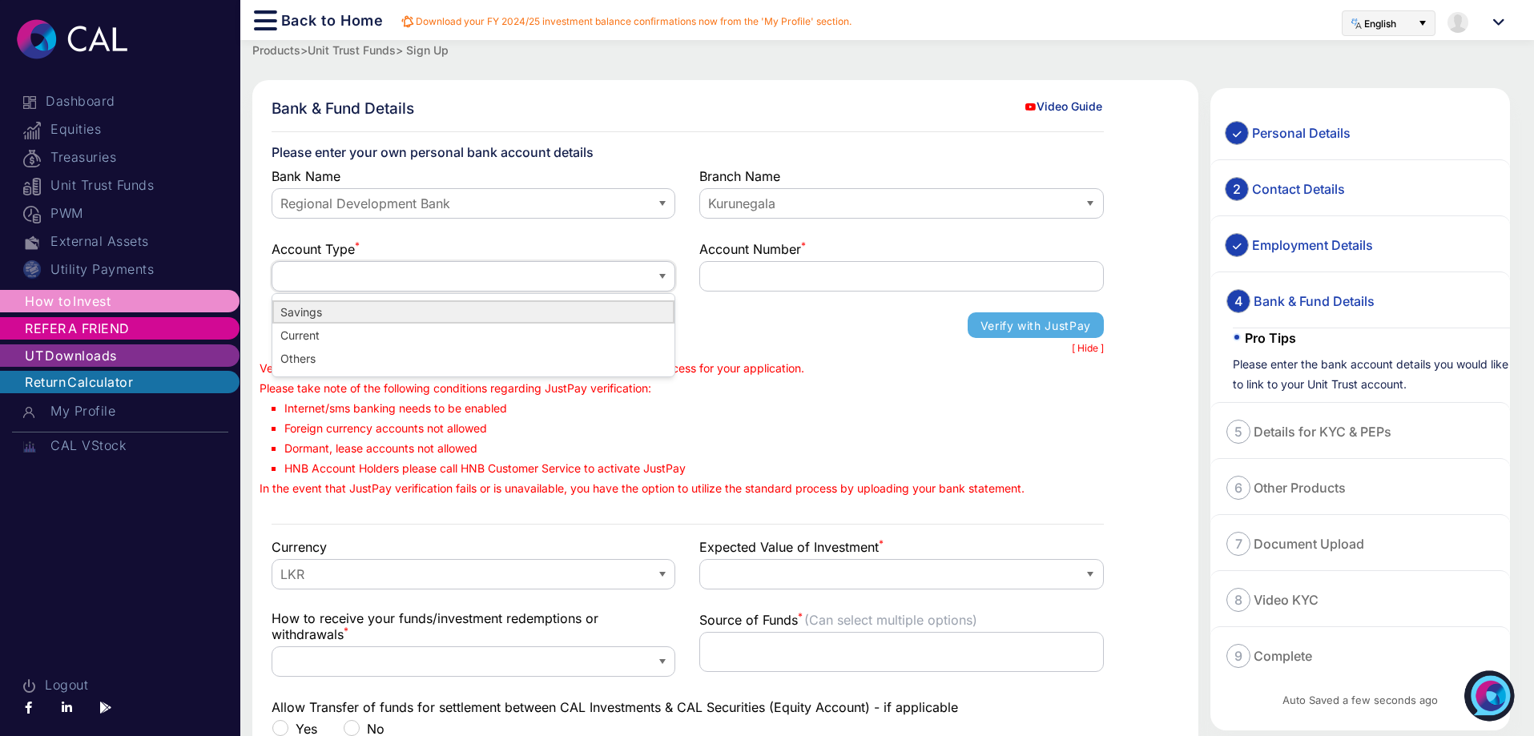
click at [370, 315] on li "Savings" at bounding box center [473, 311] width 402 height 23
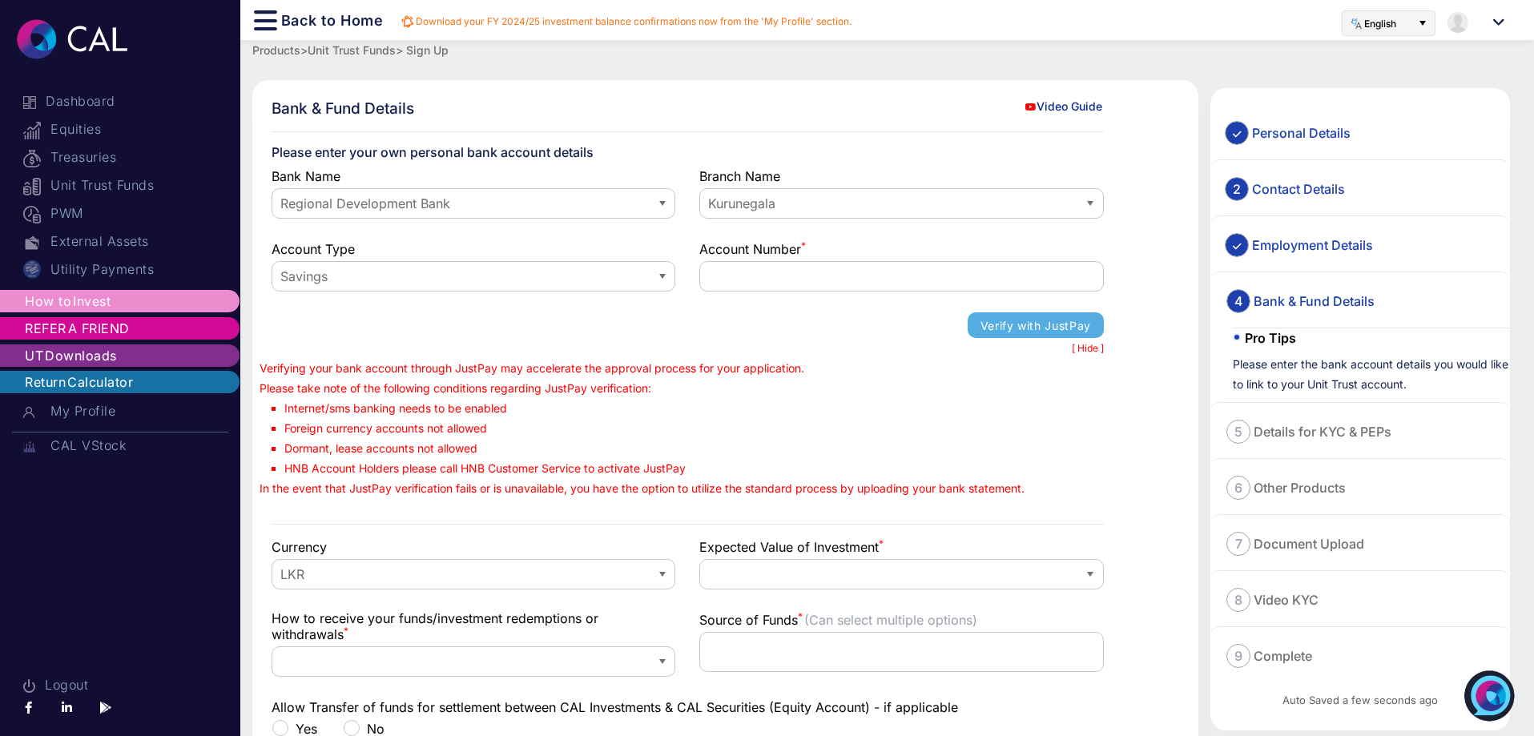
drag, startPoint x: 616, startPoint y: 275, endPoint x: 1143, endPoint y: 240, distance: 528.1
click at [1143, 240] on div "**********" at bounding box center [725, 560] width 946 height 960
drag, startPoint x: 803, startPoint y: 275, endPoint x: 769, endPoint y: 274, distance: 34.5
drag, startPoint x: 769, startPoint y: 274, endPoint x: 759, endPoint y: 275, distance: 9.6
drag, startPoint x: 759, startPoint y: 275, endPoint x: 730, endPoint y: 274, distance: 29.6
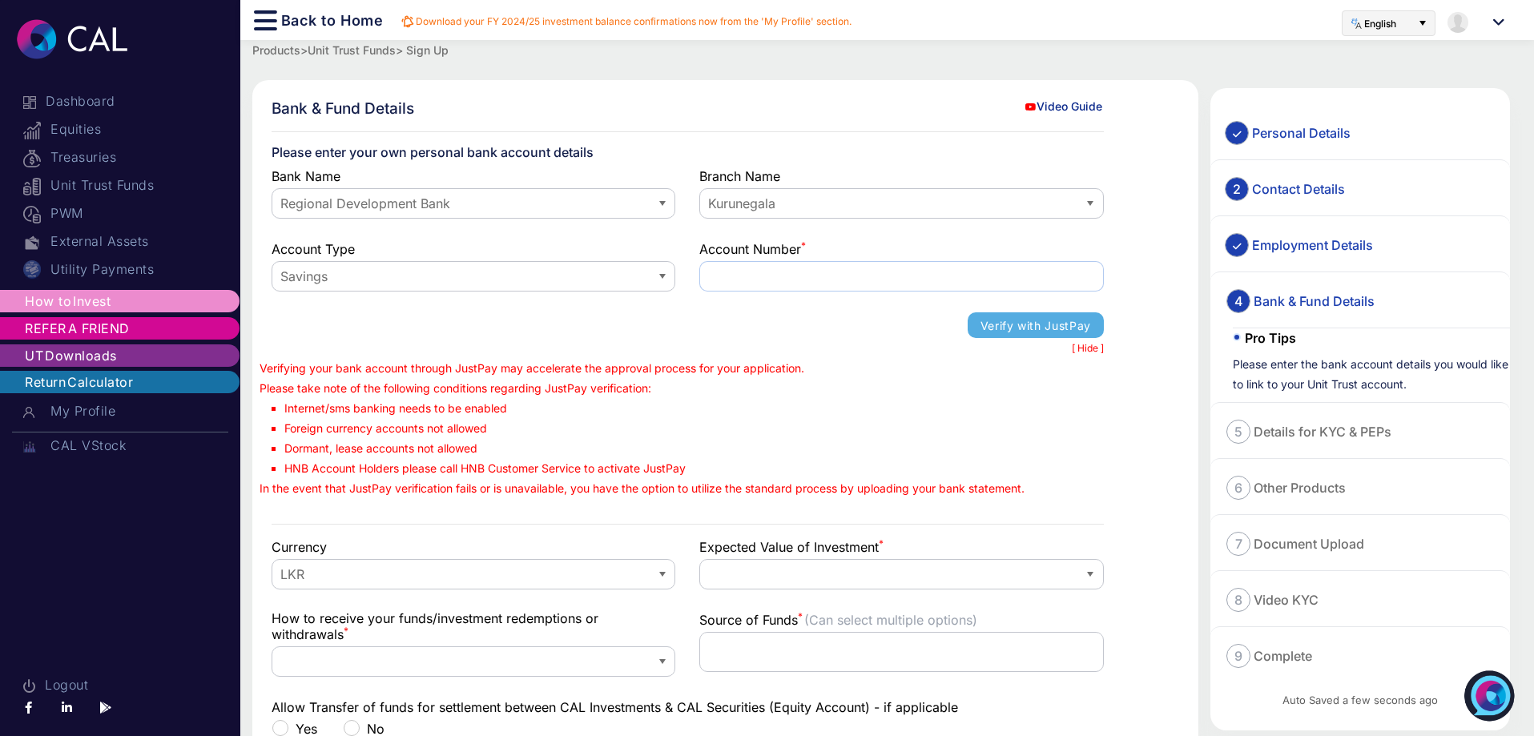
click at [730, 274] on input "text" at bounding box center [901, 276] width 404 height 30
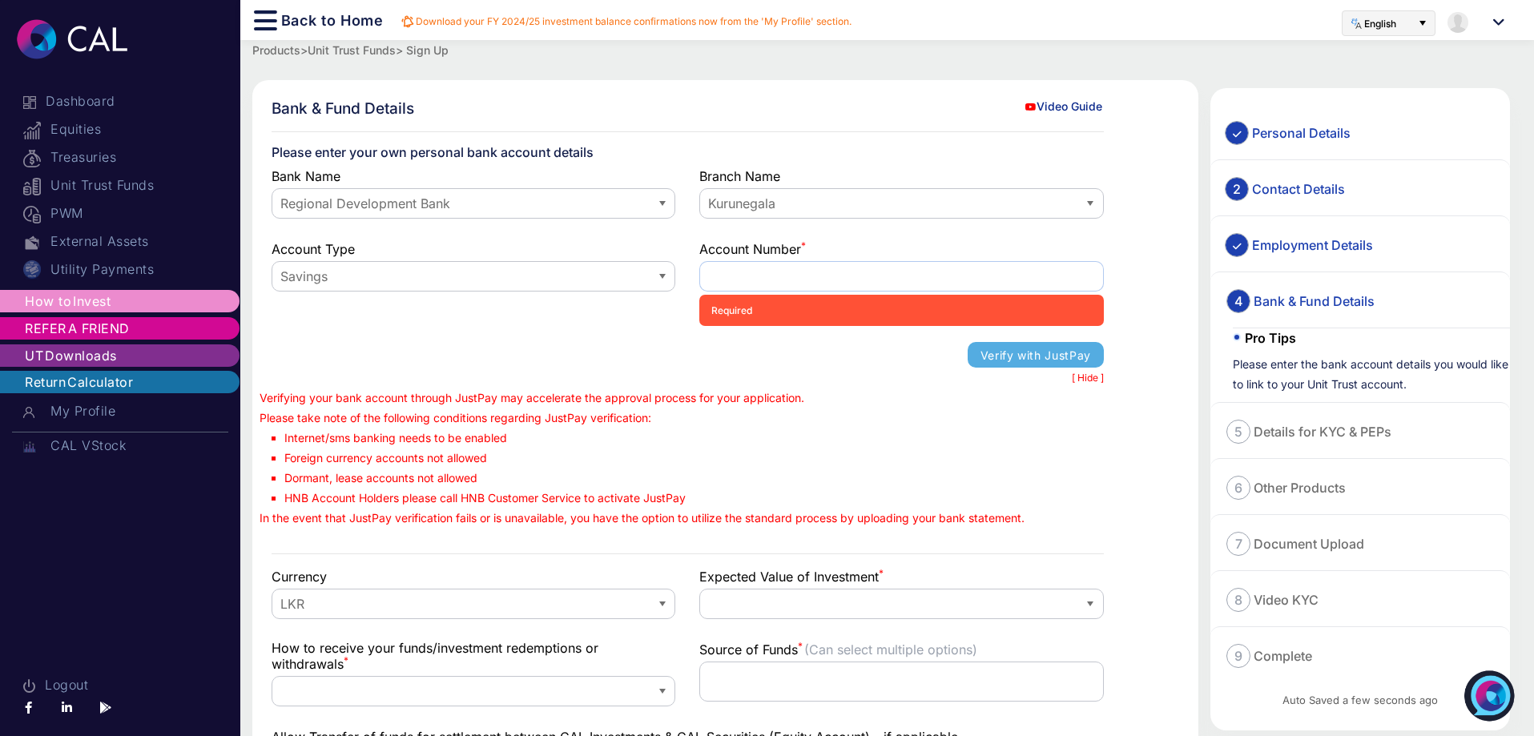
click at [818, 276] on input "text" at bounding box center [901, 276] width 404 height 30
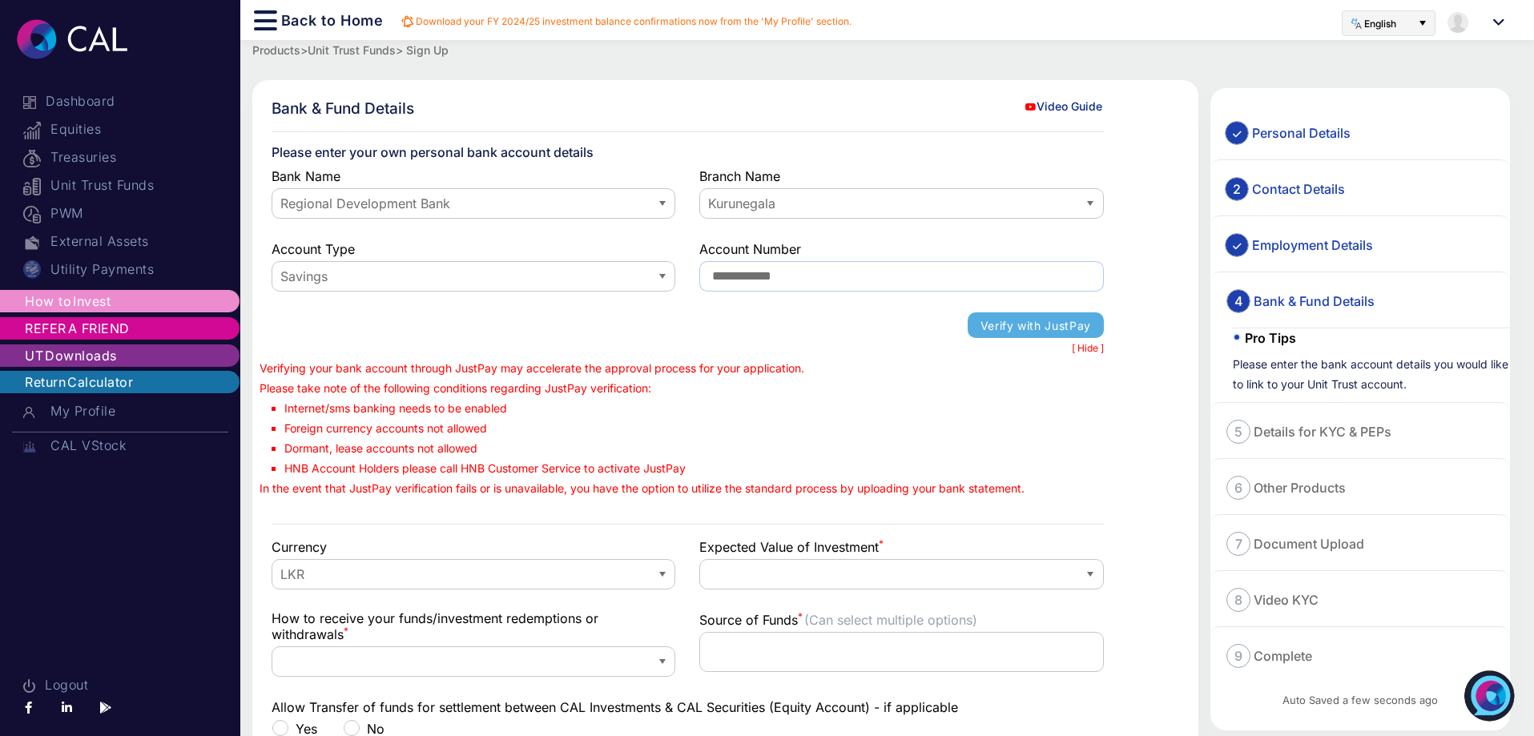
drag, startPoint x: 762, startPoint y: 277, endPoint x: 790, endPoint y: 283, distance: 27.8
click at [790, 283] on input "**********" at bounding box center [901, 276] width 404 height 30
click at [805, 276] on input "**********" at bounding box center [901, 276] width 404 height 30
type input "**********"
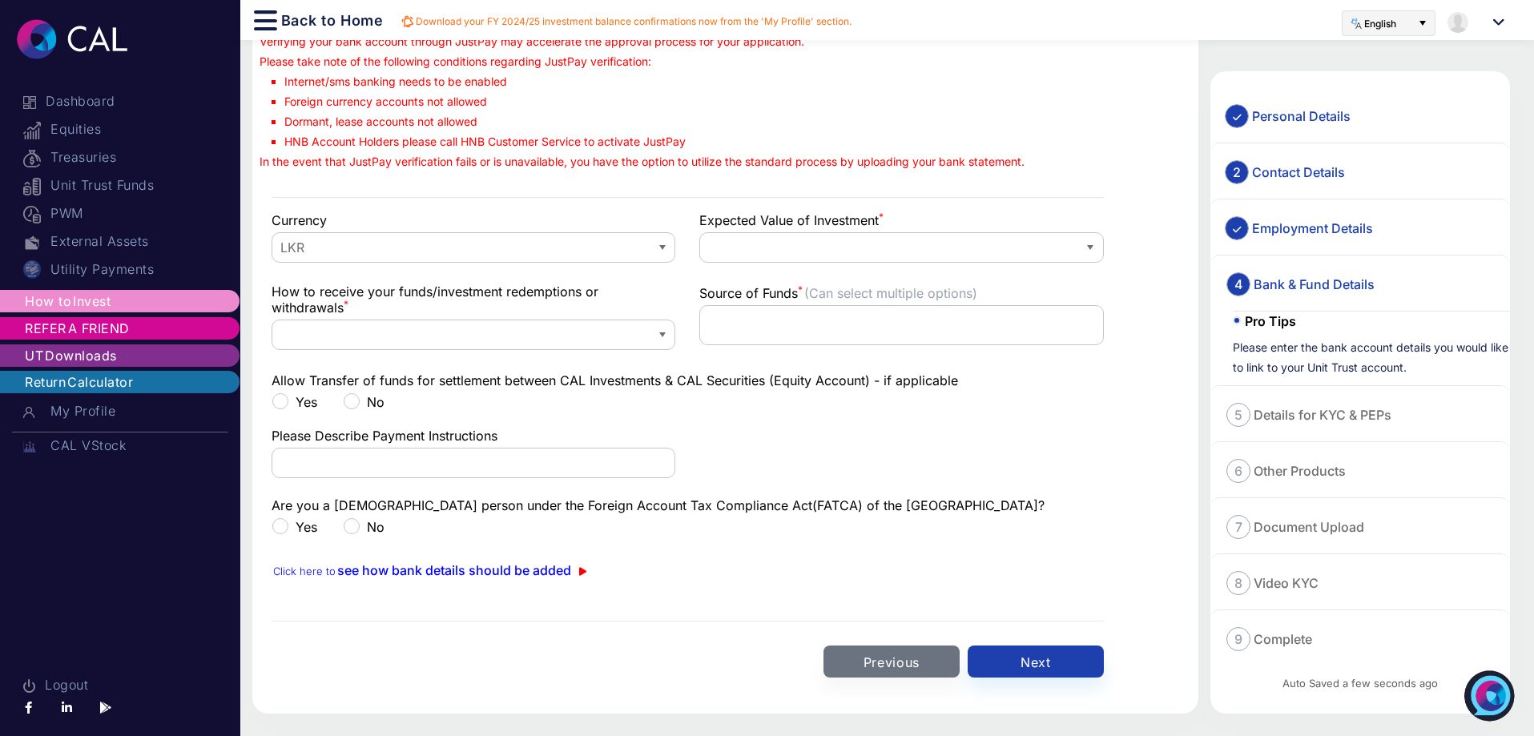
scroll to position [336, 0]
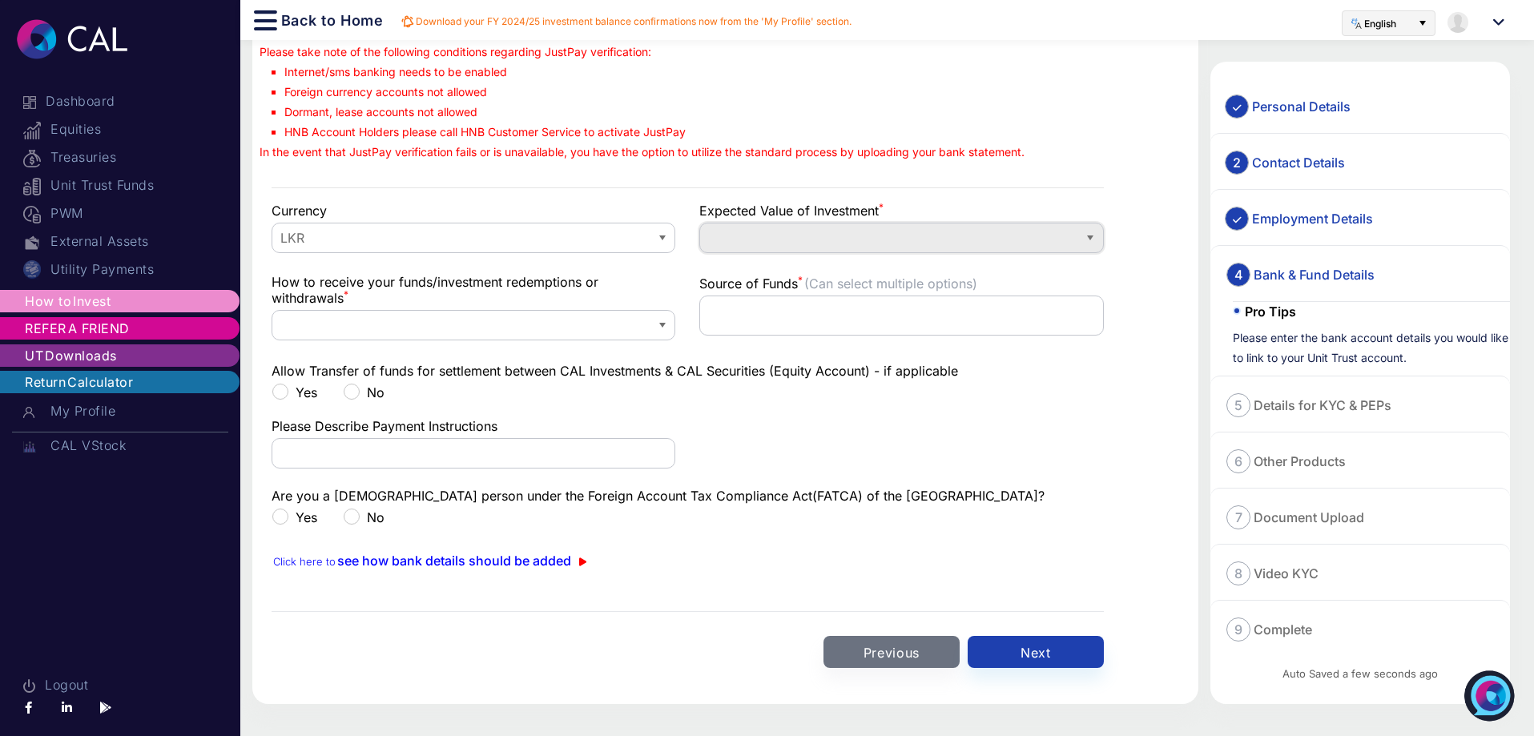
click at [874, 245] on span at bounding box center [888, 238] width 365 height 18
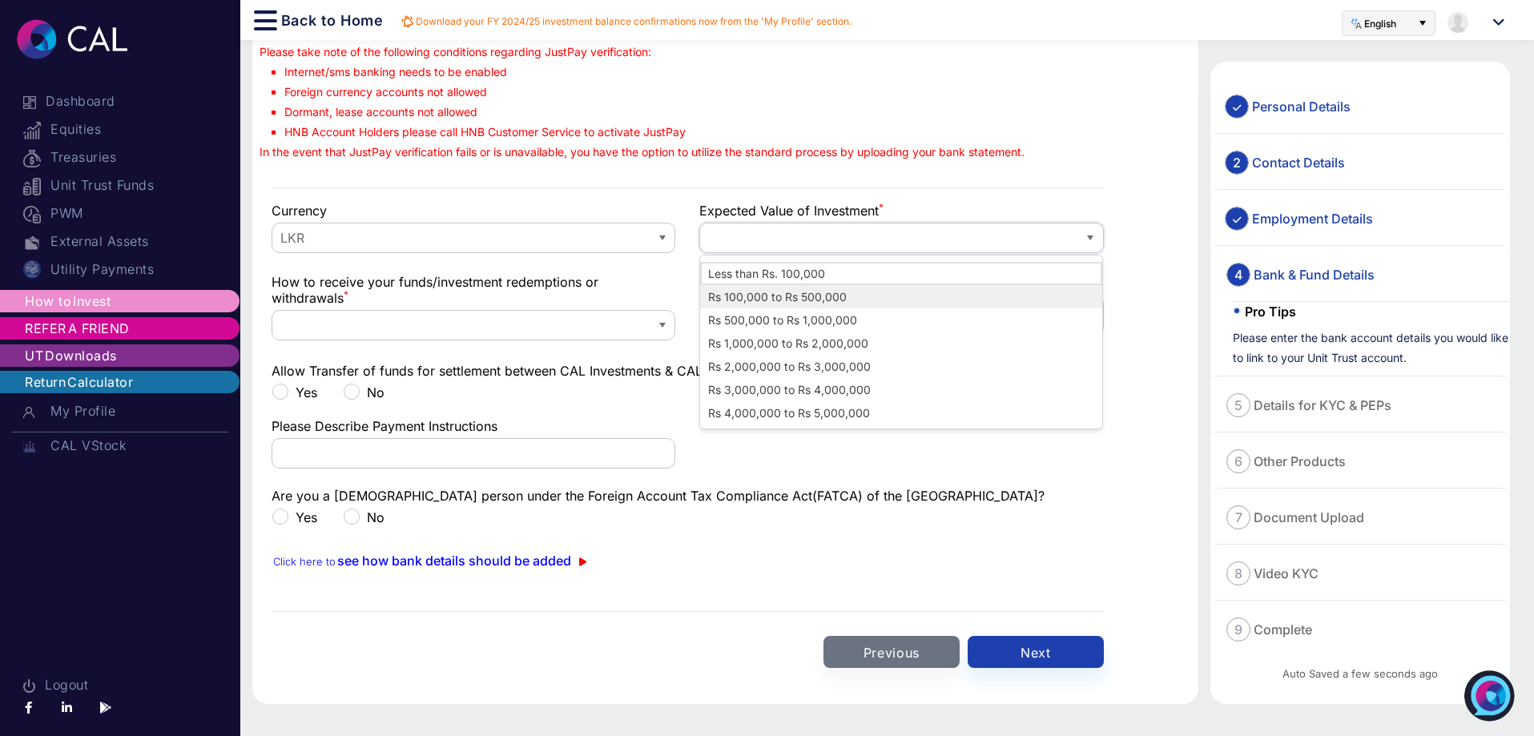
click at [872, 303] on 500\,000 "Rs 100,000 to Rs 500,000" at bounding box center [901, 296] width 402 height 23
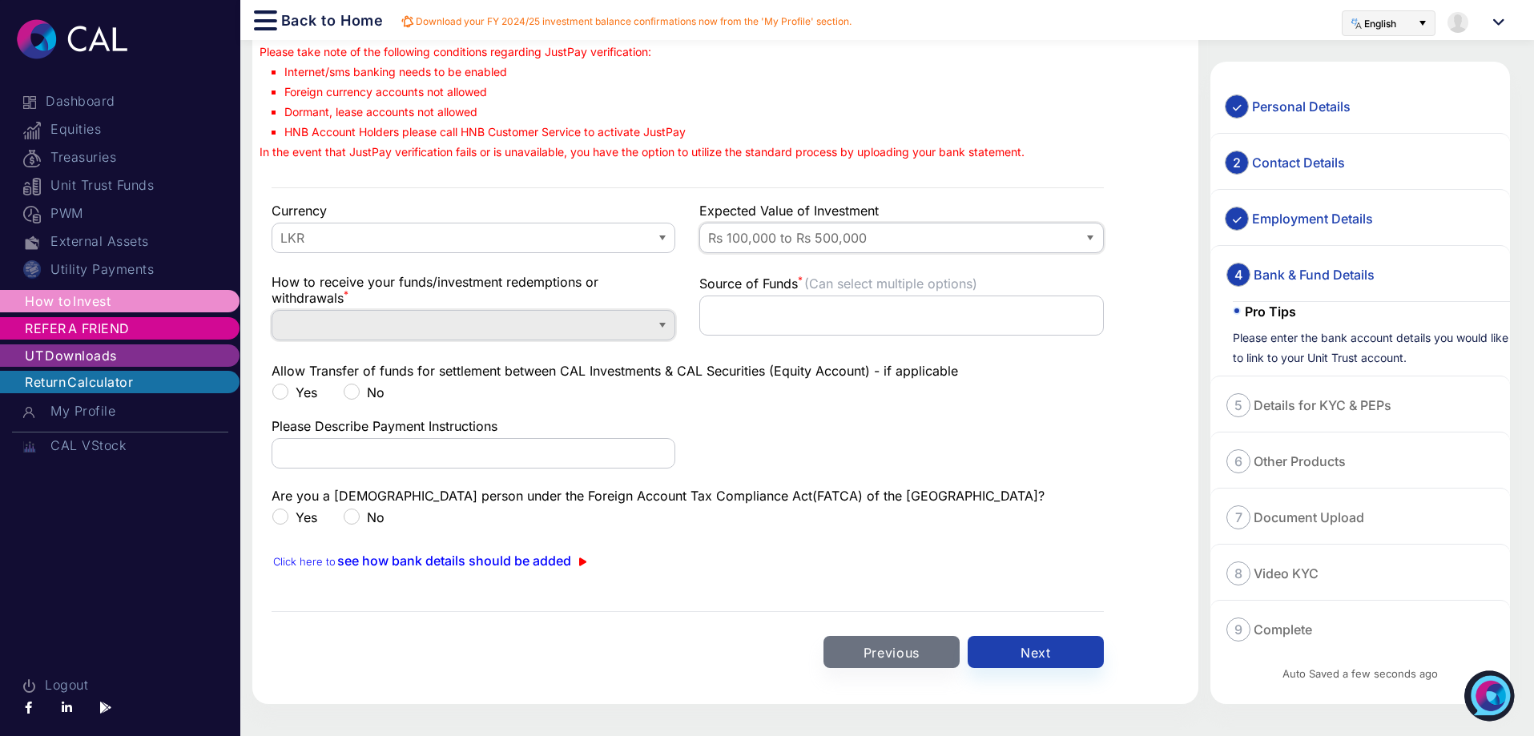
click at [502, 334] on span at bounding box center [461, 325] width 365 height 18
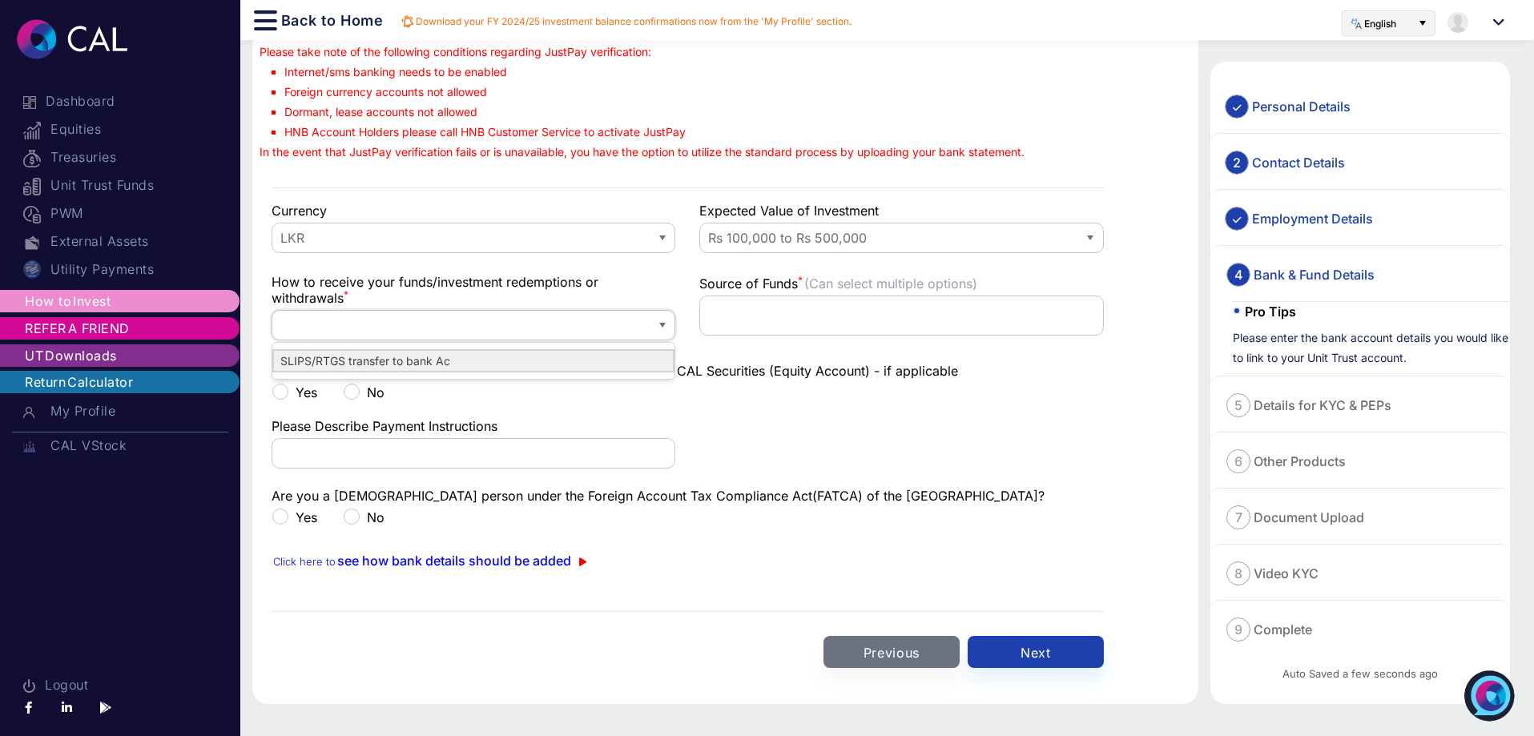
click at [478, 366] on Ac "SLIPS/RTGS transfer to bank Ac" at bounding box center [473, 360] width 402 height 23
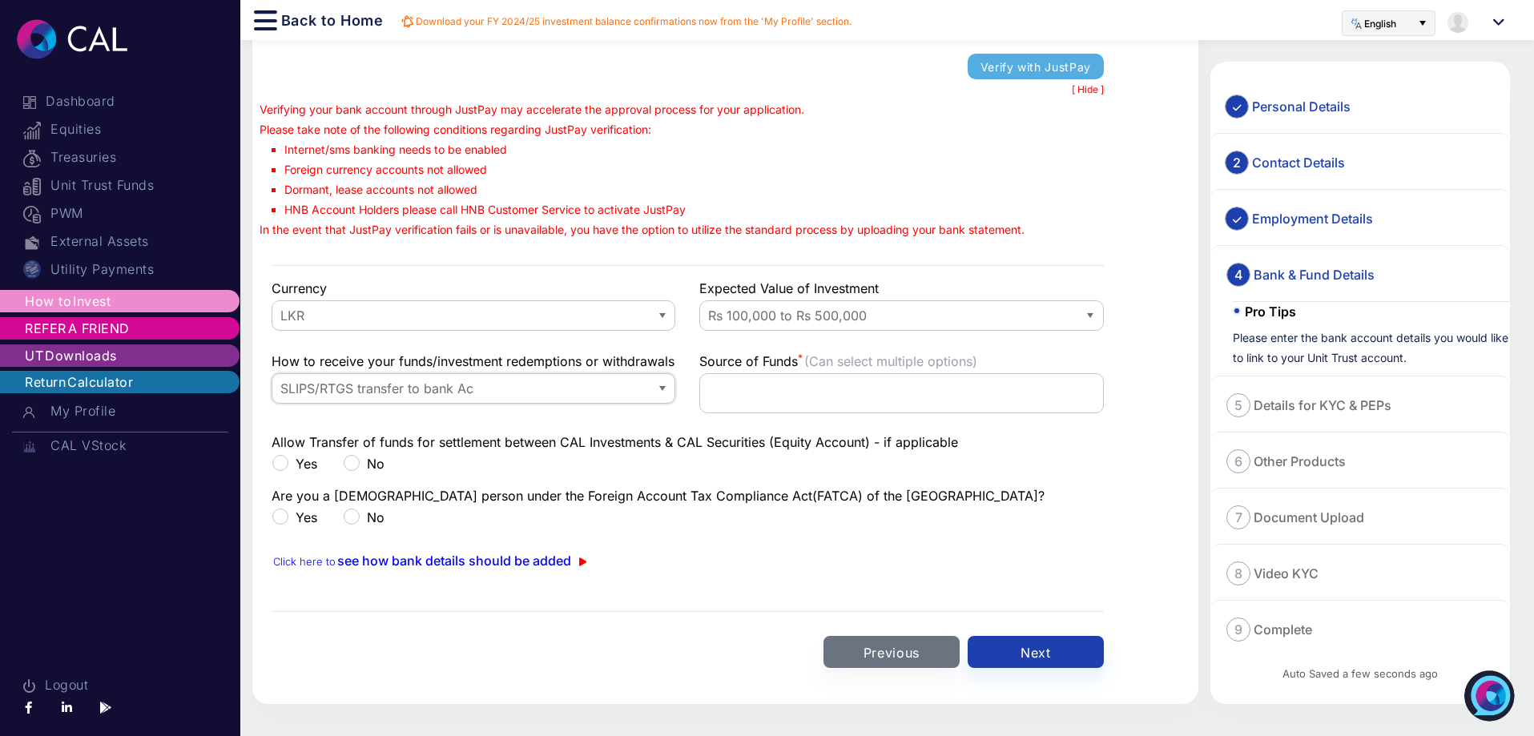
scroll to position [259, 0]
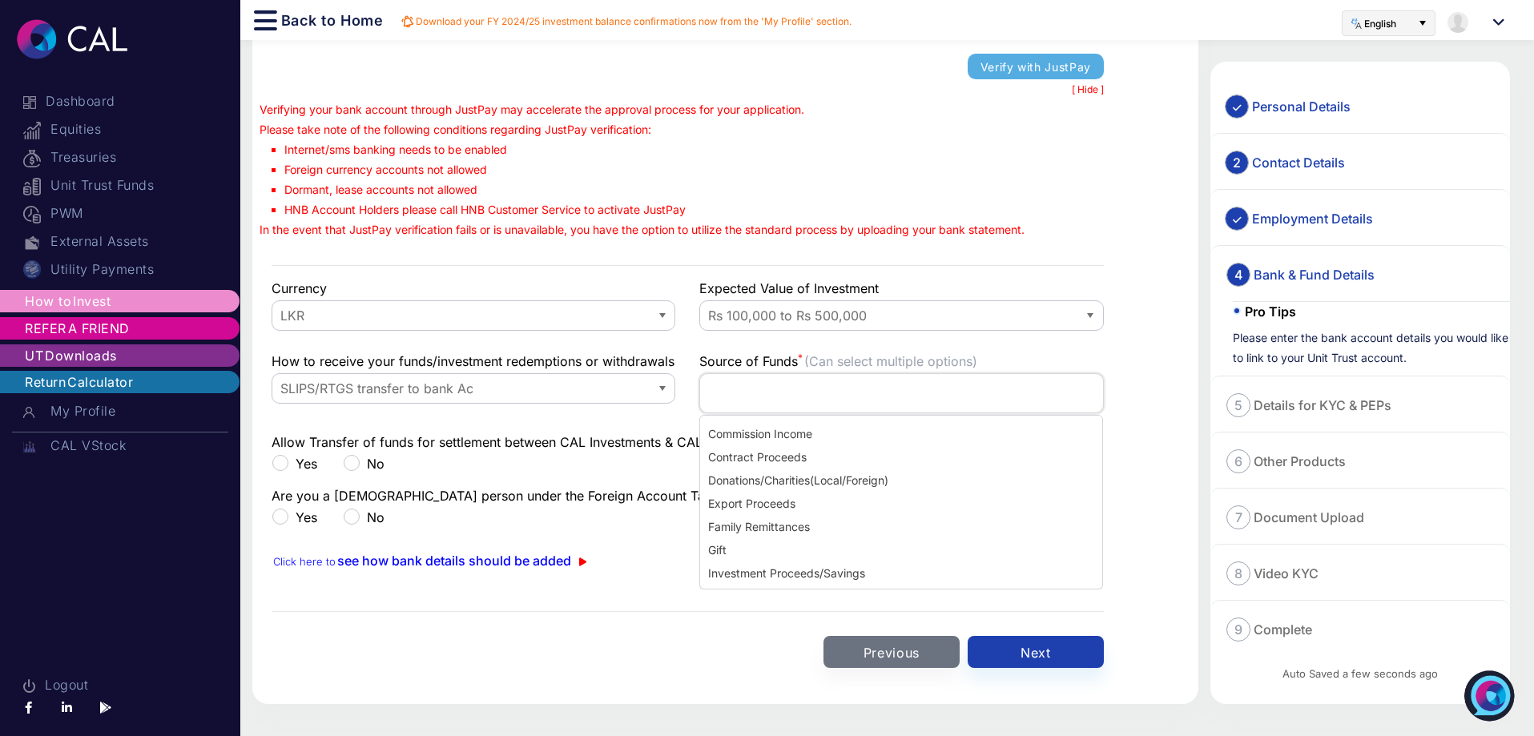
click at [934, 385] on input at bounding box center [901, 393] width 402 height 26
click at [854, 466] on span "Investment Proceeds/Savings" at bounding box center [786, 464] width 160 height 17
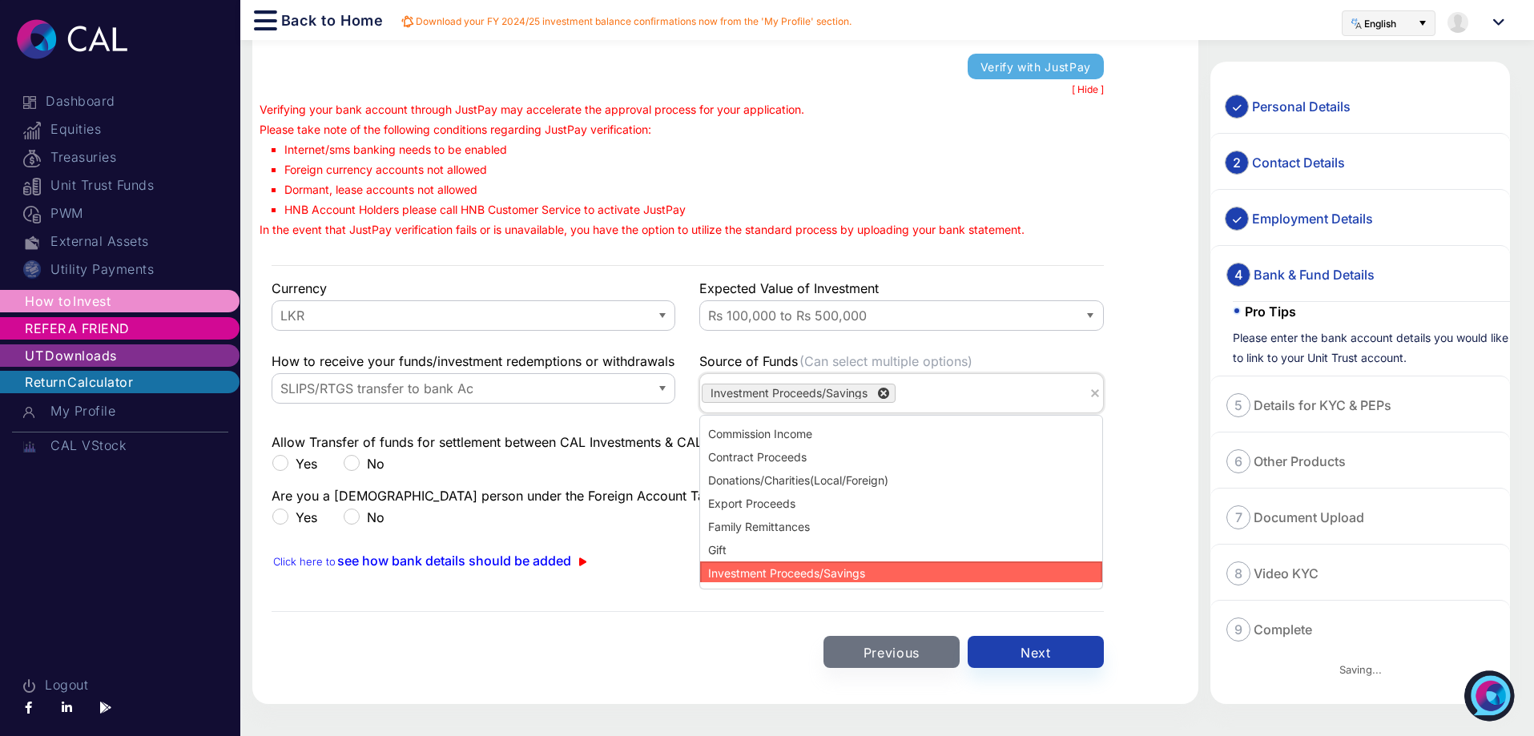
click at [974, 396] on input at bounding box center [988, 393] width 187 height 26
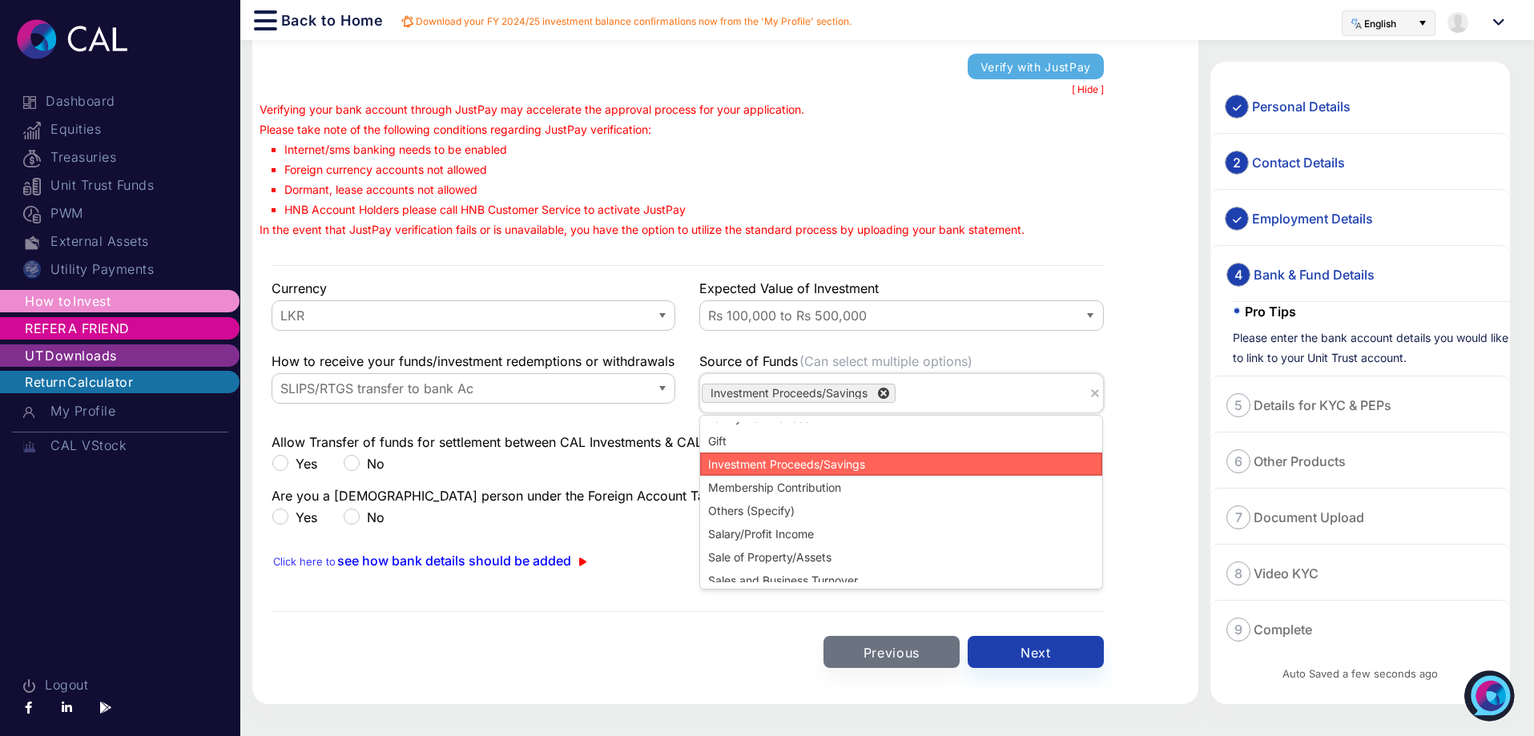
scroll to position [119, 0]
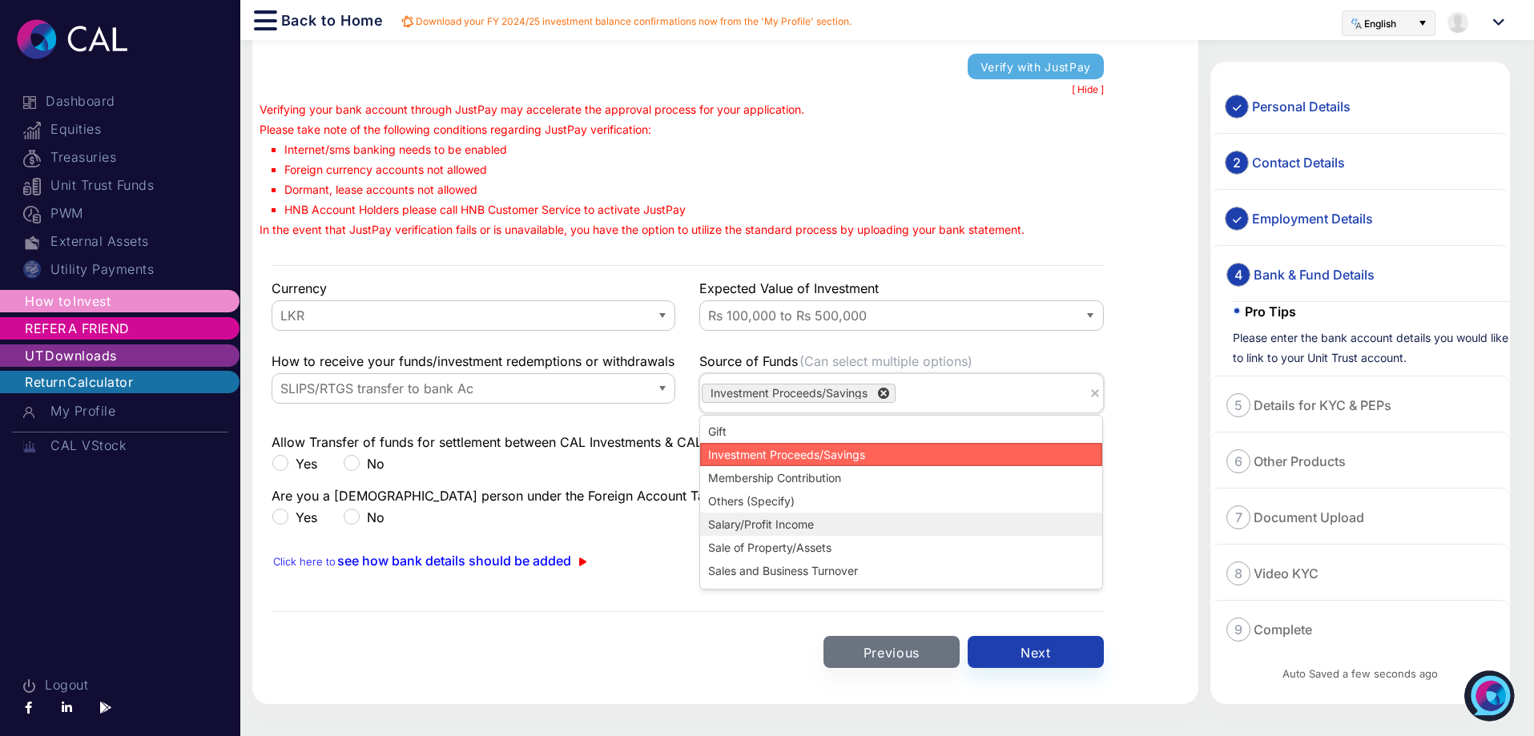
click at [849, 527] on Income "Salary/Profit Income" at bounding box center [901, 524] width 402 height 23
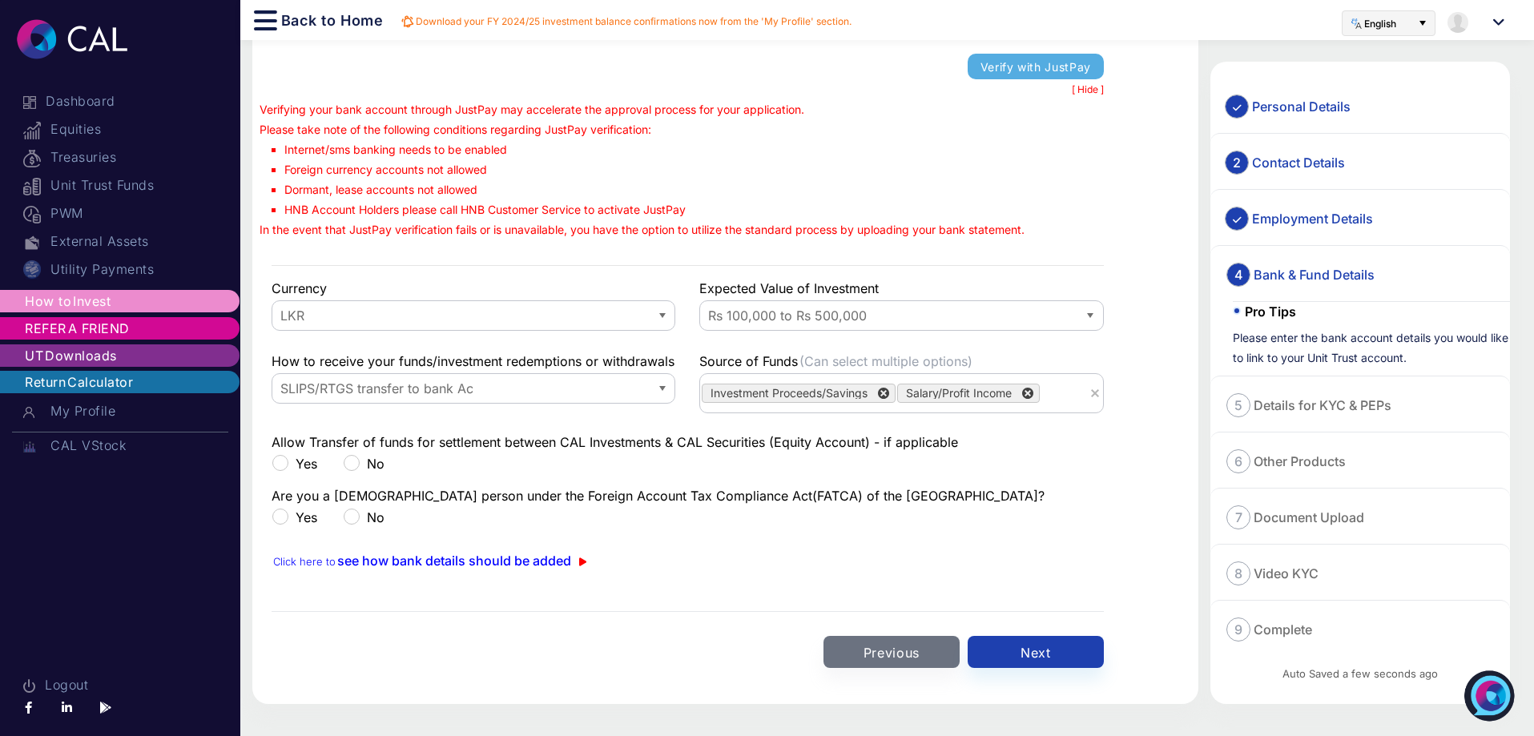
click at [282, 462] on label "Yes" at bounding box center [294, 464] width 46 height 16
click at [352, 517] on label "No" at bounding box center [364, 517] width 42 height 16
click at [1023, 648] on button "Next" at bounding box center [1035, 652] width 136 height 32
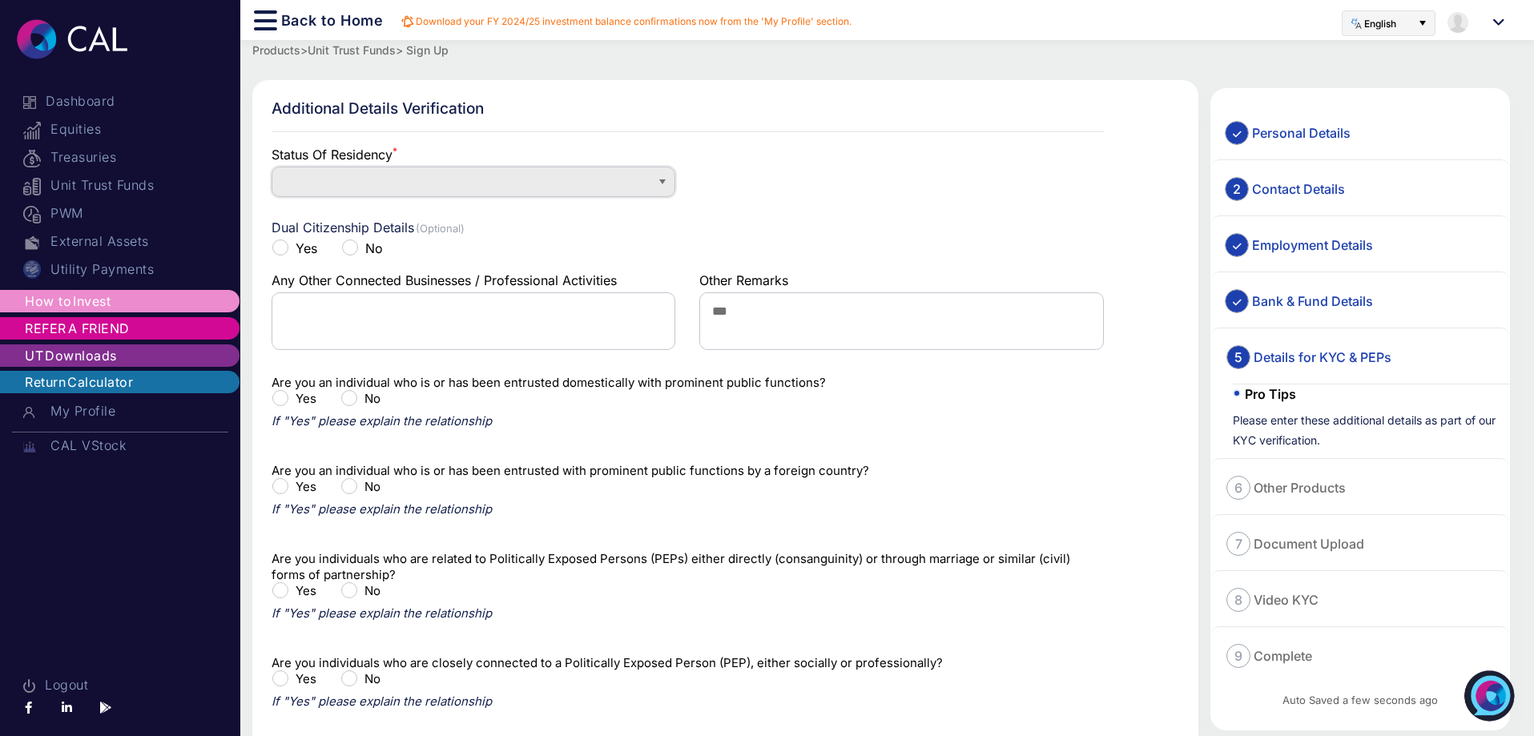
click at [368, 179] on span at bounding box center [461, 181] width 365 height 18
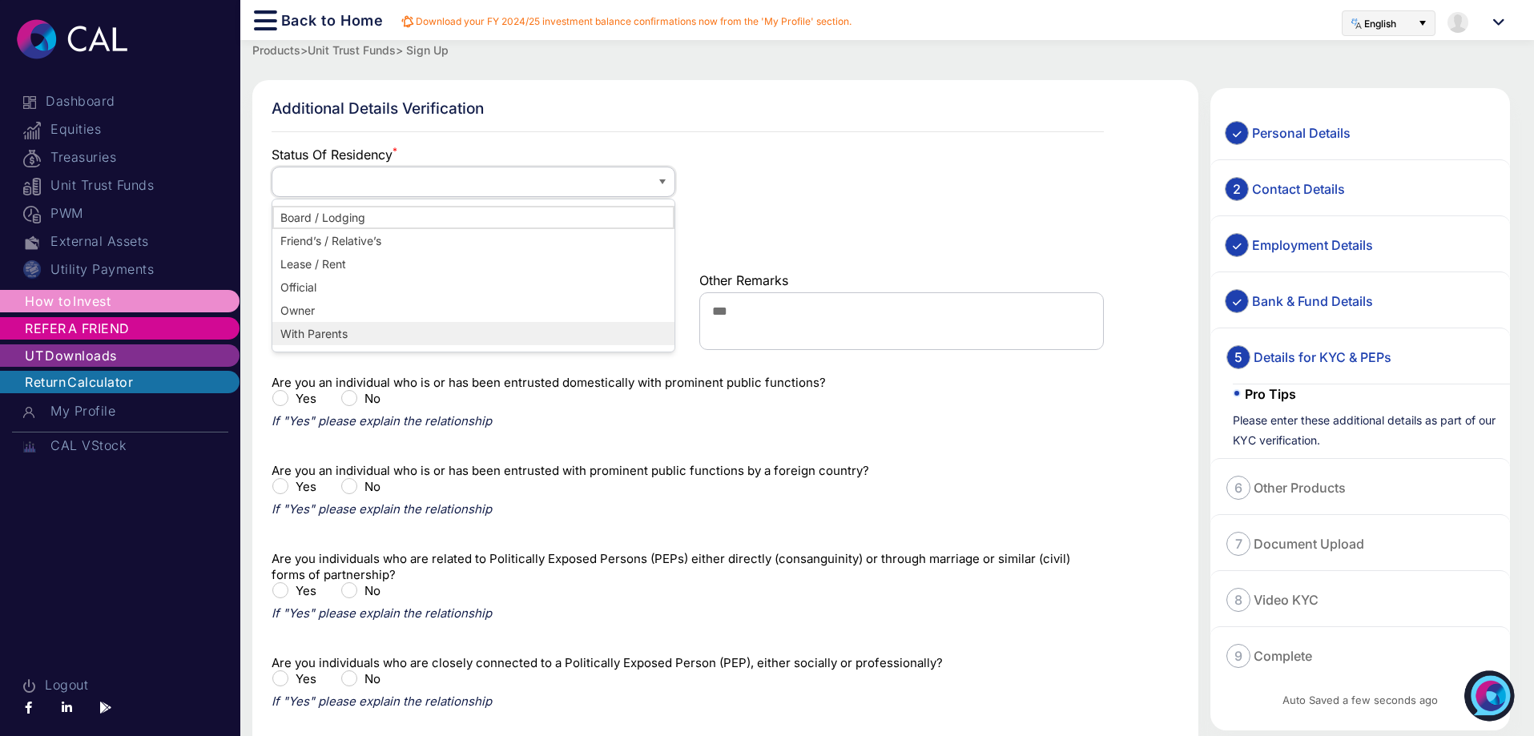
click at [380, 332] on Parents "With Parents" at bounding box center [473, 333] width 402 height 23
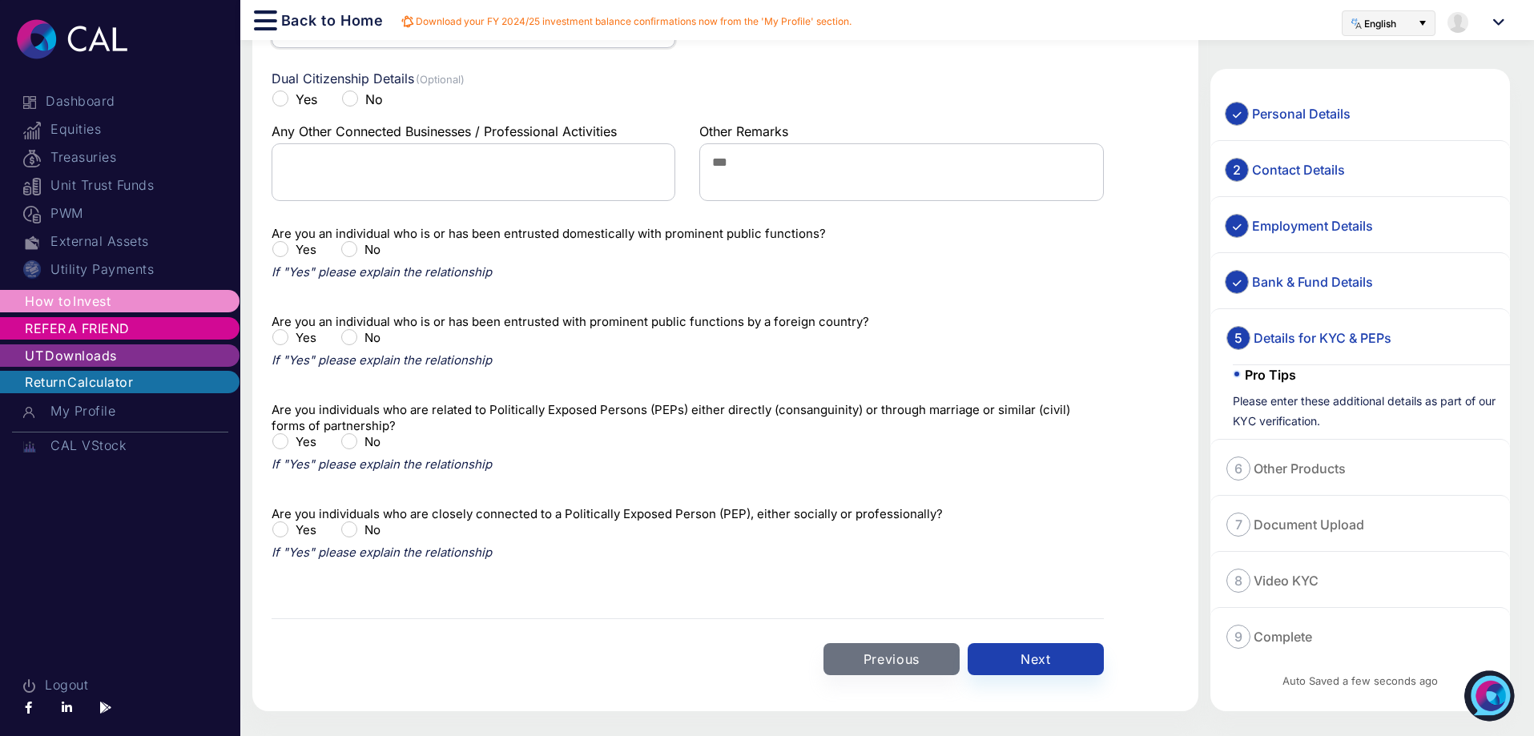
scroll to position [156, 0]
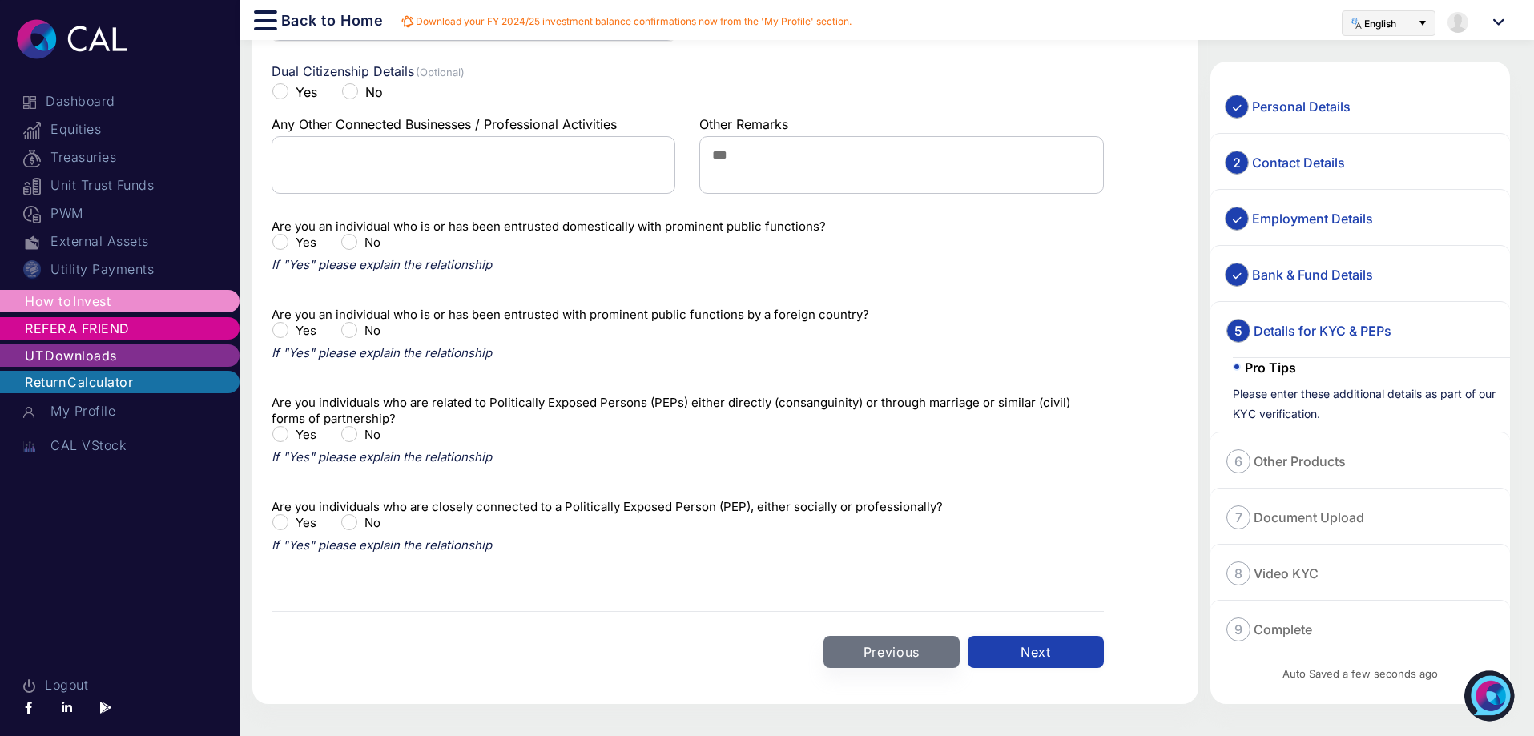
click at [1046, 649] on button "Next" at bounding box center [1035, 652] width 136 height 32
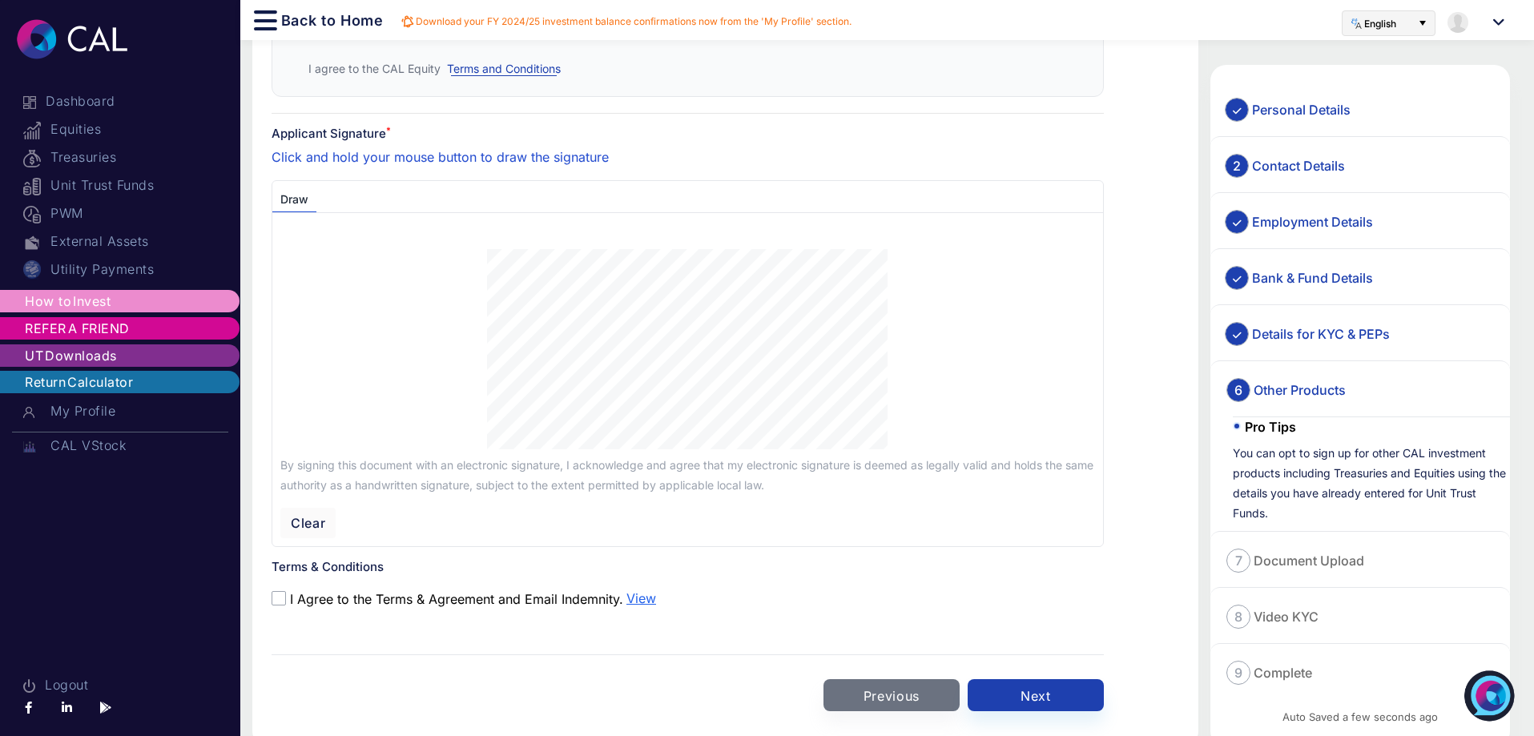
scroll to position [694, 0]
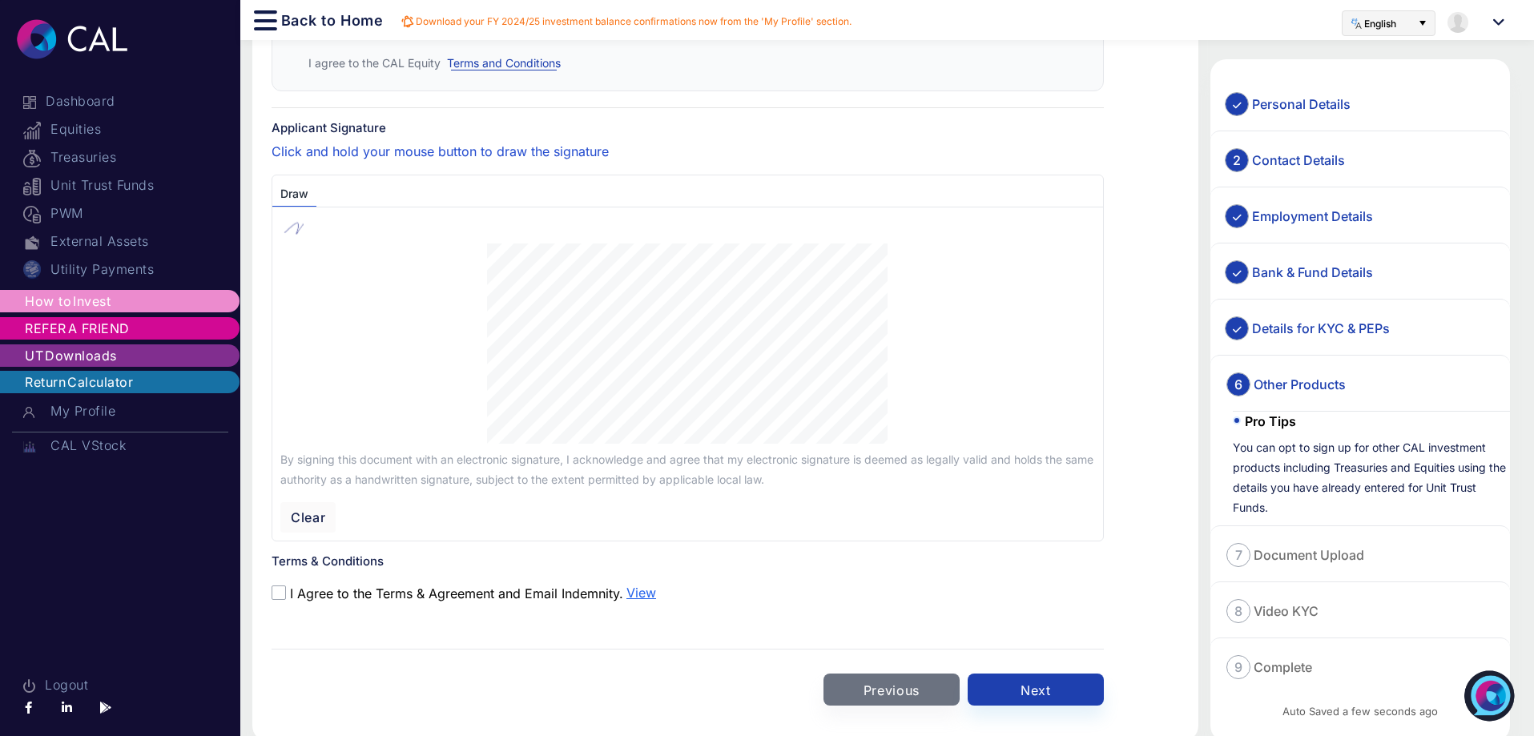
click at [287, 239] on img at bounding box center [304, 227] width 48 height 24
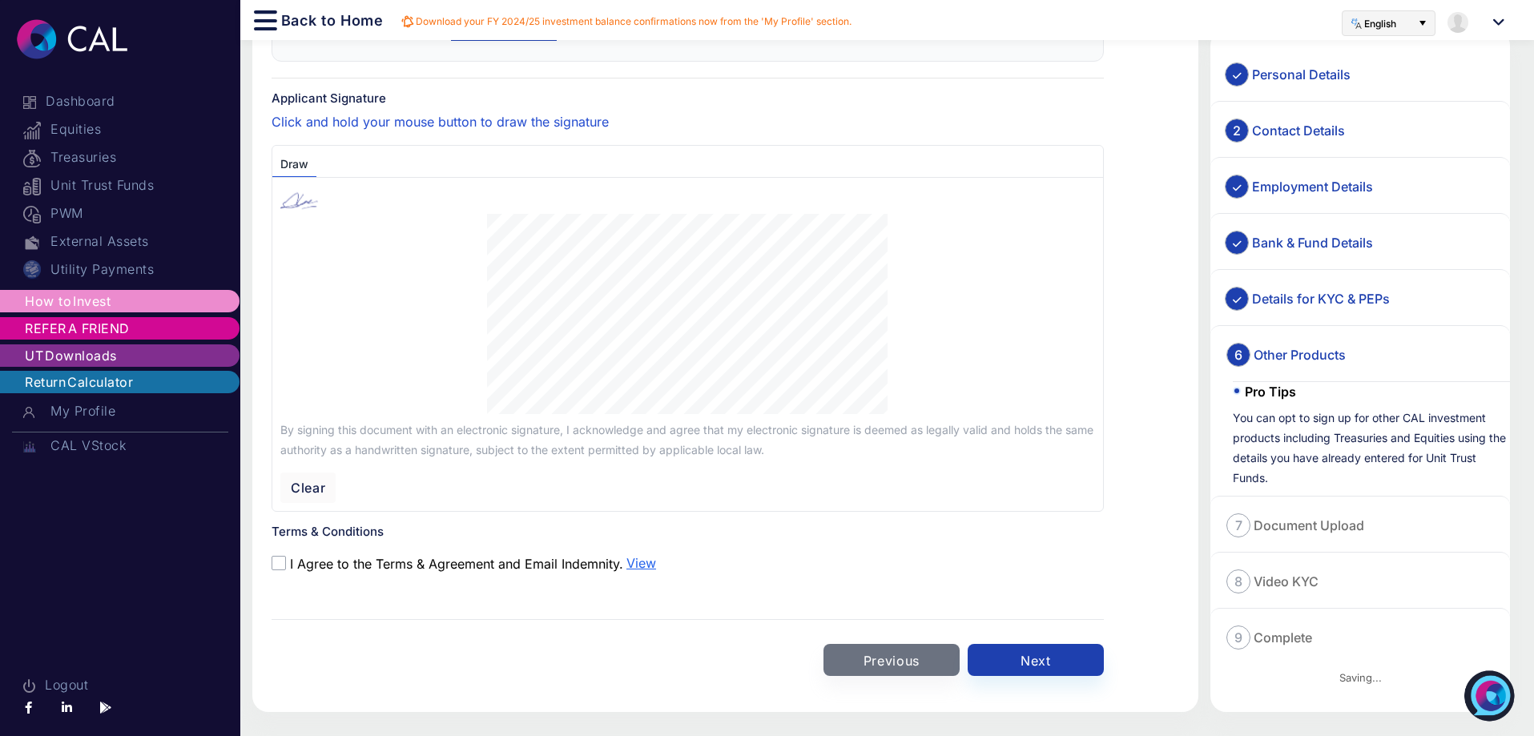
scroll to position [747, 0]
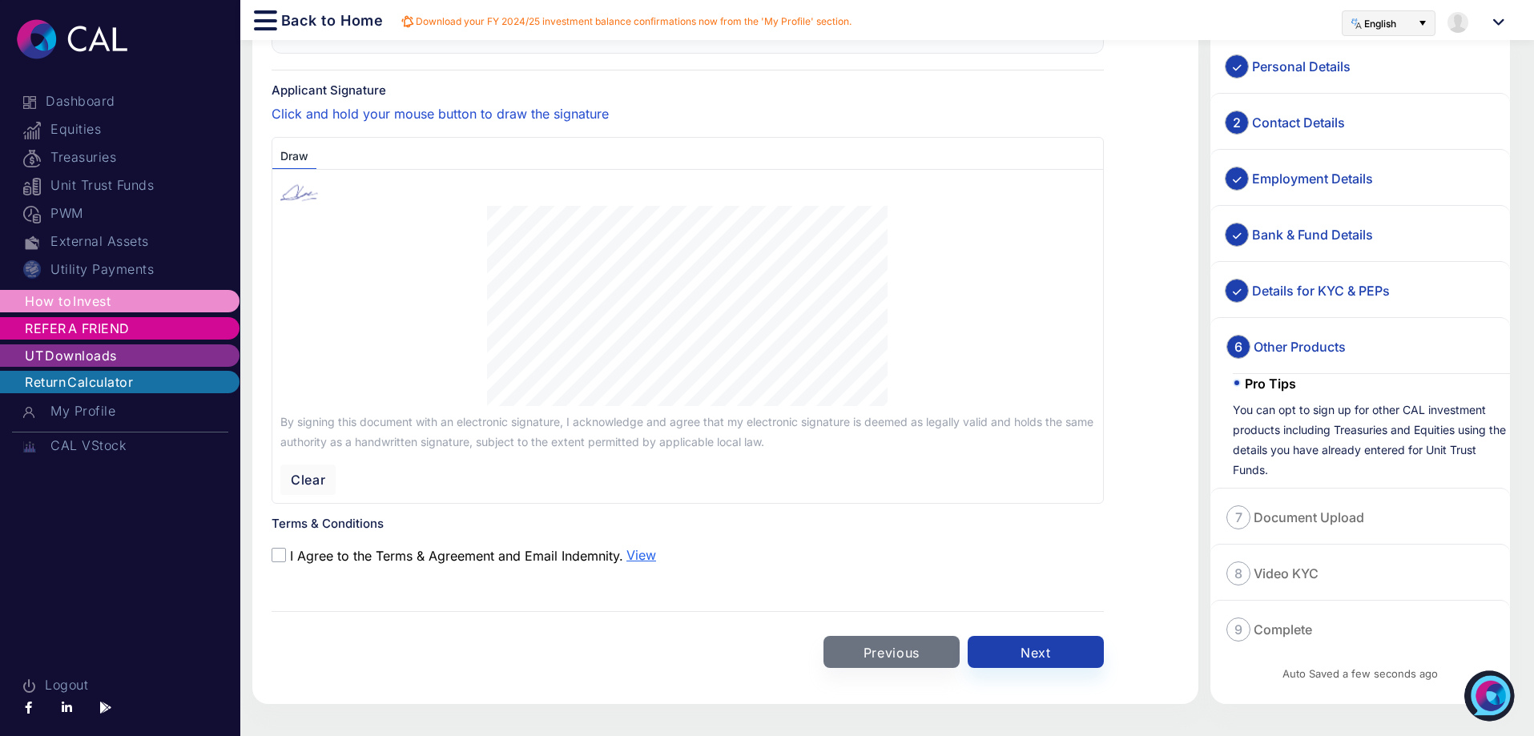
click at [291, 193] on img at bounding box center [304, 190] width 48 height 24
click at [311, 480] on button "Clear" at bounding box center [307, 479] width 55 height 30
click at [221, 436] on div "**********" at bounding box center [767, 2] width 1534 height 1467
click at [307, 478] on button "Clear" at bounding box center [307, 479] width 55 height 30
click at [315, 488] on button "Clear" at bounding box center [307, 479] width 55 height 30
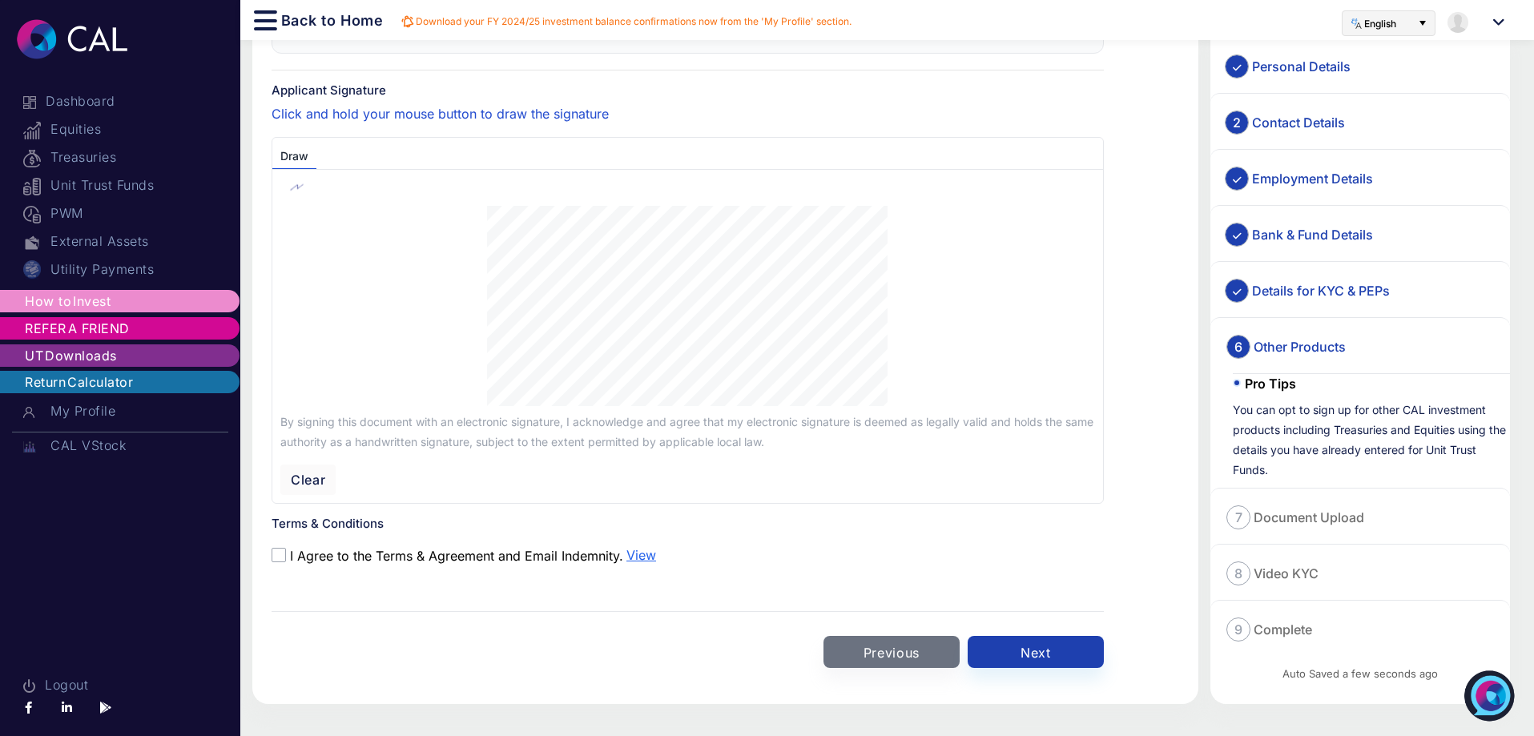
click at [456, 386] on div at bounding box center [687, 309] width 814 height 206
click at [283, 557] on span at bounding box center [278, 555] width 14 height 14
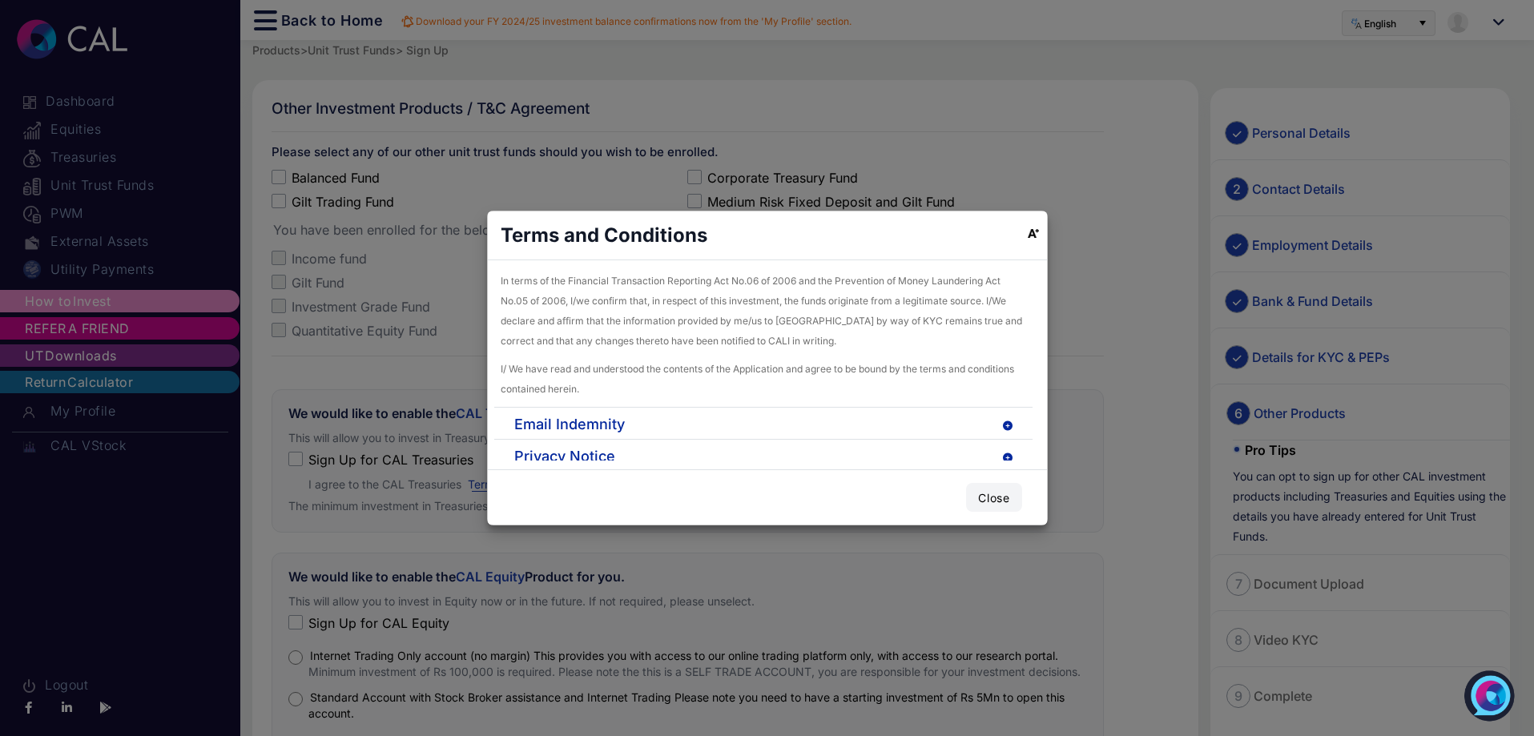
scroll to position [1697, 0]
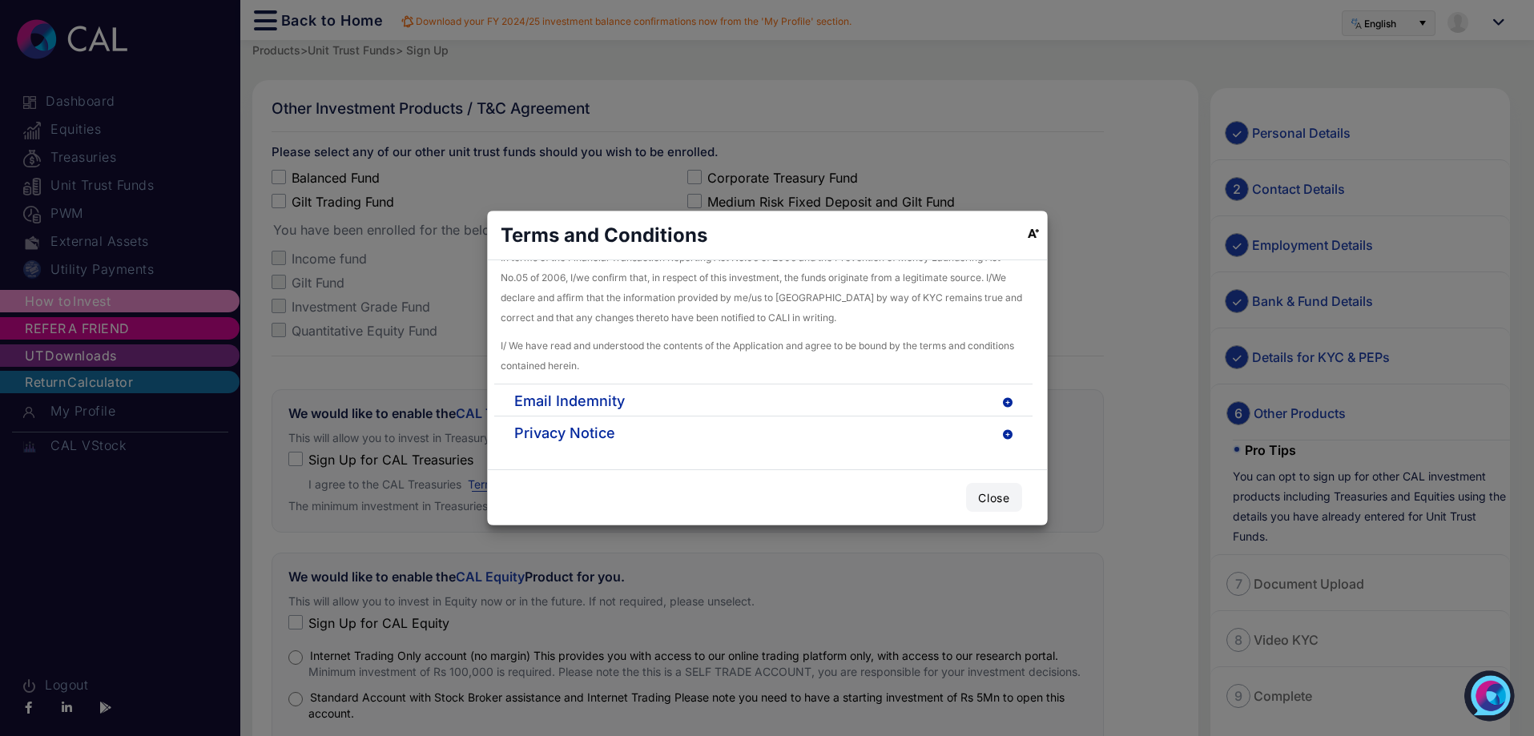
click at [979, 499] on button "Close" at bounding box center [993, 497] width 55 height 29
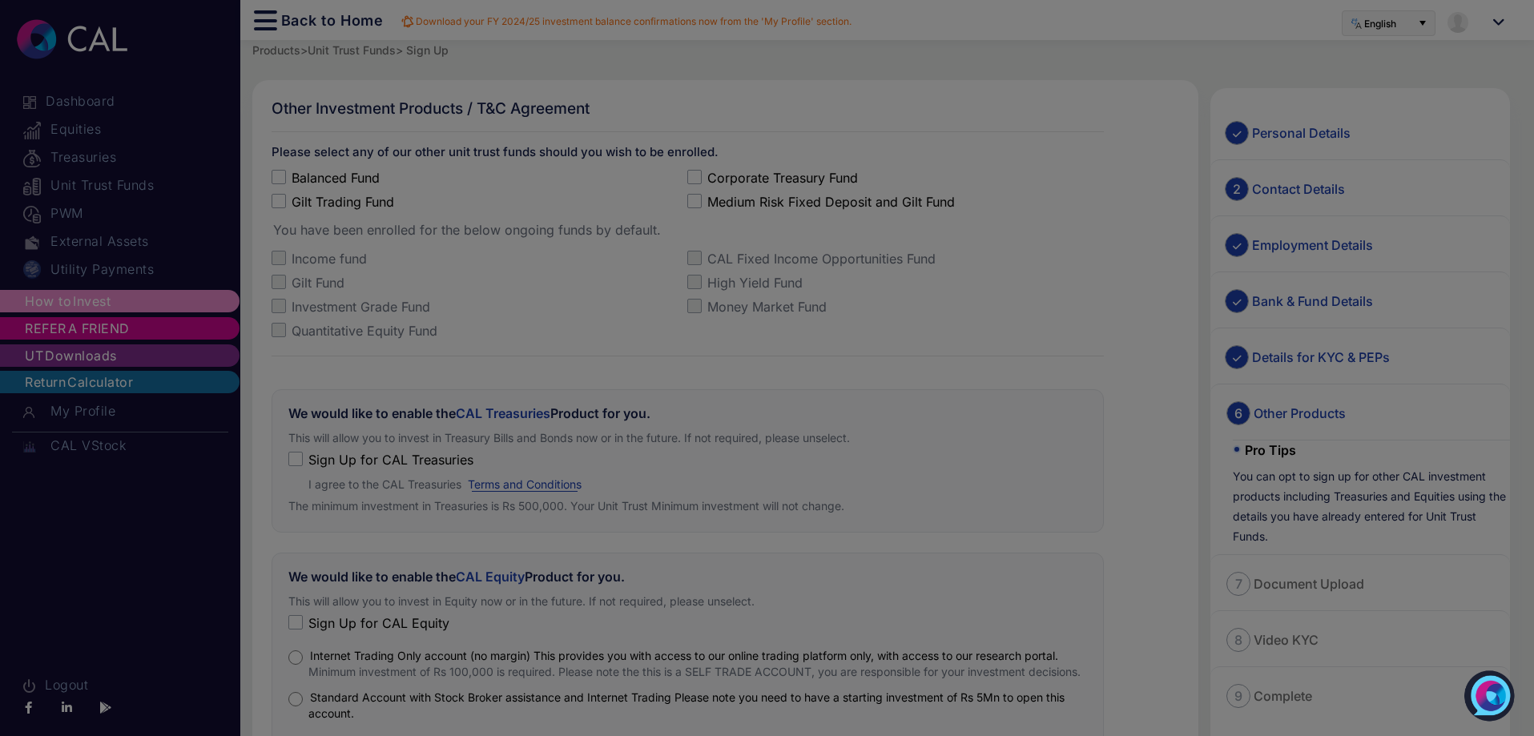
scroll to position [747, 0]
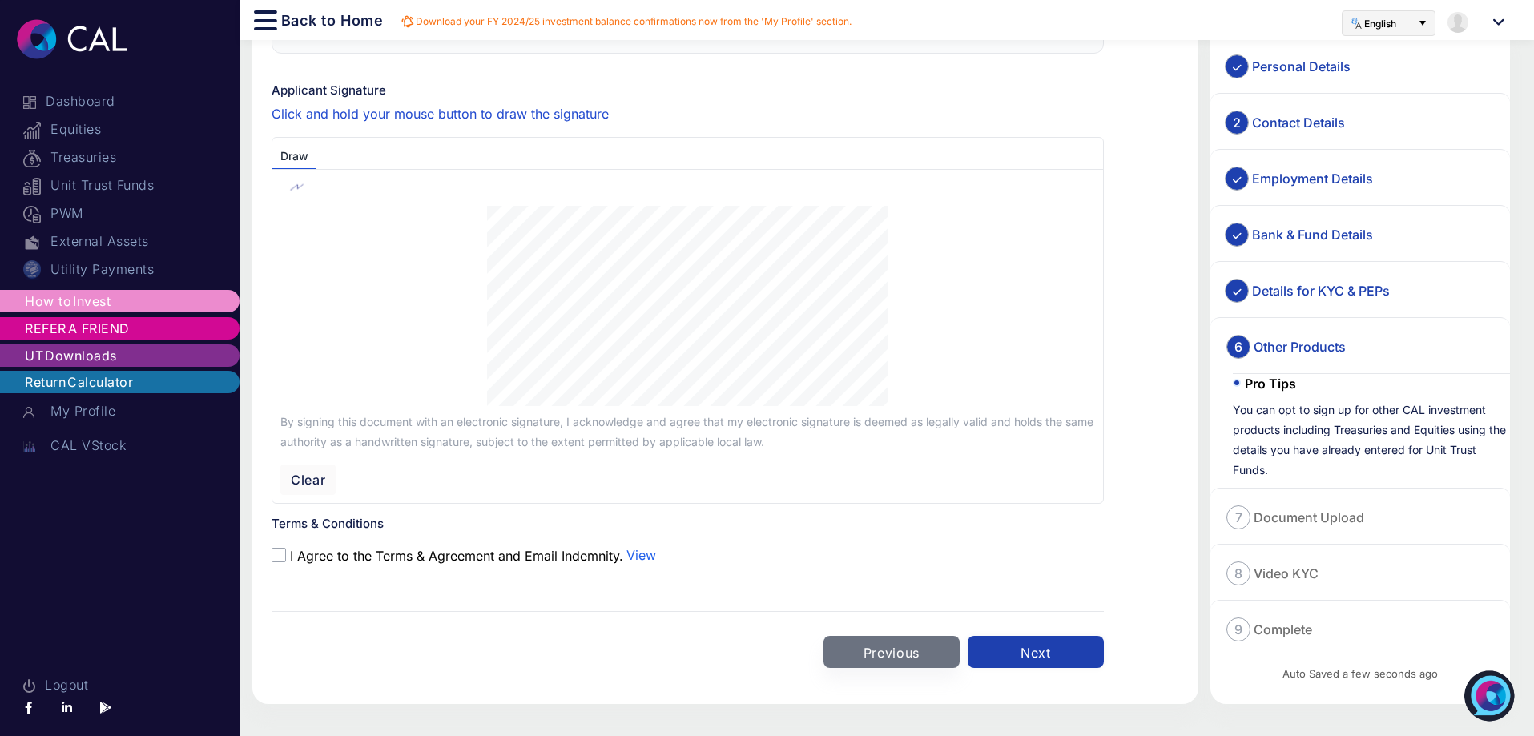
click at [1060, 649] on button "Next" at bounding box center [1035, 652] width 136 height 32
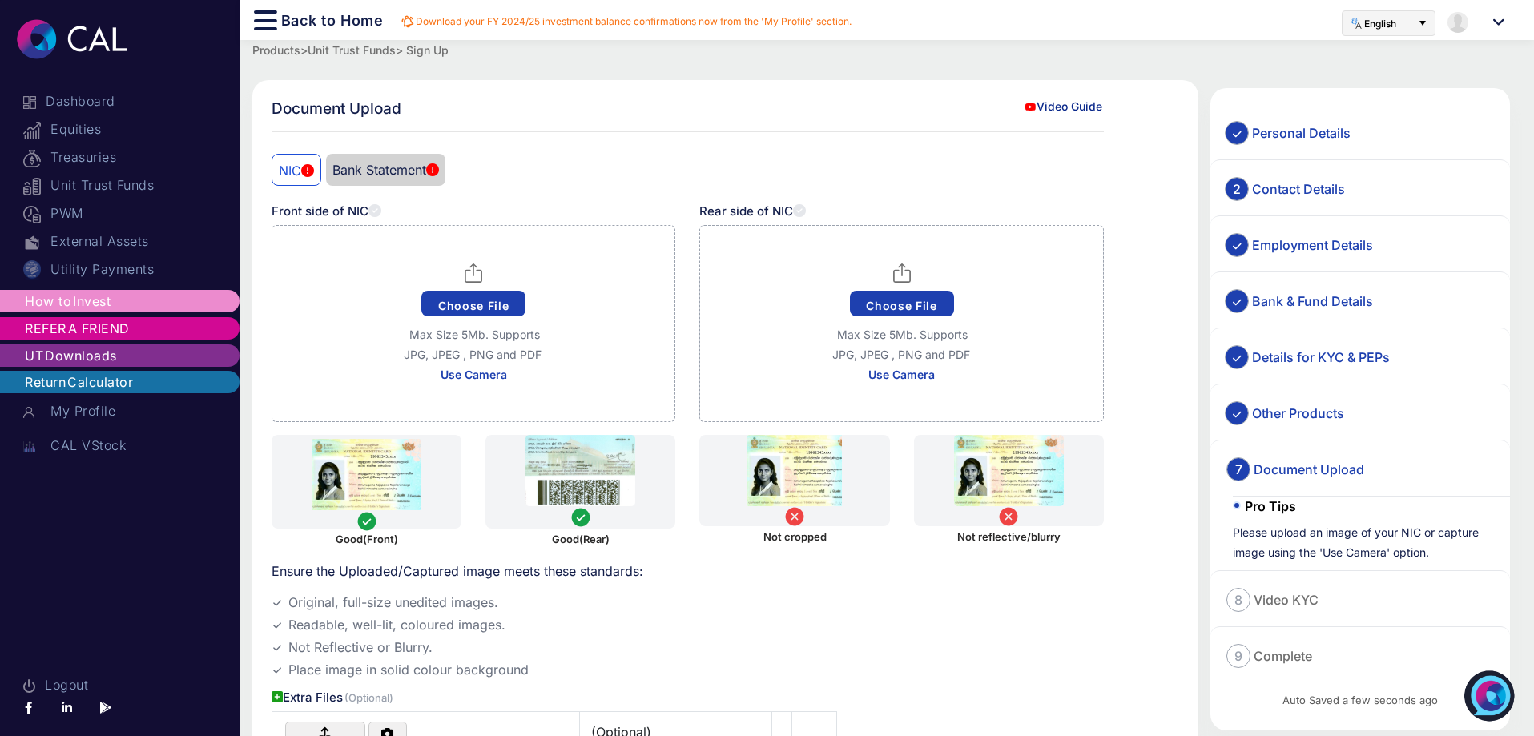
drag, startPoint x: 416, startPoint y: 277, endPoint x: 490, endPoint y: 254, distance: 78.0
click at [490, 254] on div "Choose File Max Size 5Mb. Supports JPG, JPEG , PNG and PDF Use Camera uploading…" at bounding box center [473, 323] width 404 height 197
click at [473, 308] on button "Choose File" at bounding box center [473, 304] width 104 height 26
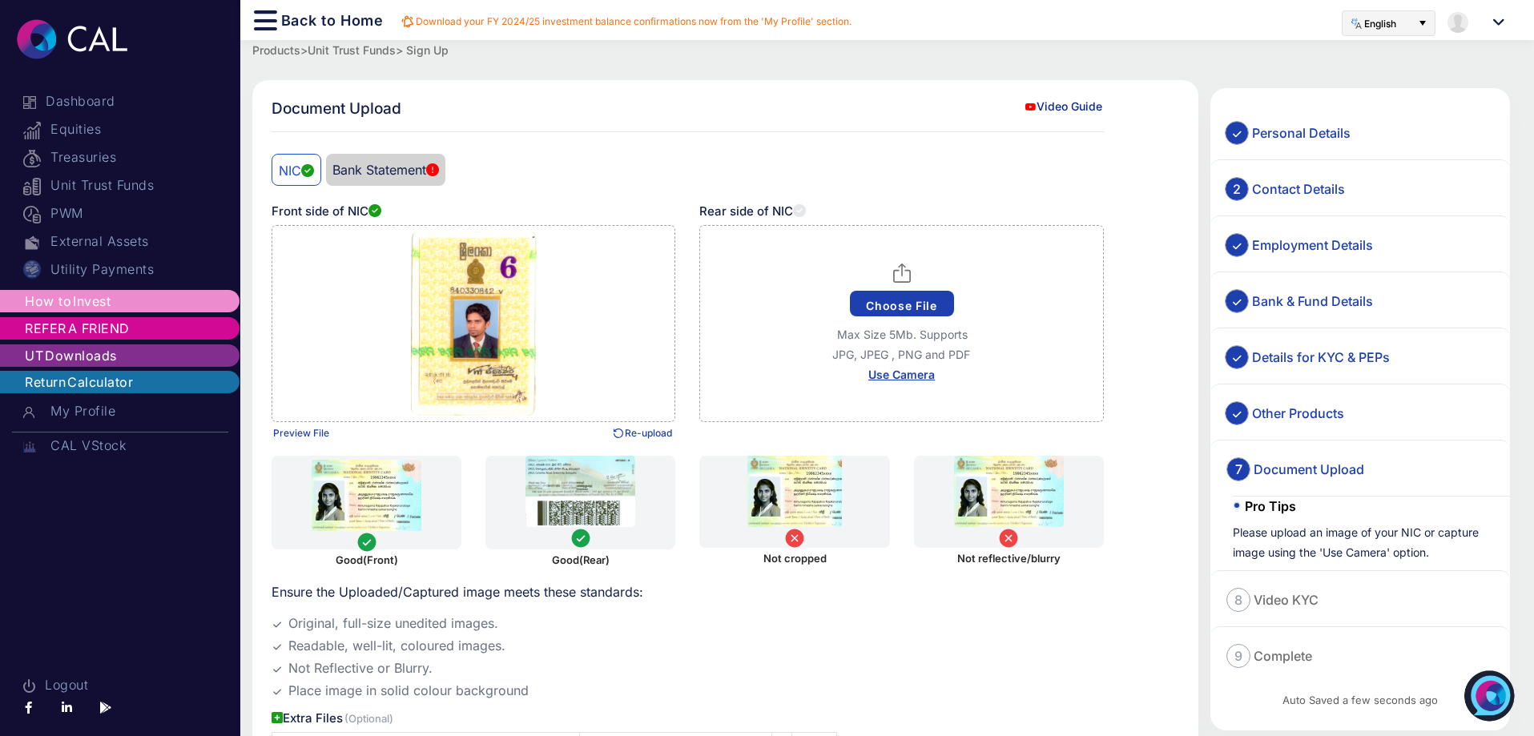
click at [876, 307] on button "Choose File" at bounding box center [902, 304] width 104 height 26
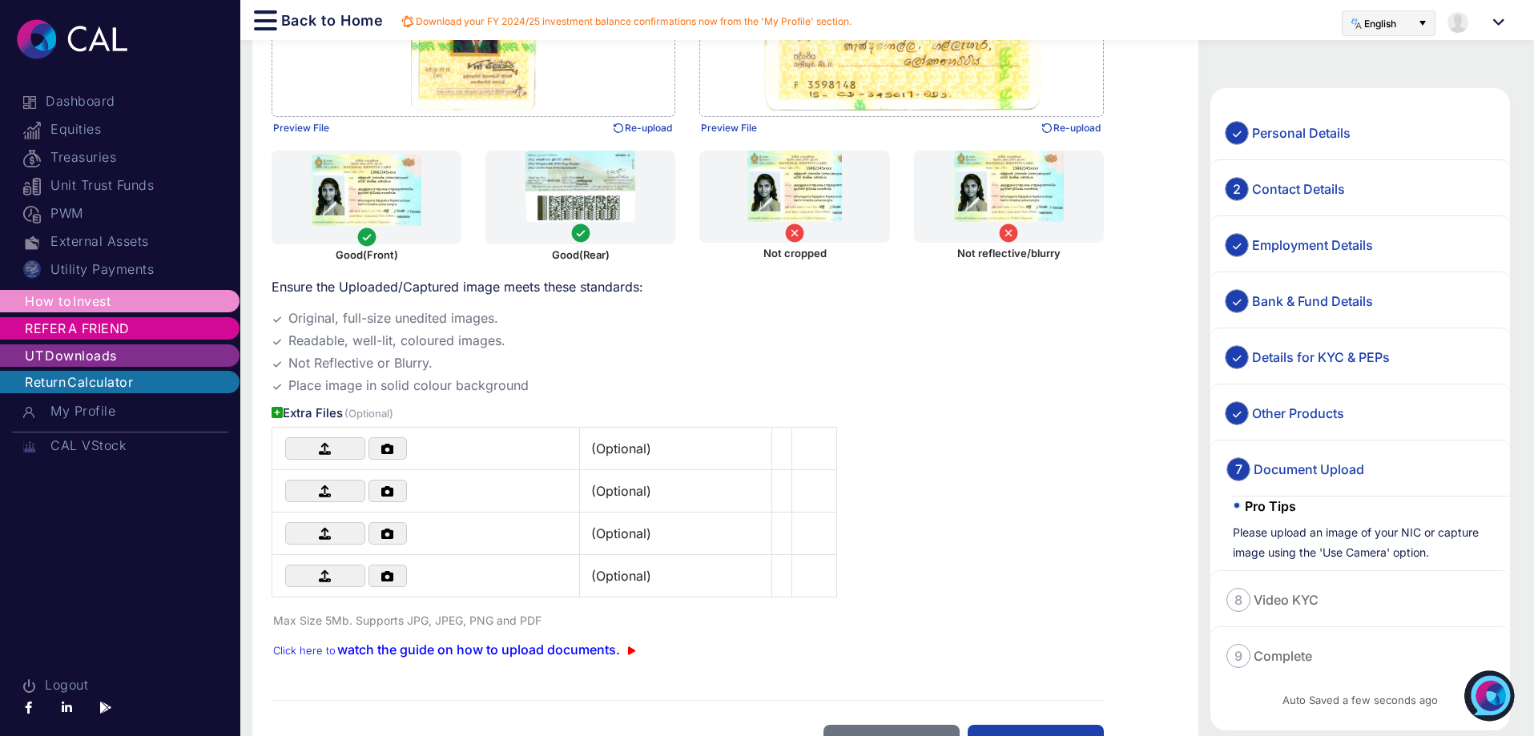
scroll to position [394, 0]
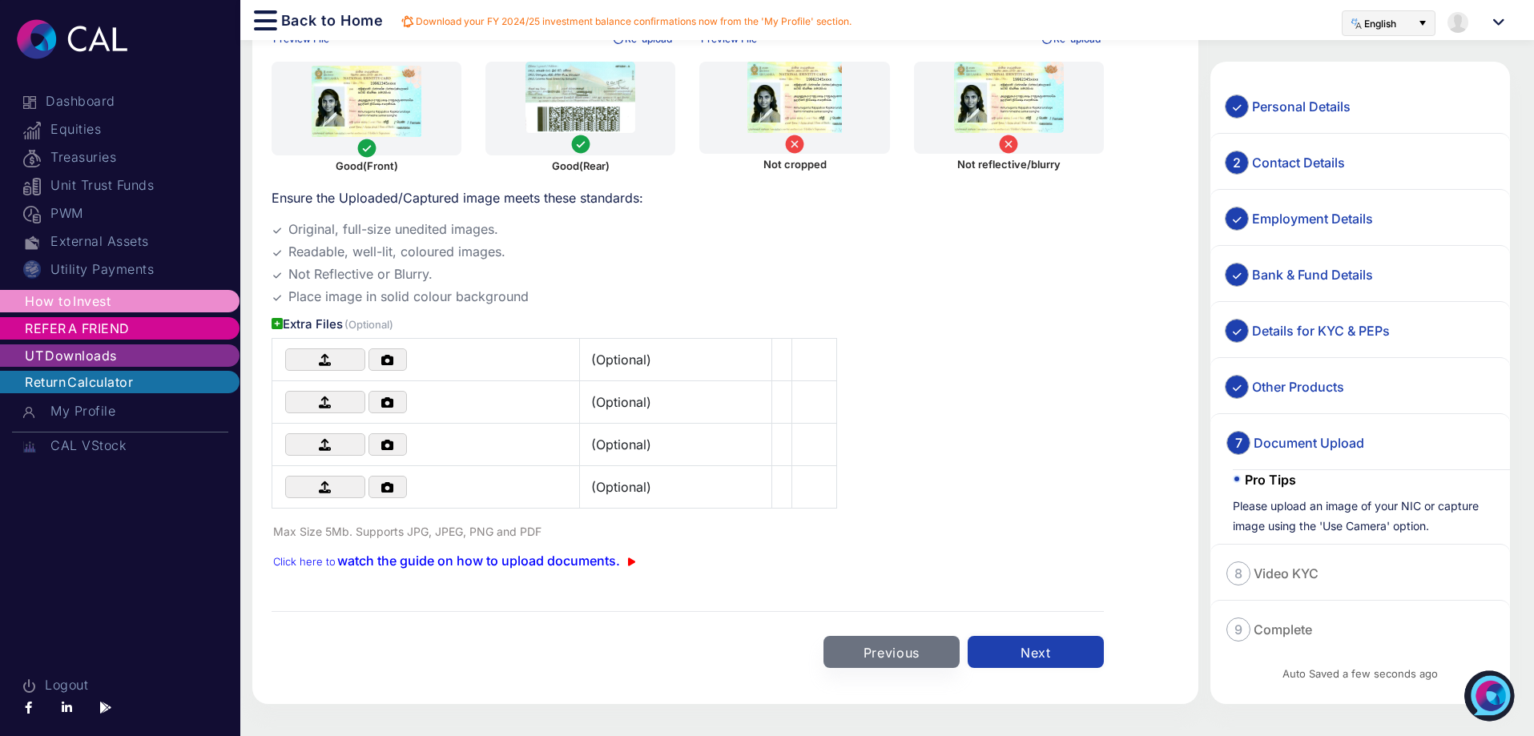
click at [1018, 658] on button "Next" at bounding box center [1035, 652] width 136 height 32
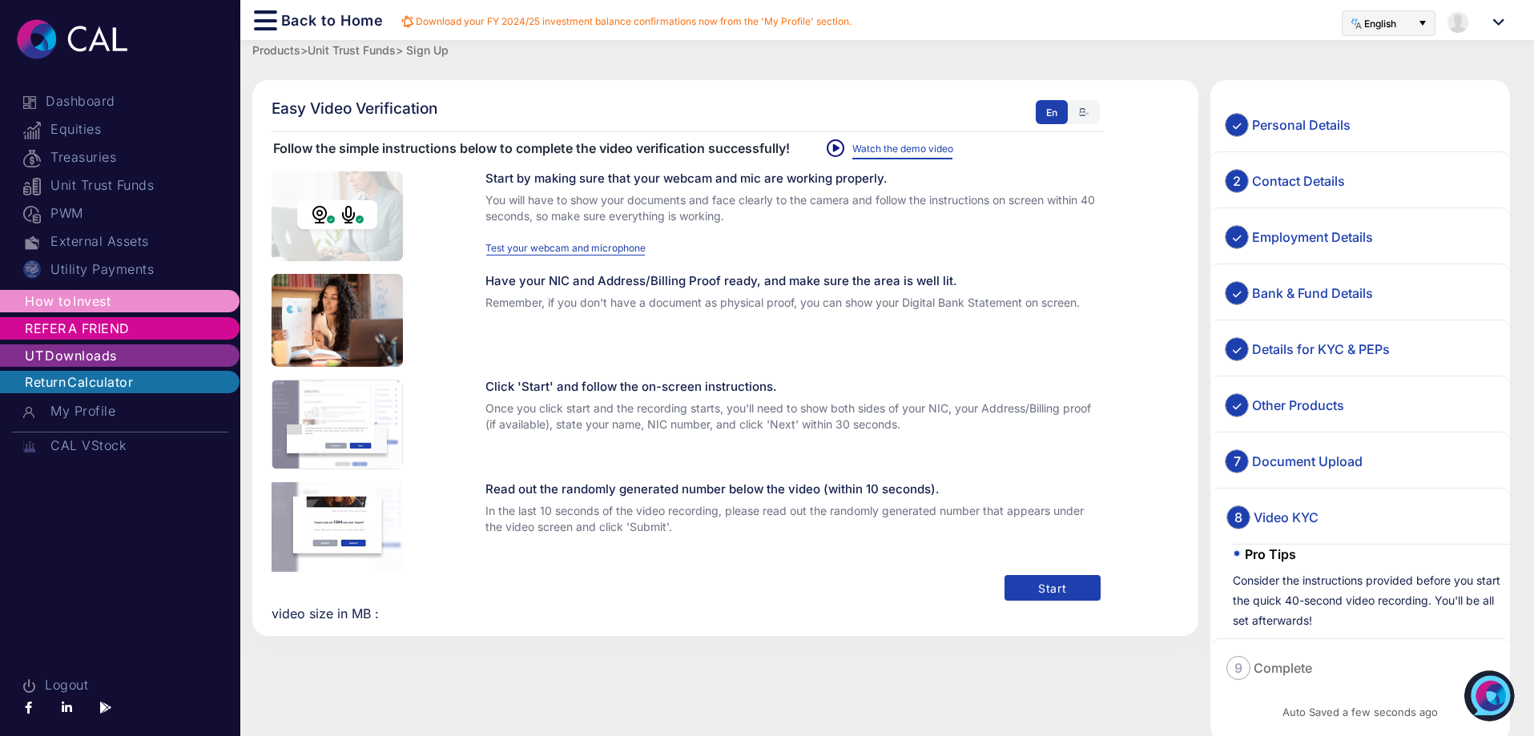
scroll to position [38, 0]
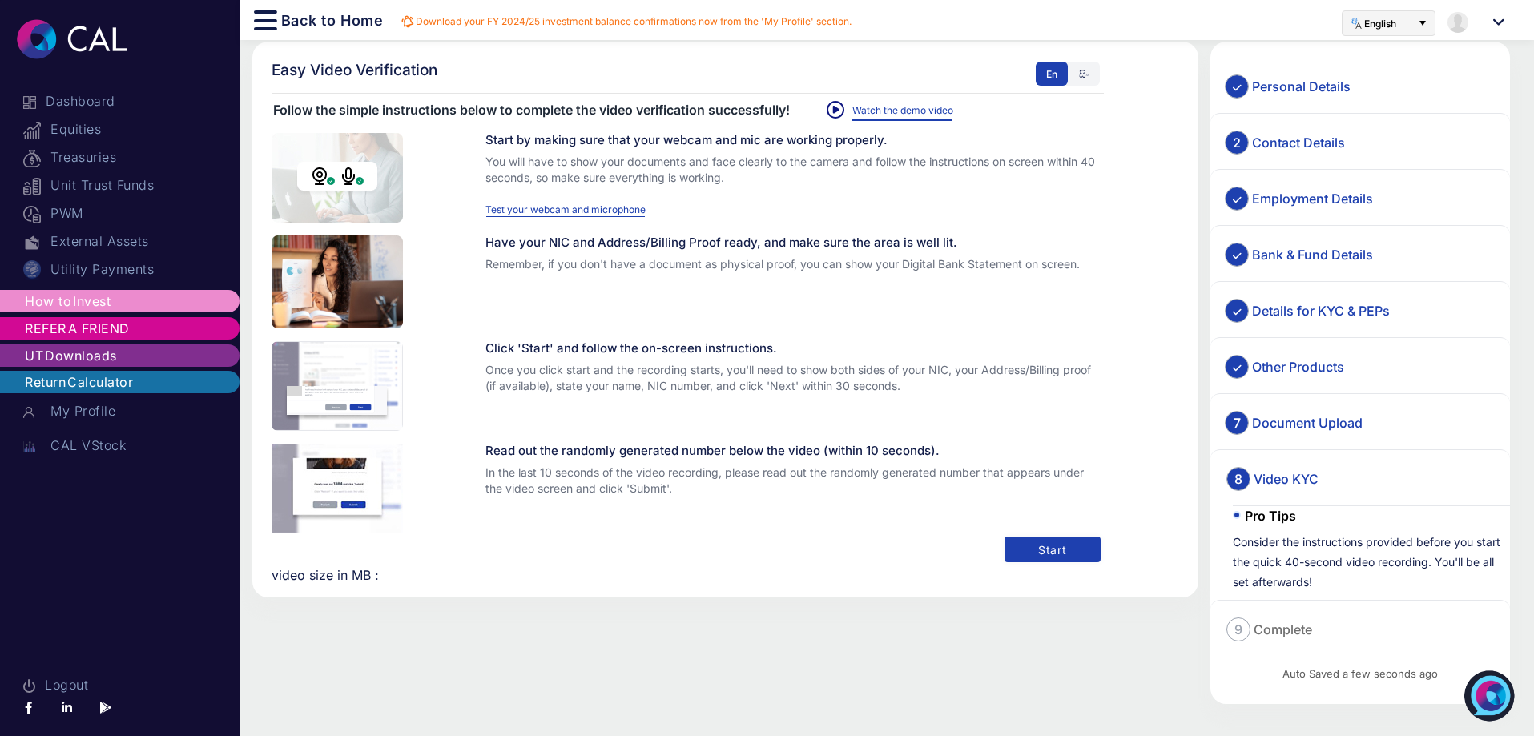
click at [1059, 549] on button "Start" at bounding box center [1052, 550] width 96 height 26
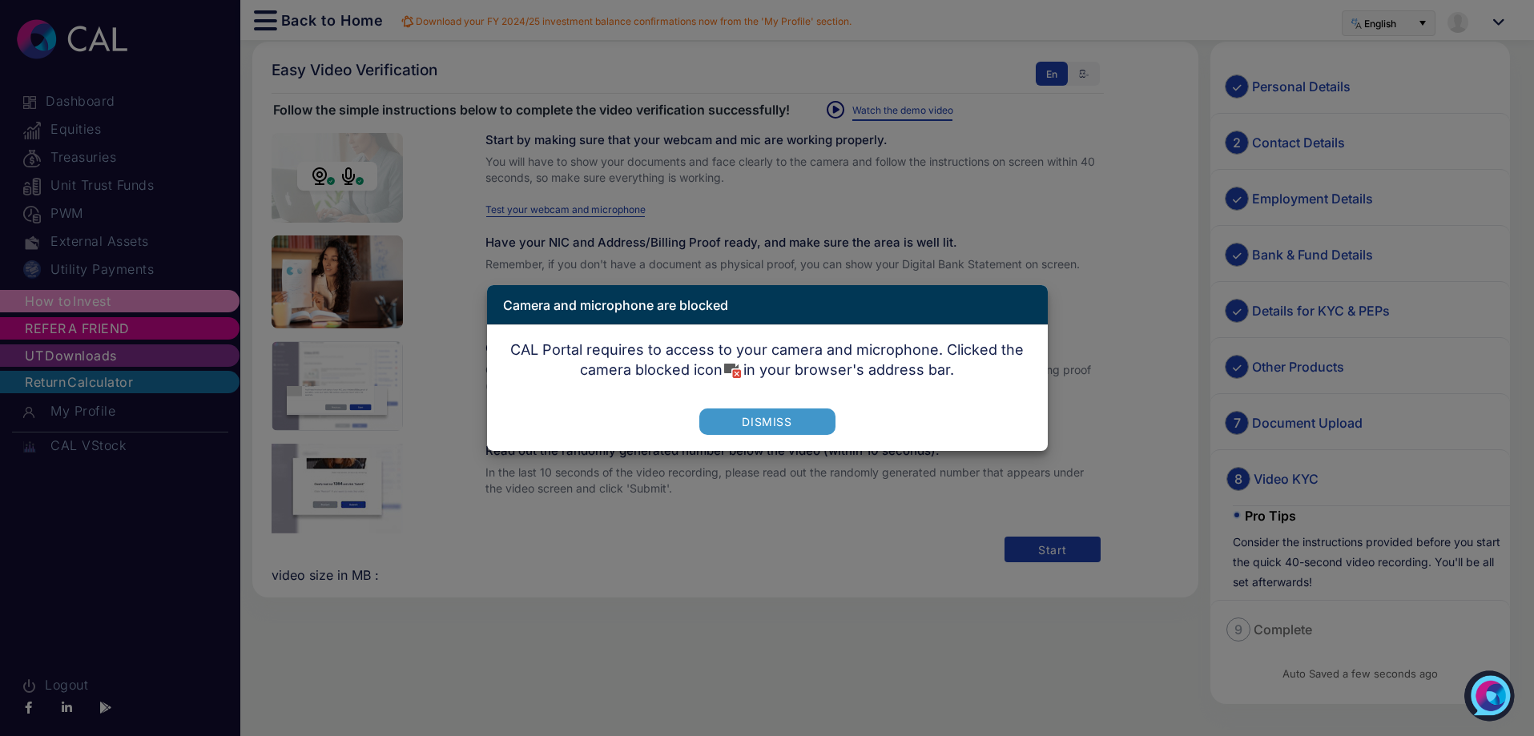
click at [749, 423] on button "Dismiss" at bounding box center [767, 421] width 136 height 26
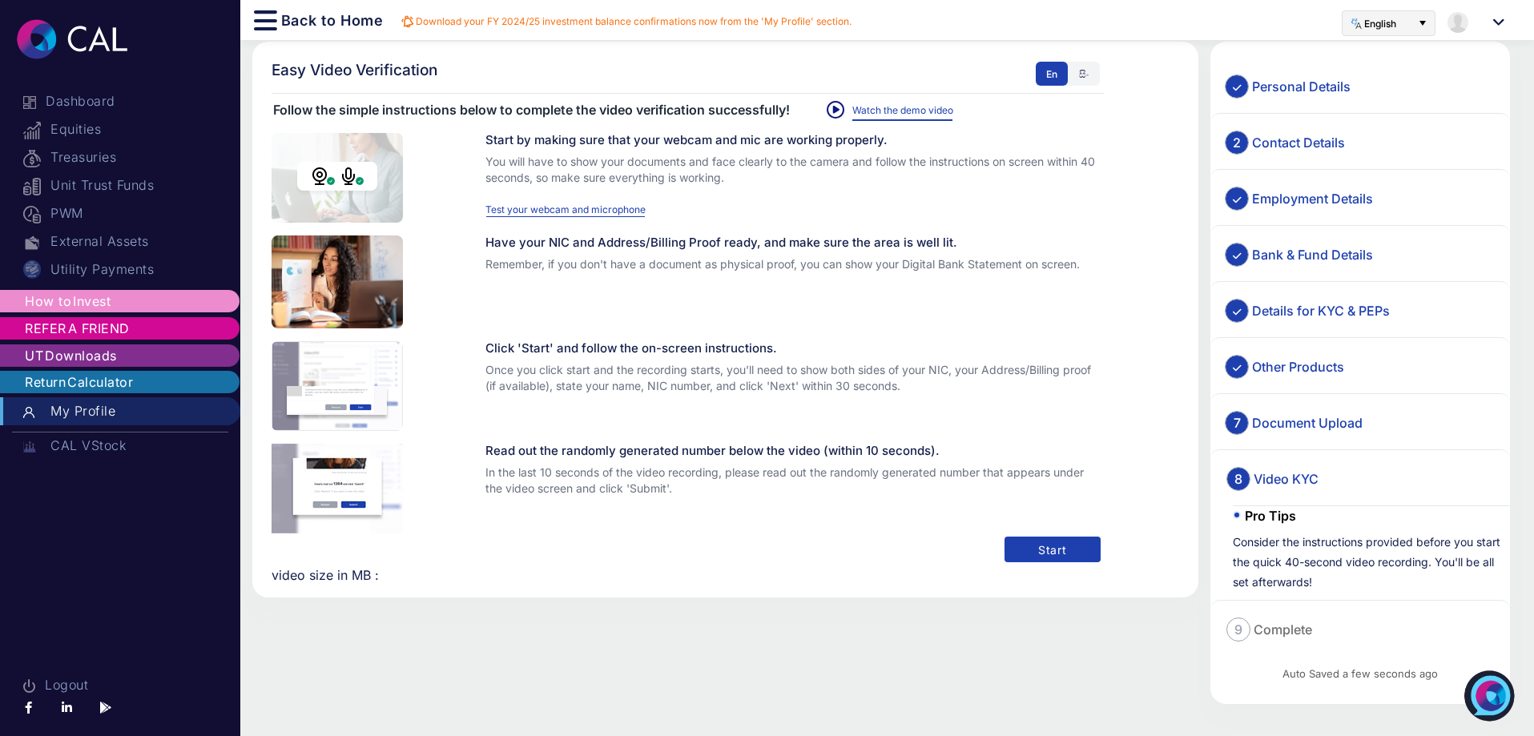
click at [96, 417] on span "My Profile" at bounding box center [83, 411] width 68 height 16
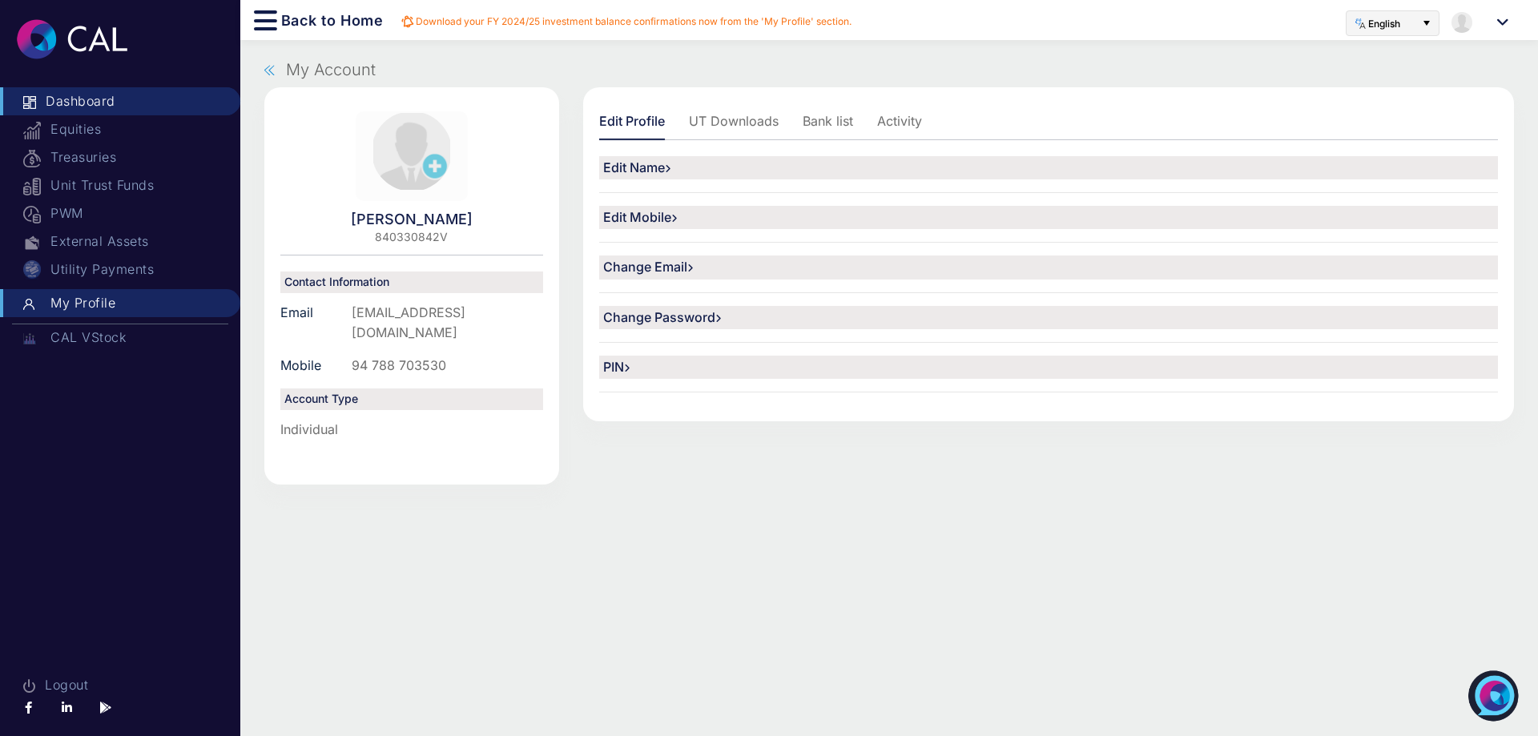
click at [61, 107] on span "Dashboard" at bounding box center [80, 101] width 73 height 16
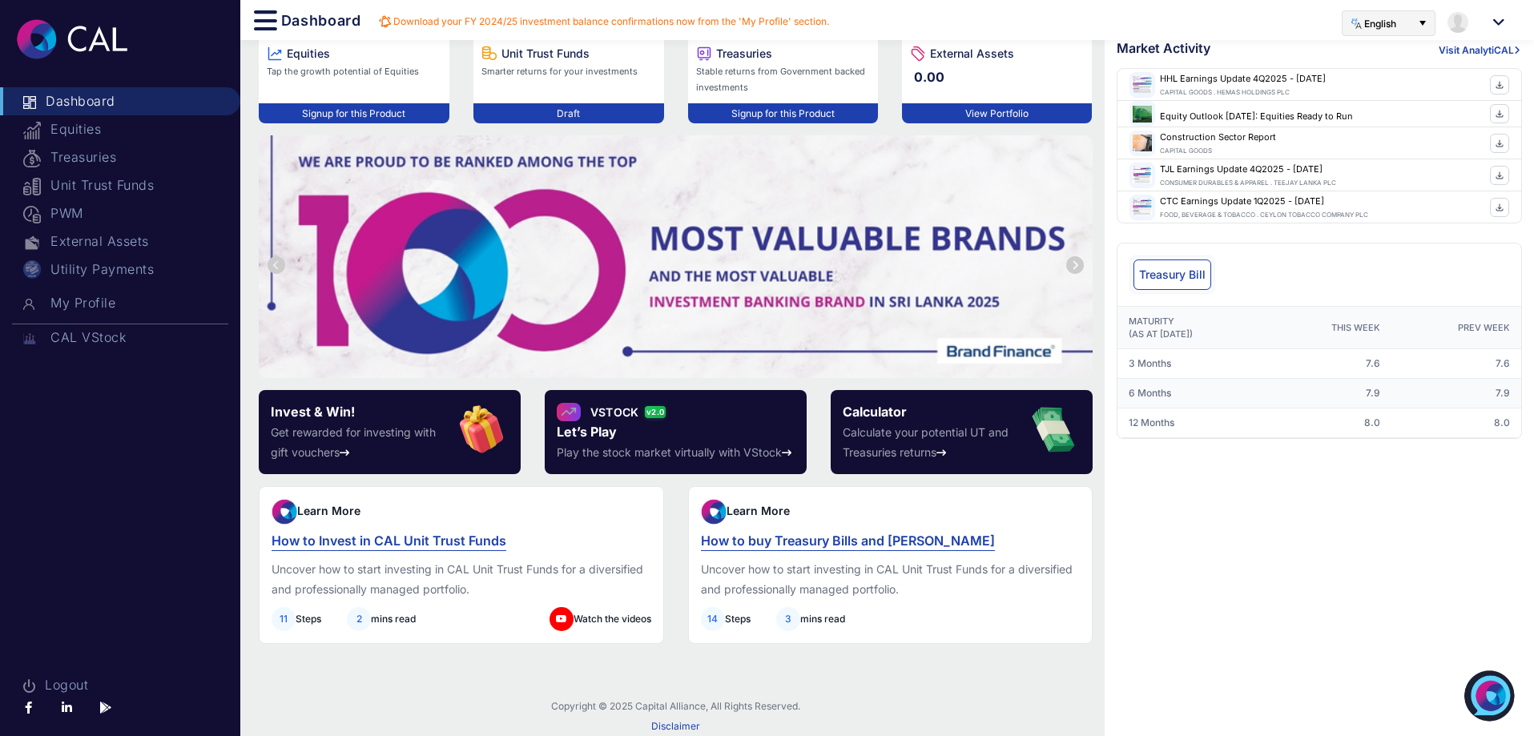
scroll to position [31, 0]
click at [74, 305] on span "My Profile" at bounding box center [83, 303] width 68 height 16
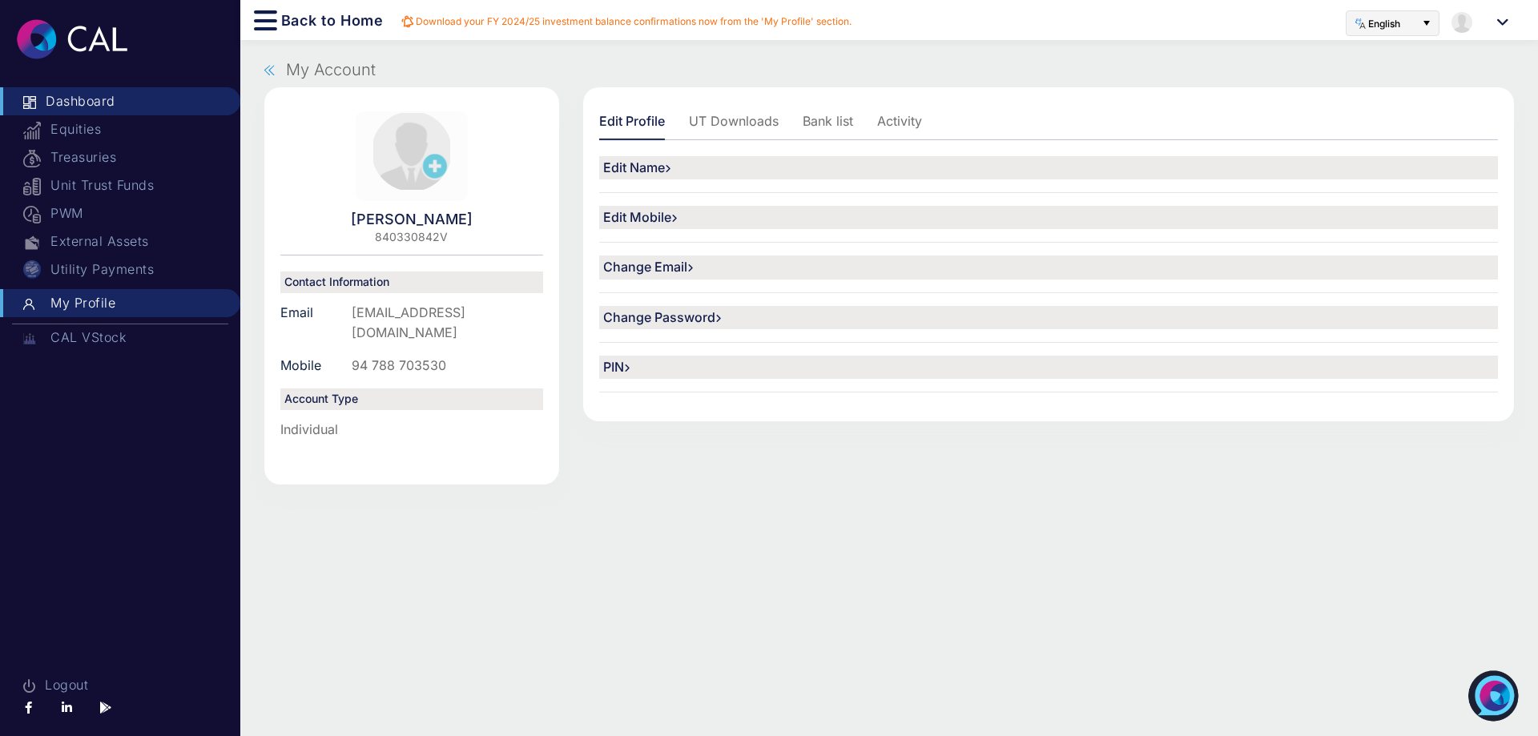
click at [84, 99] on span "Dashboard" at bounding box center [80, 101] width 73 height 16
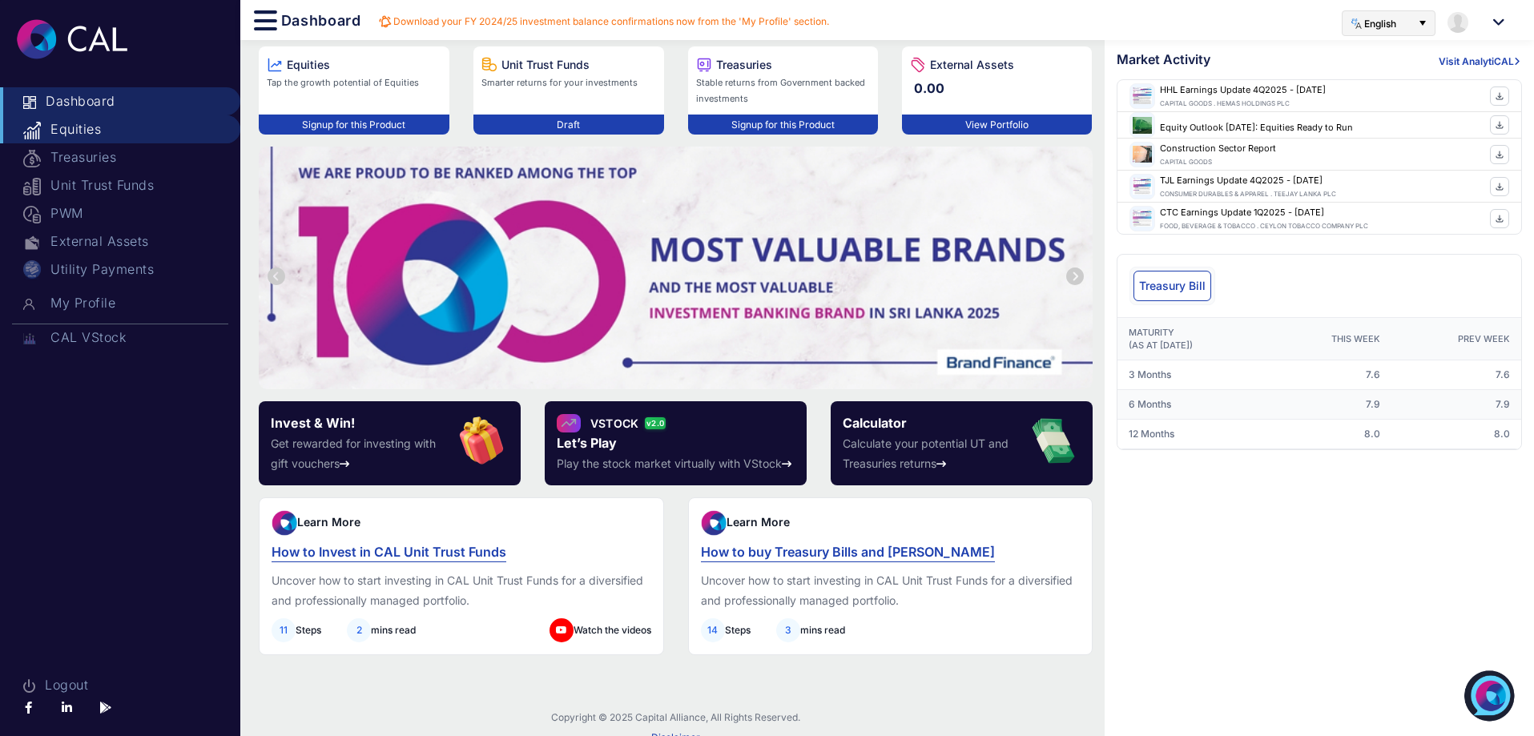
click at [71, 125] on span "Equities" at bounding box center [76, 129] width 54 height 16
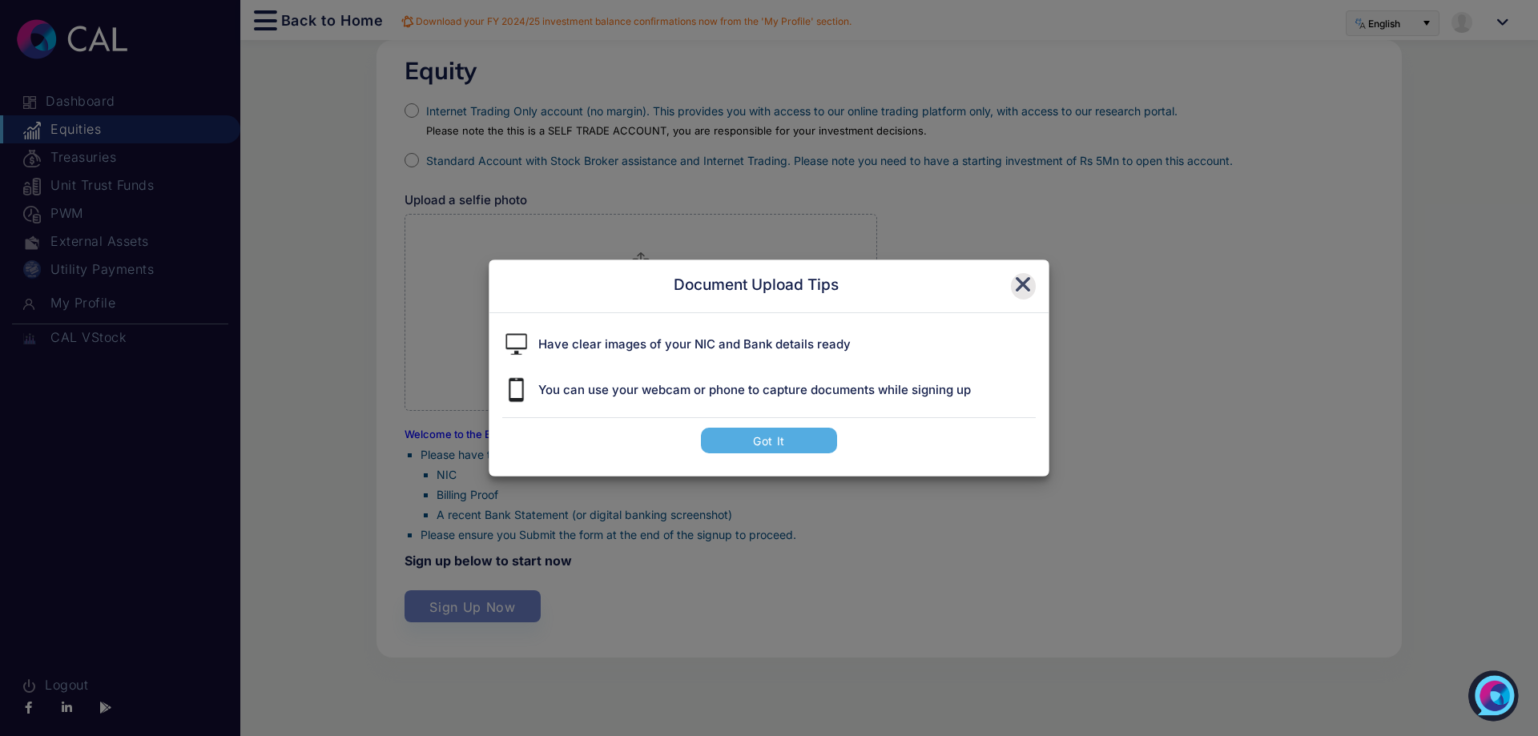
click at [1014, 284] on icon at bounding box center [1023, 285] width 18 height 22
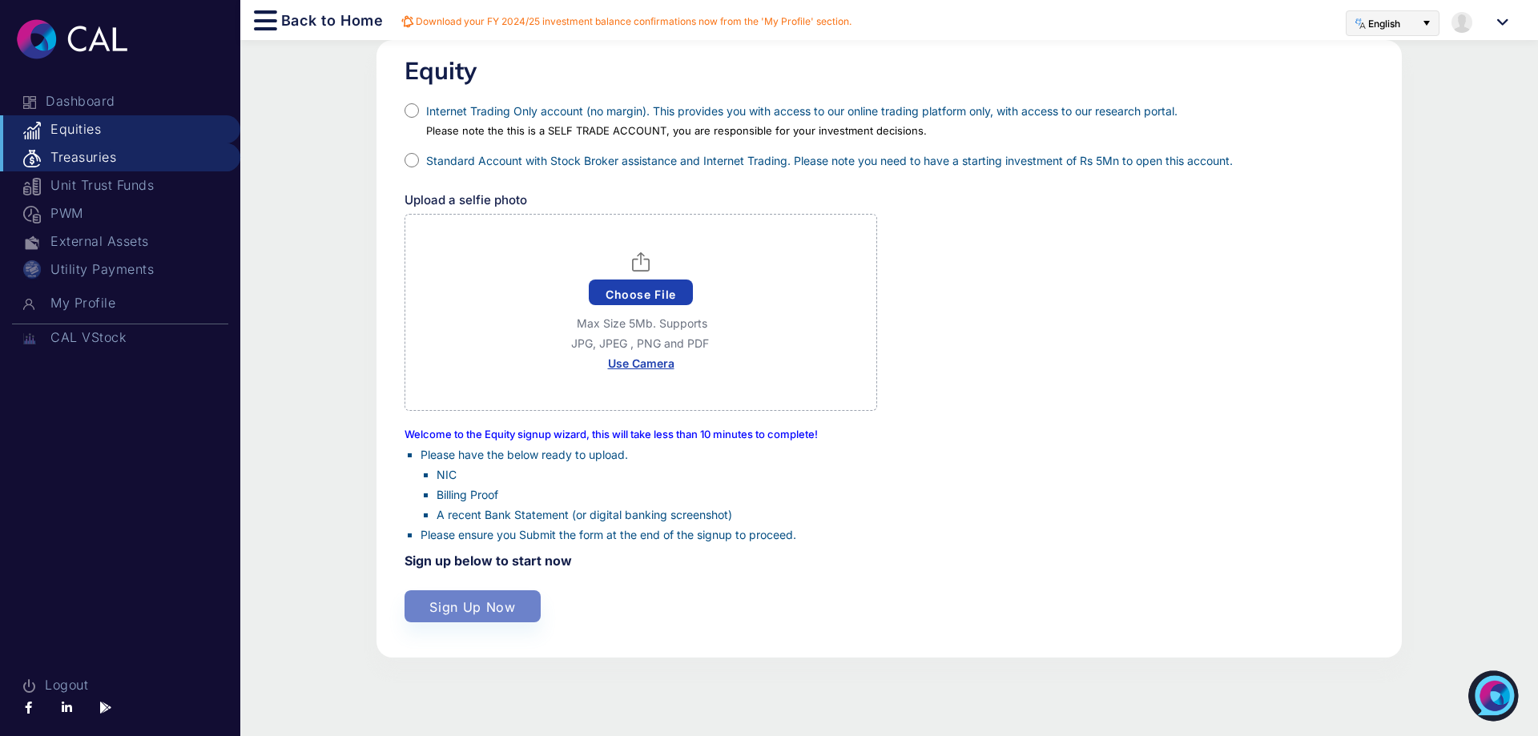
click at [101, 155] on span "Treasuries" at bounding box center [83, 157] width 69 height 16
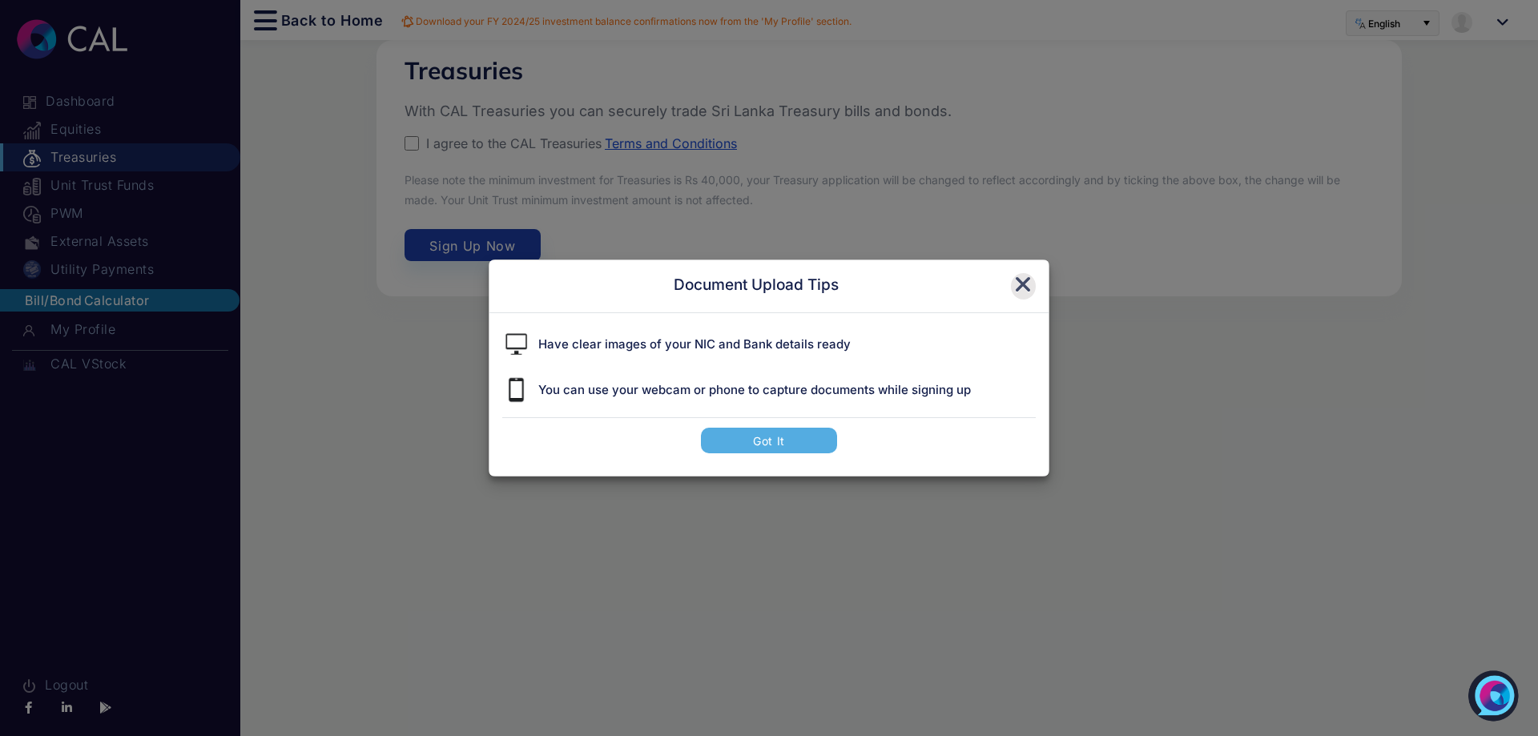
click at [1021, 289] on icon at bounding box center [1023, 285] width 18 height 22
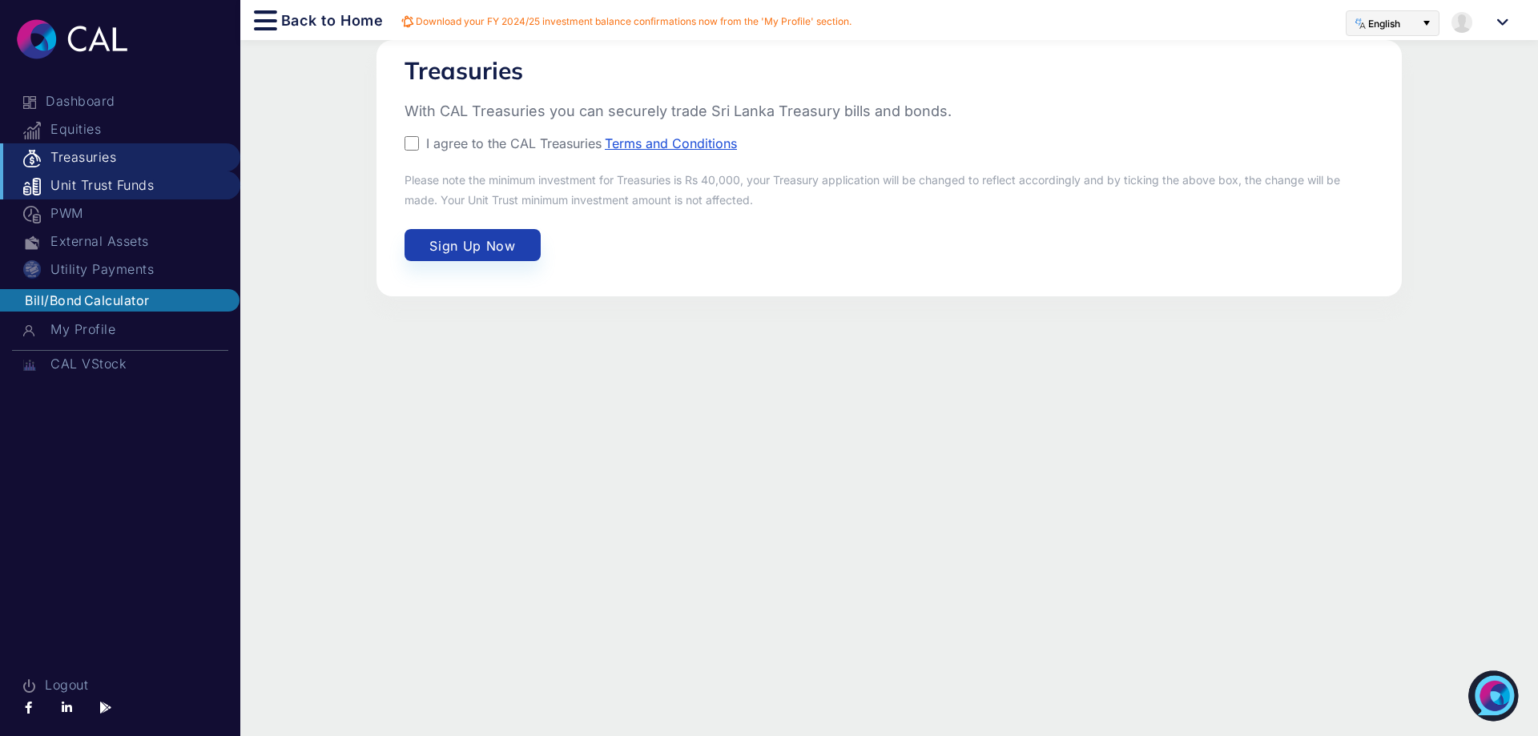
click at [91, 192] on span "Unit Trust Funds" at bounding box center [102, 185] width 107 height 16
